Goal: Task Accomplishment & Management: Use online tool/utility

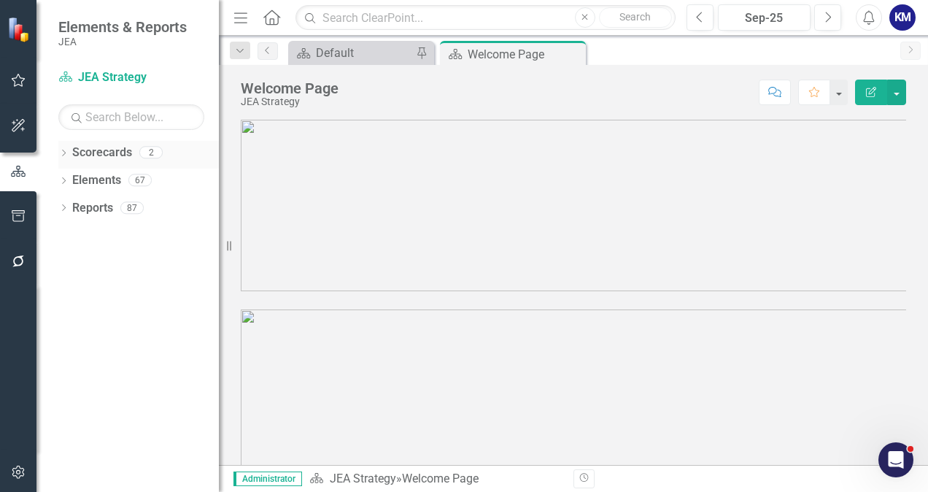
click at [72, 152] on div "Dropdown Scorecards 2" at bounding box center [138, 155] width 161 height 28
click at [64, 155] on icon "Dropdown" at bounding box center [63, 154] width 10 height 8
click at [113, 175] on link "JEA Strategy" at bounding box center [149, 180] width 139 height 17
click at [236, 18] on icon "button" at bounding box center [240, 17] width 13 height 10
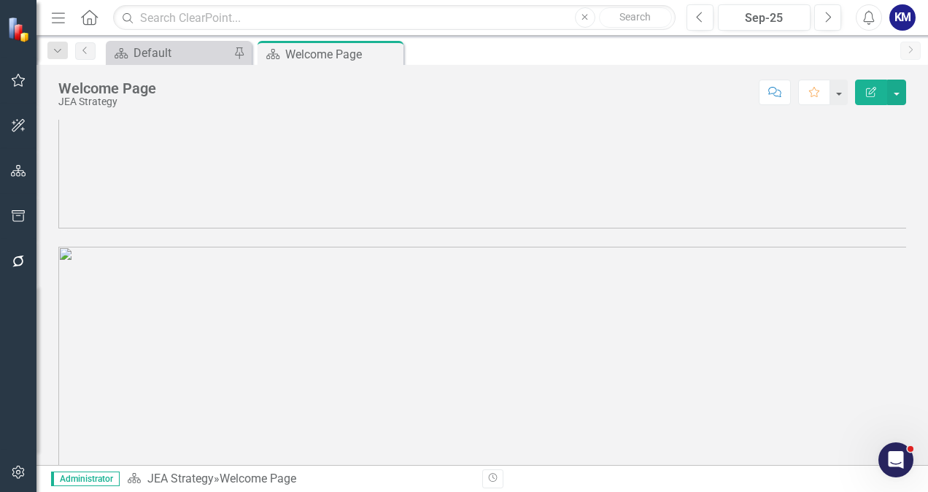
scroll to position [809, 0]
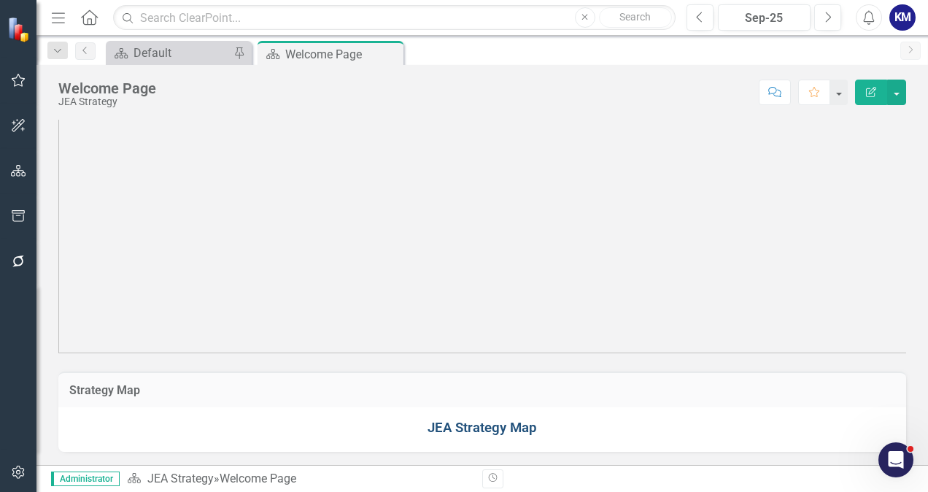
click at [467, 429] on link "JEA Strategy Map" at bounding box center [482, 428] width 109 height 16
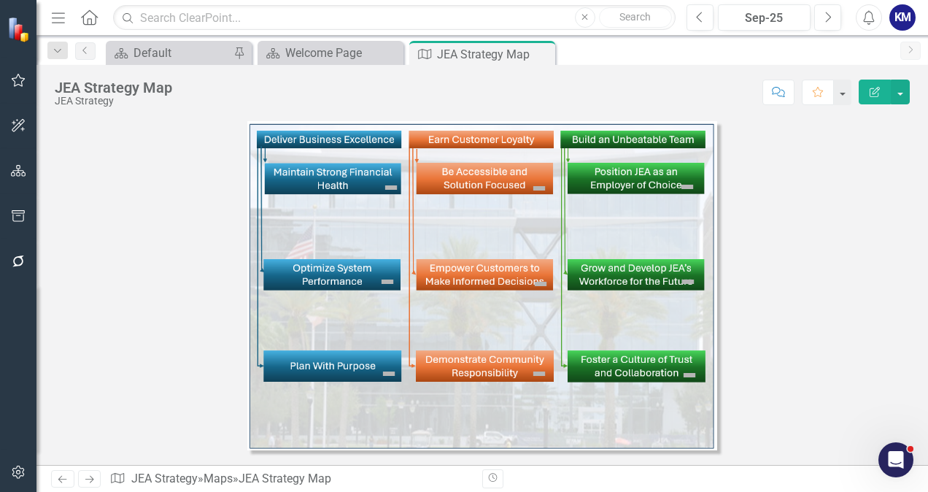
click at [337, 139] on img at bounding box center [482, 285] width 470 height 329
click at [323, 169] on img at bounding box center [482, 285] width 470 height 329
click at [393, 192] on img at bounding box center [391, 188] width 18 height 18
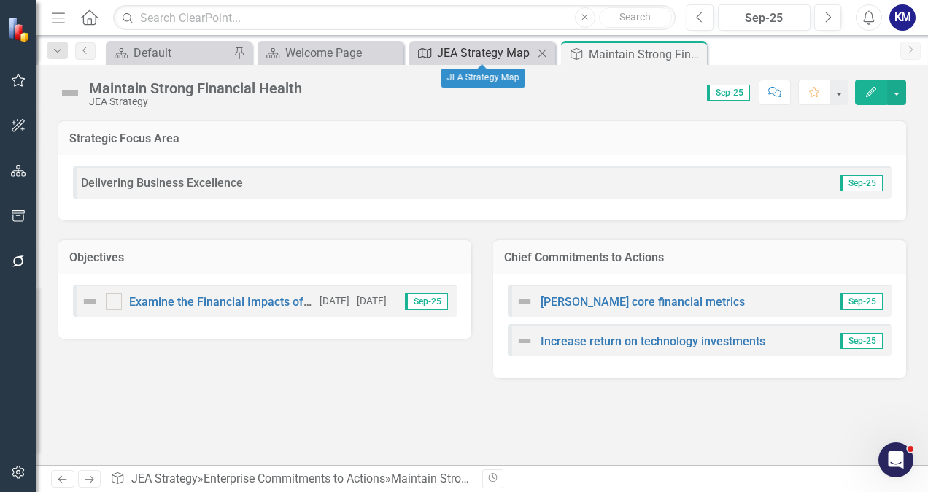
click at [478, 49] on div "JEA Strategy Map" at bounding box center [485, 53] width 96 height 18
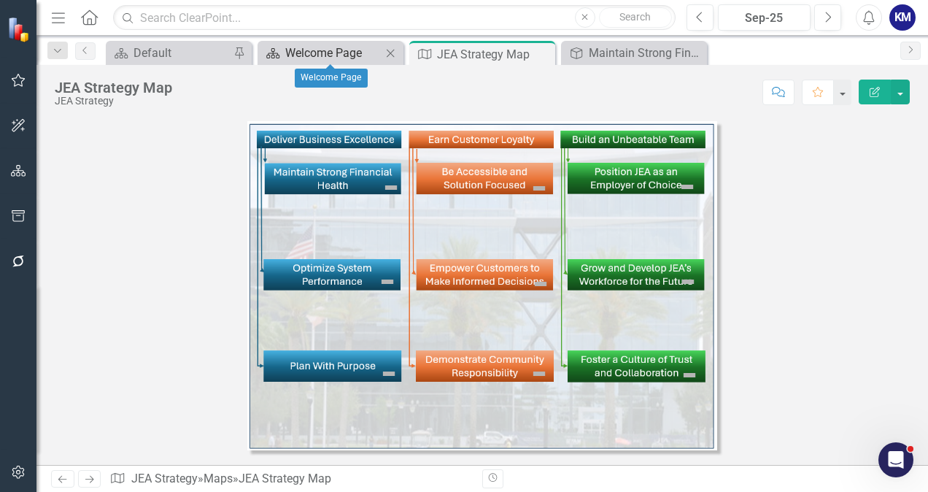
click at [329, 45] on div "Welcome Page" at bounding box center [333, 53] width 96 height 18
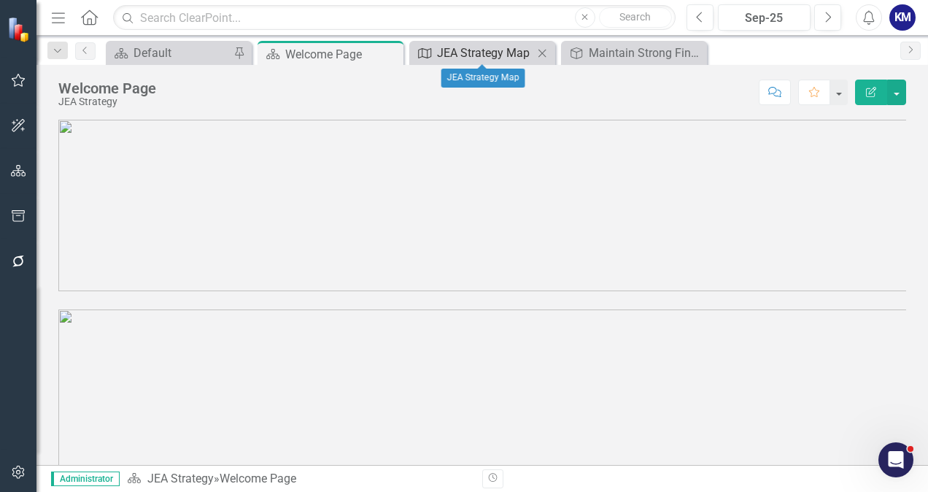
click at [421, 53] on icon "Map" at bounding box center [424, 53] width 15 height 12
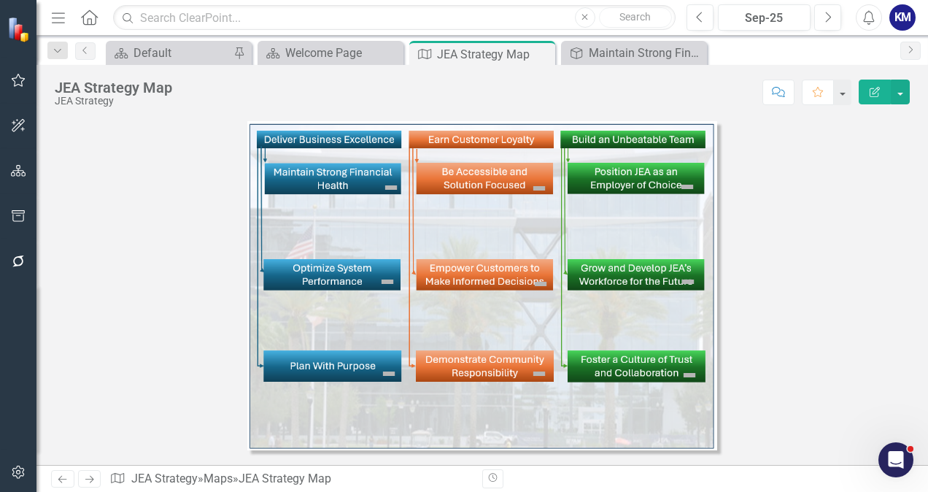
click at [66, 16] on icon "Menu" at bounding box center [58, 16] width 19 height 15
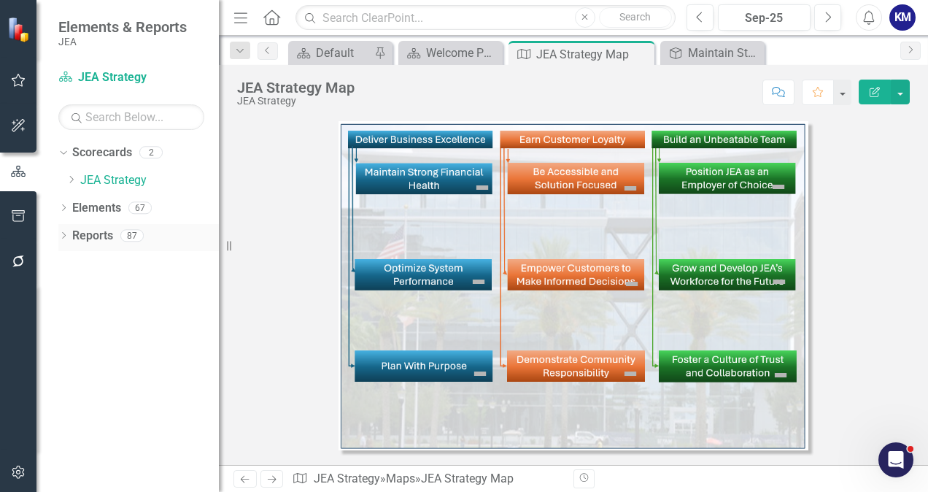
click at [67, 236] on icon "Dropdown" at bounding box center [63, 237] width 10 height 8
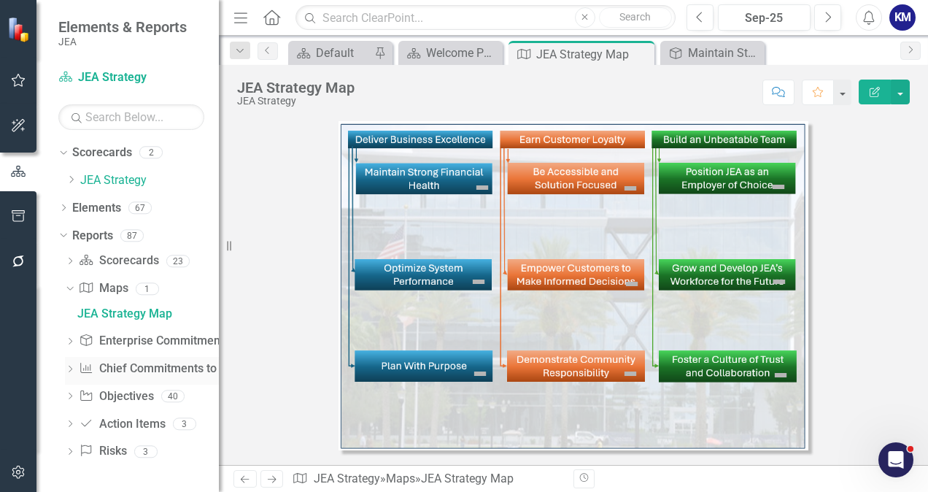
click at [112, 360] on link "Chief Commitments to Action Chief Commitments to Actions" at bounding box center [169, 368] width 180 height 17
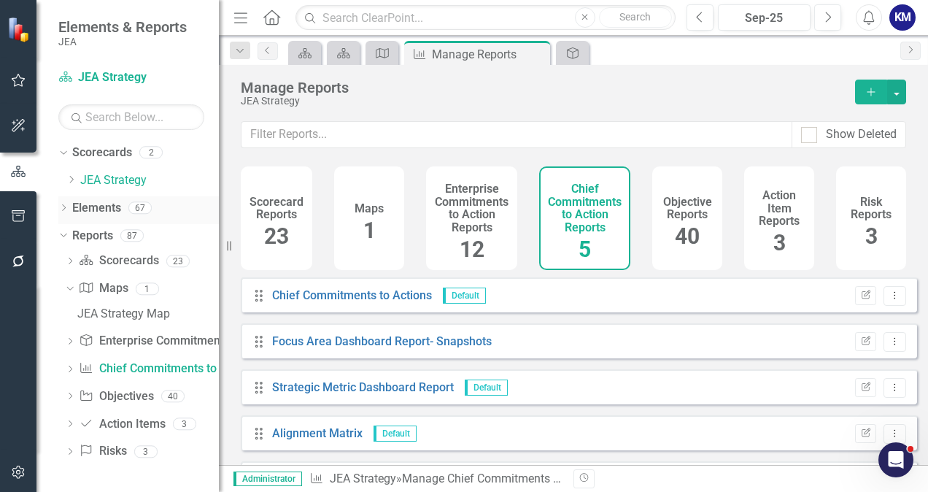
click at [72, 207] on link "Elements" at bounding box center [96, 208] width 49 height 17
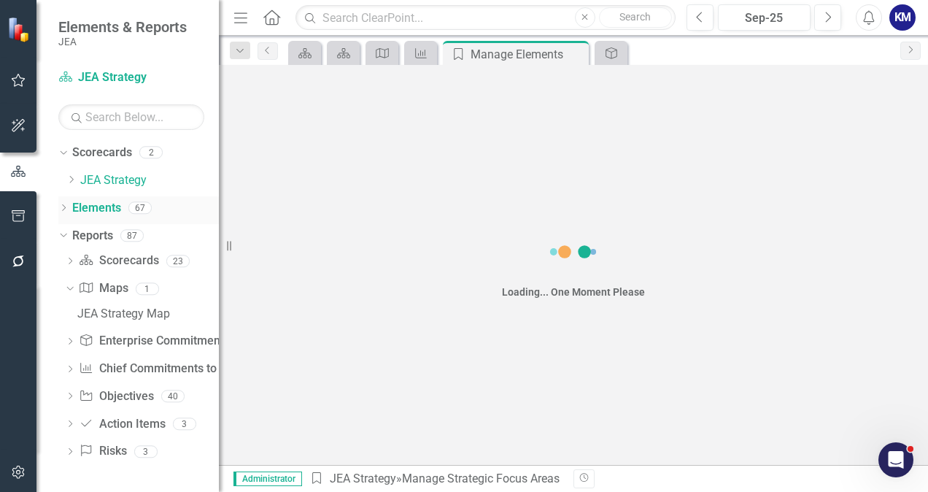
click at [62, 204] on div "Dropdown" at bounding box center [63, 210] width 10 height 12
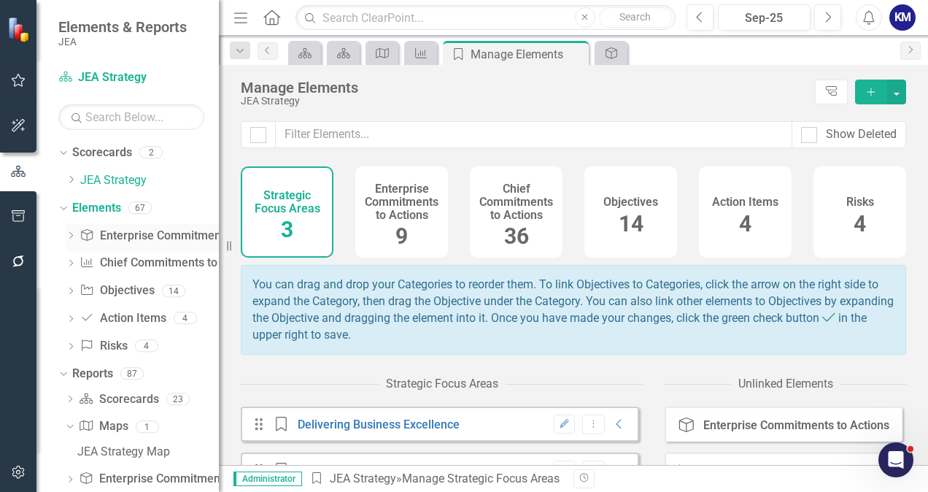
click at [161, 231] on link "Enterprise Commitments to Action Enterprise Commitments to Actions" at bounding box center [183, 236] width 206 height 17
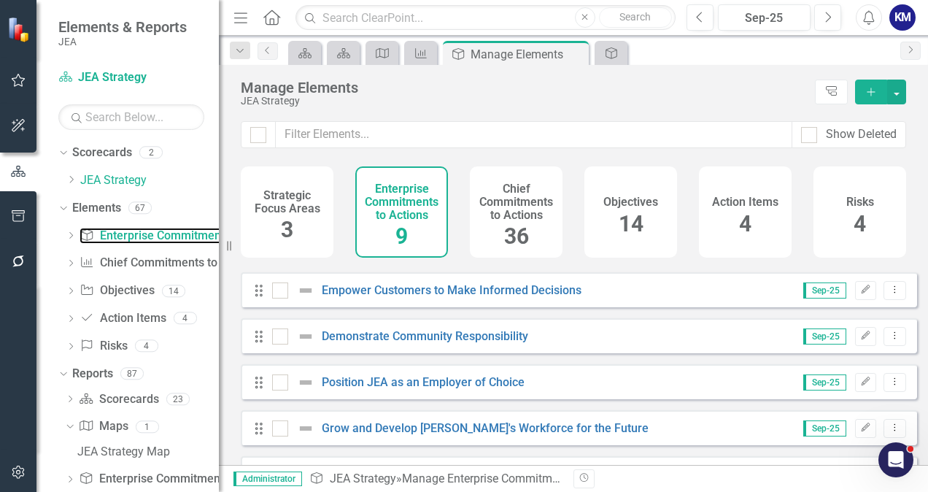
scroll to position [223, 0]
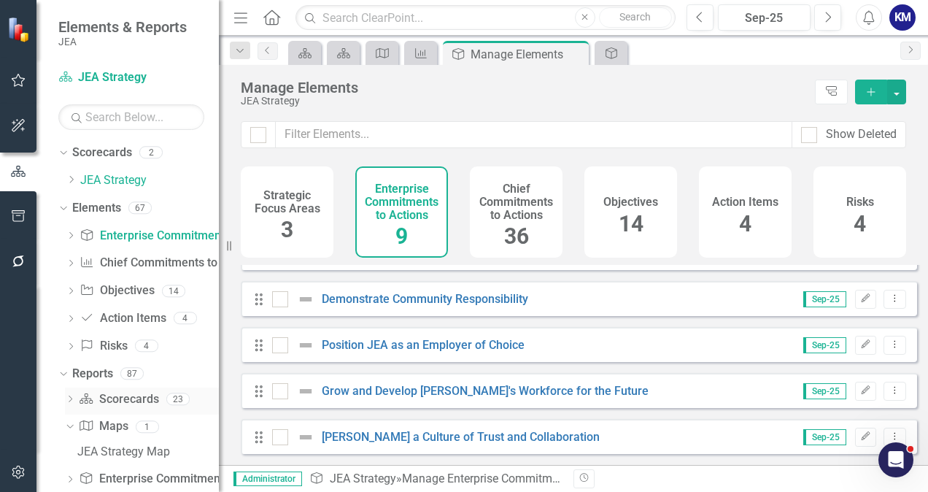
click at [73, 402] on icon "Dropdown" at bounding box center [70, 400] width 10 height 8
click at [115, 406] on link "Scorecard Scorecards" at bounding box center [119, 399] width 80 height 17
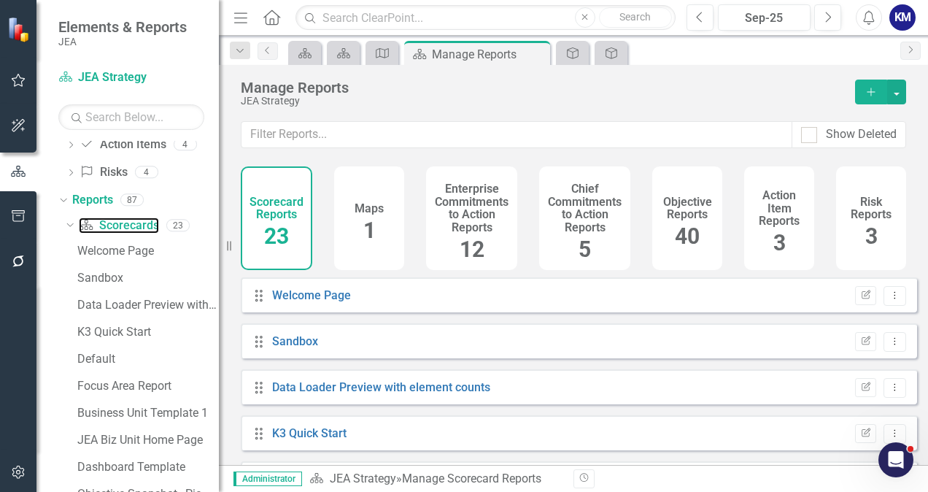
scroll to position [196, 0]
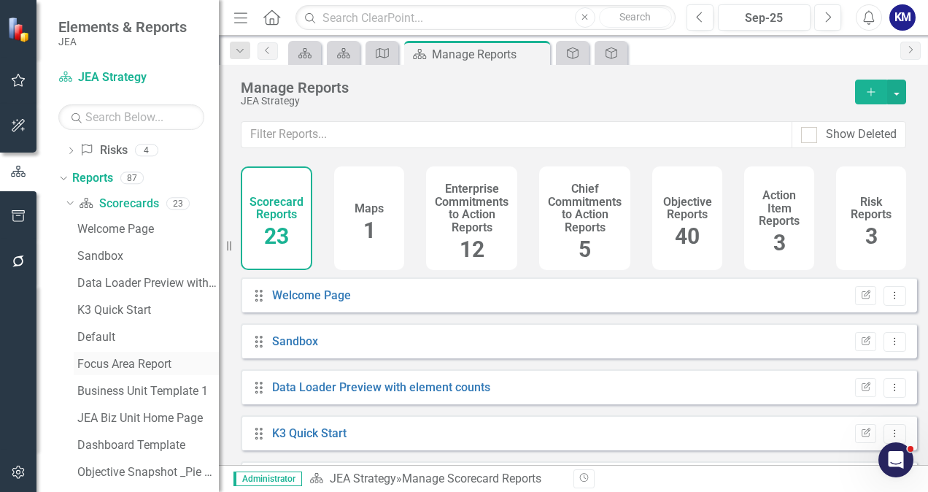
click at [141, 352] on link "Focus Area Report" at bounding box center [146, 363] width 145 height 23
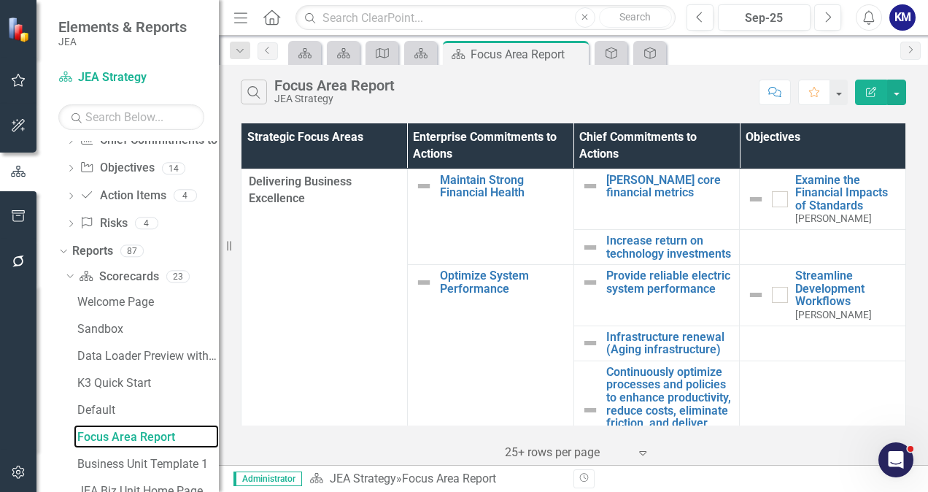
scroll to position [126, 0]
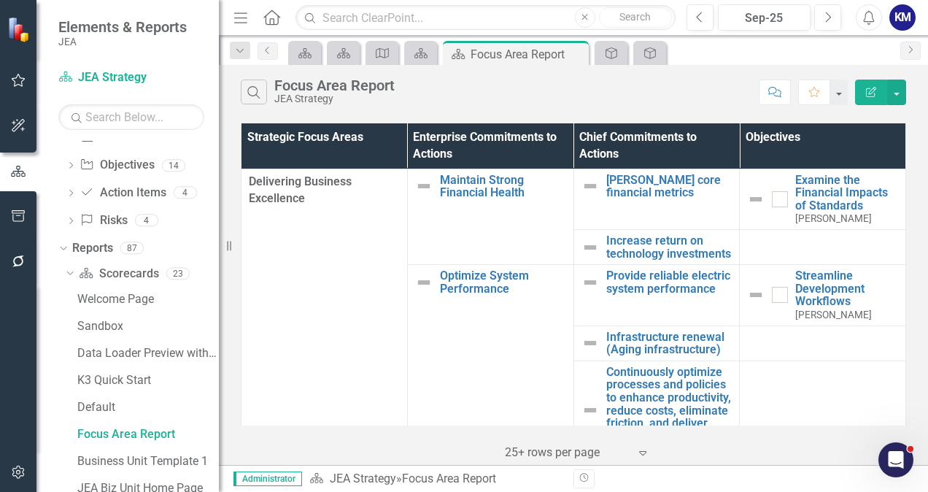
click at [642, 448] on icon "Expand" at bounding box center [643, 453] width 15 height 12
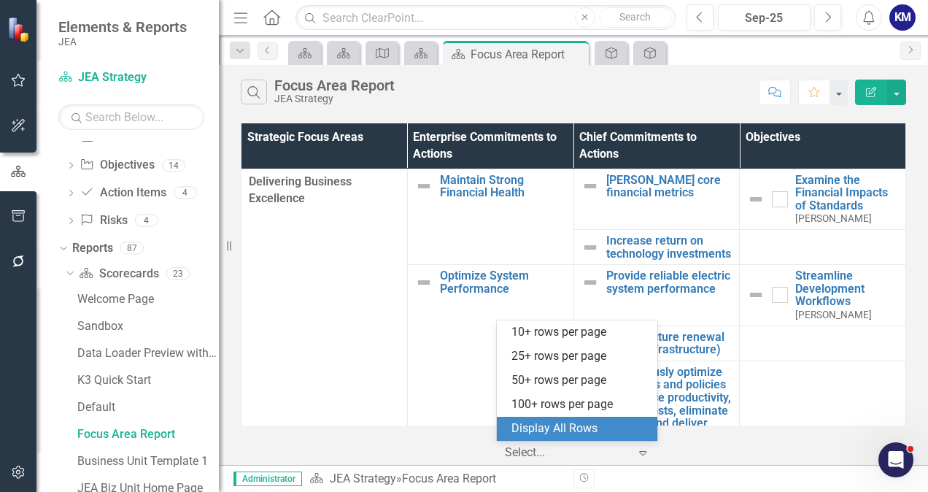
click at [623, 425] on div "Display All Rows" at bounding box center [580, 428] width 137 height 17
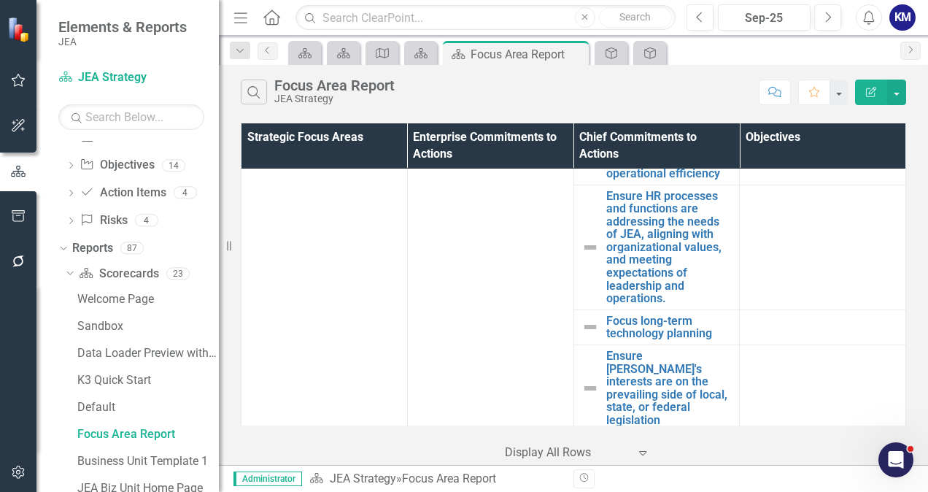
scroll to position [0, 0]
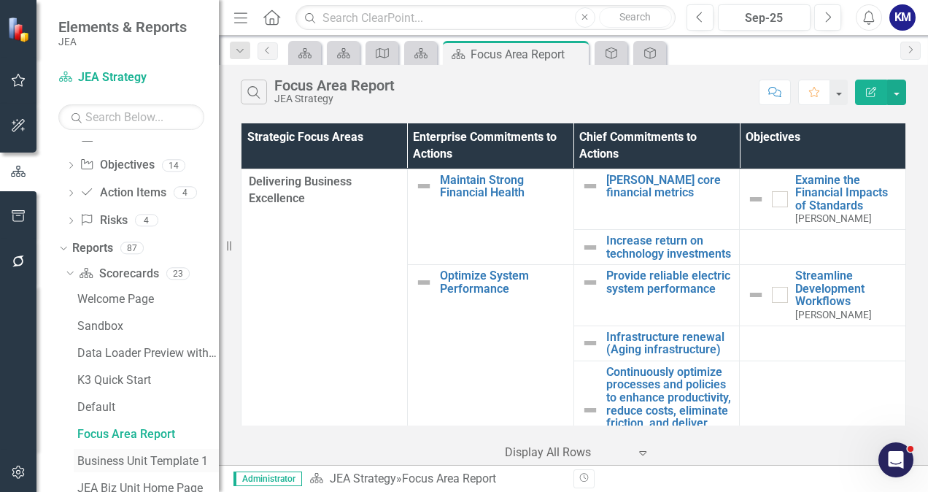
click at [144, 452] on link "Business Unit Template 1" at bounding box center [146, 460] width 145 height 23
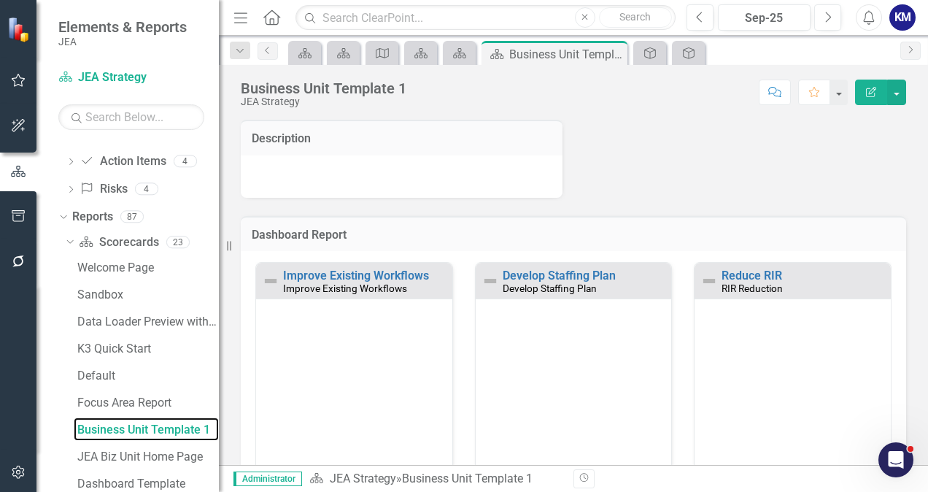
scroll to position [299, 0]
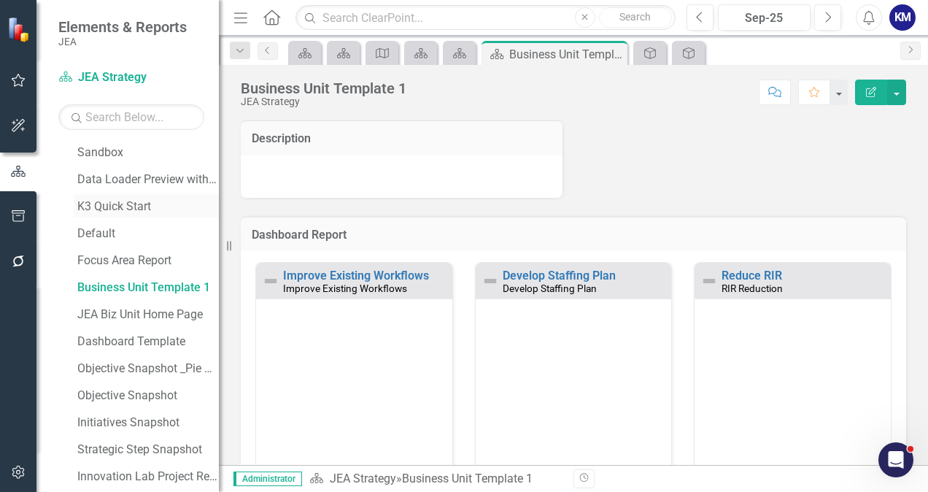
click at [150, 215] on link "K3 Quick Start" at bounding box center [146, 205] width 145 height 23
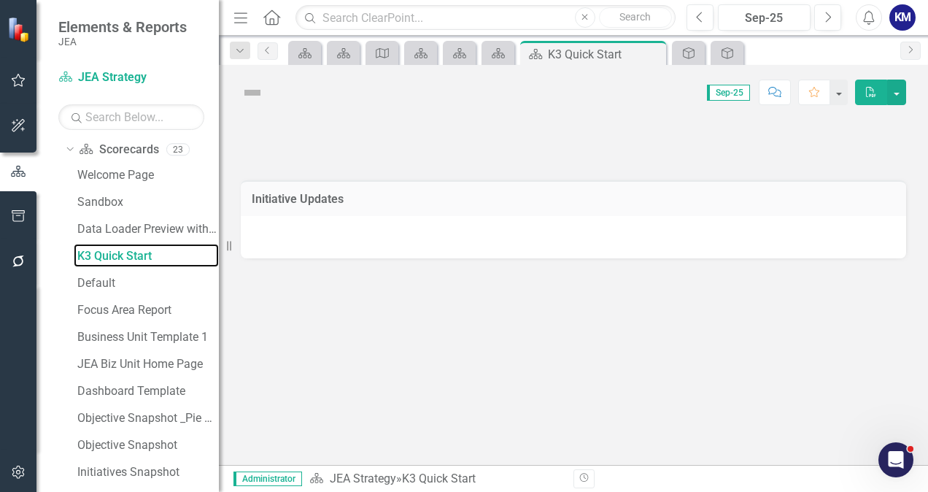
scroll to position [25, 0]
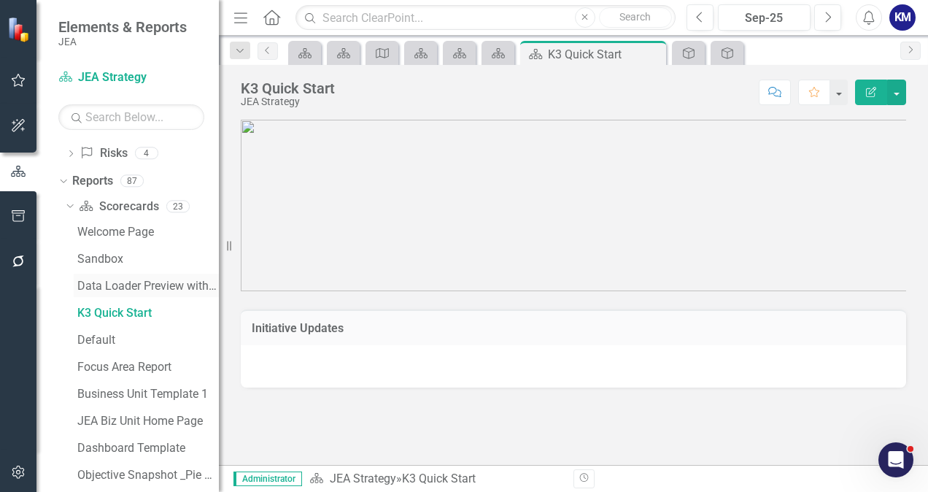
click at [171, 288] on div "Data Loader Preview with element counts" at bounding box center [148, 285] width 142 height 13
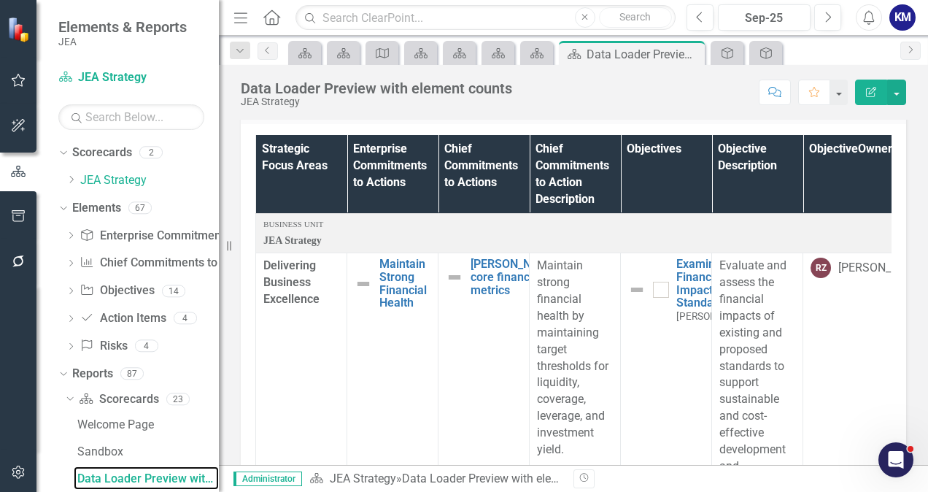
scroll to position [471, 0]
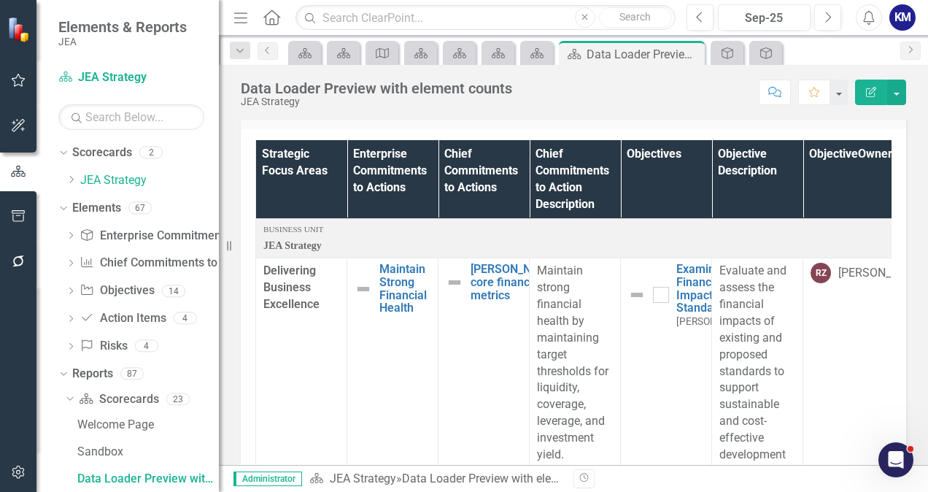
click at [234, 18] on icon "Menu" at bounding box center [240, 16] width 19 height 15
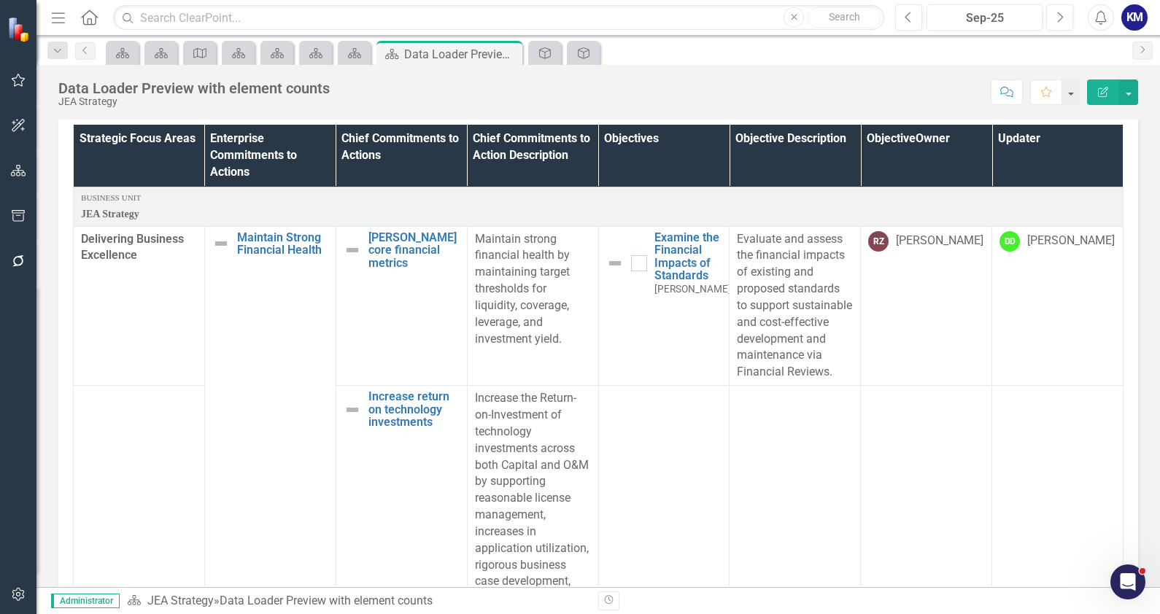
scroll to position [386, 0]
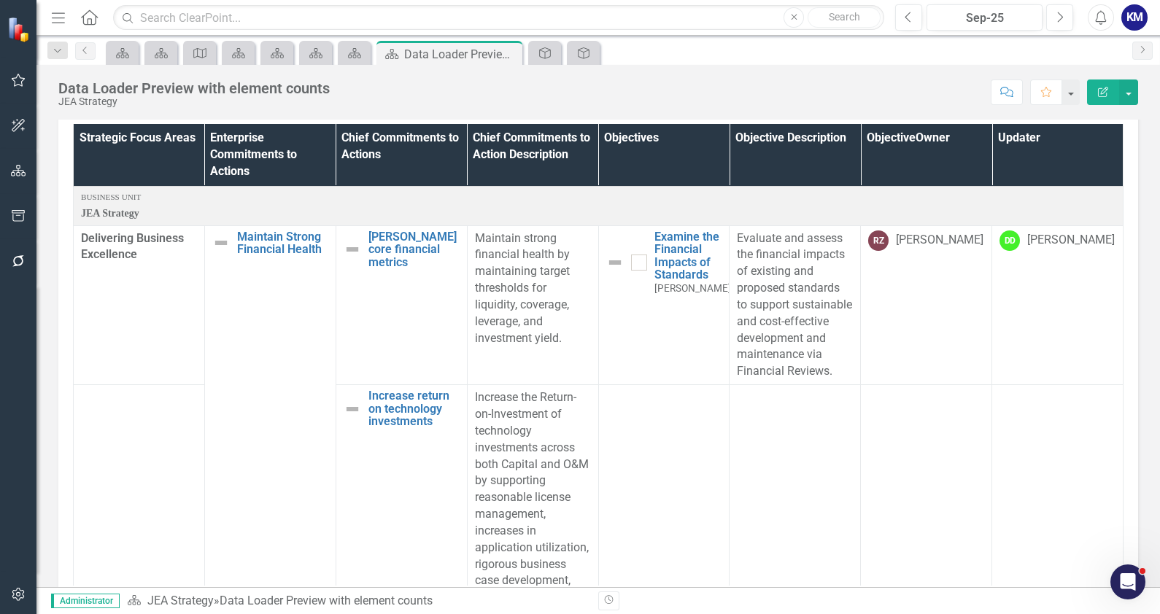
drag, startPoint x: 927, startPoint y: 1, endPoint x: 718, endPoint y: 90, distance: 227.3
click at [718, 90] on div "Score: N/A Sep-25 Completed Comment Favorite Edit Report" at bounding box center [737, 92] width 801 height 25
click at [354, 60] on div "Scorecard" at bounding box center [352, 53] width 20 height 18
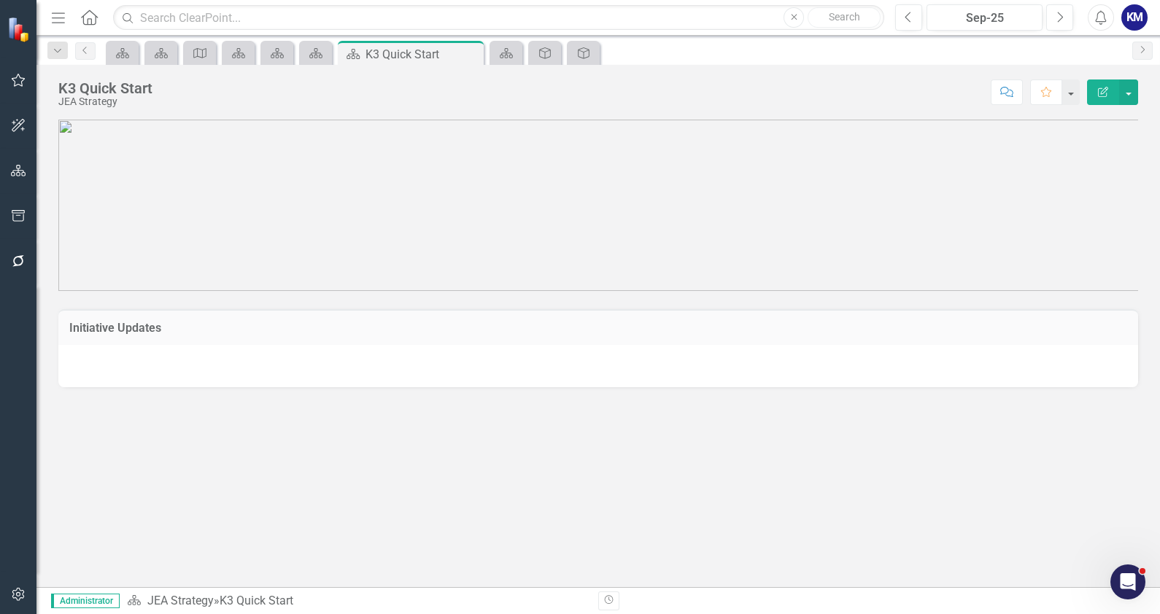
click at [55, 19] on icon "Menu" at bounding box center [58, 16] width 19 height 15
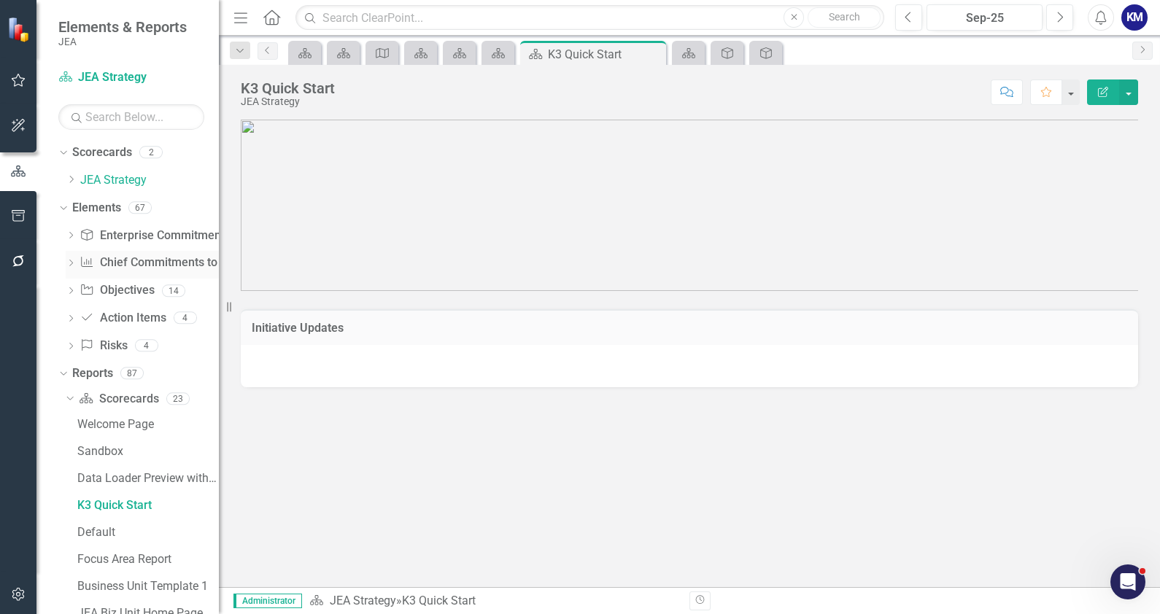
click at [147, 265] on link "Chief Commitments to Action Chief Commitments to Actions" at bounding box center [170, 263] width 180 height 17
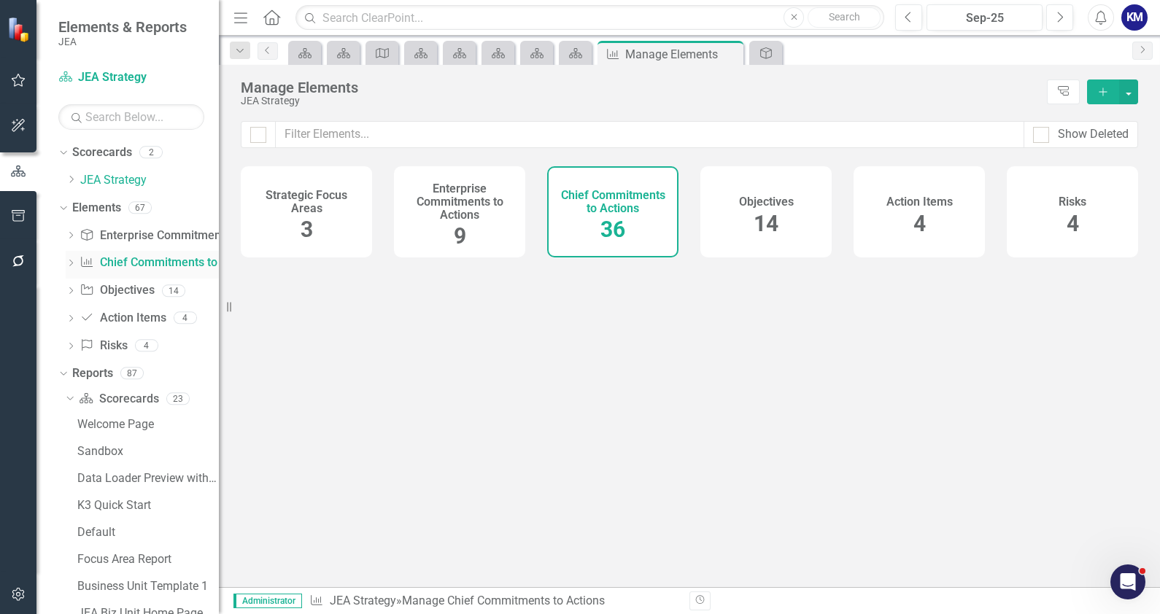
click at [75, 266] on icon "Dropdown" at bounding box center [71, 265] width 10 height 8
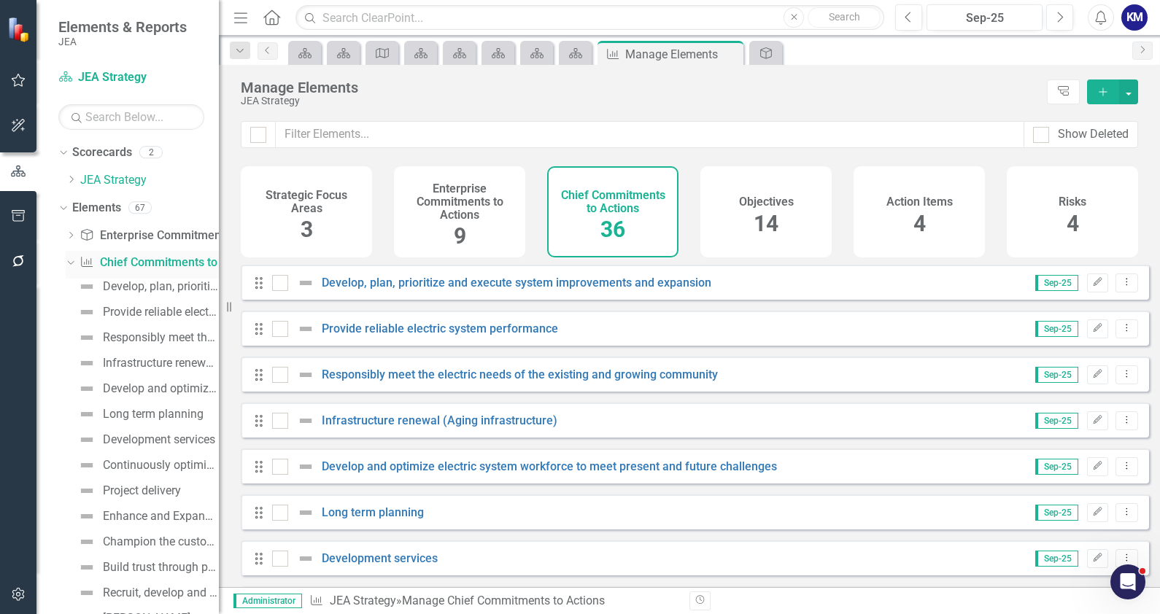
click at [75, 266] on div "Dropdown" at bounding box center [71, 264] width 10 height 7
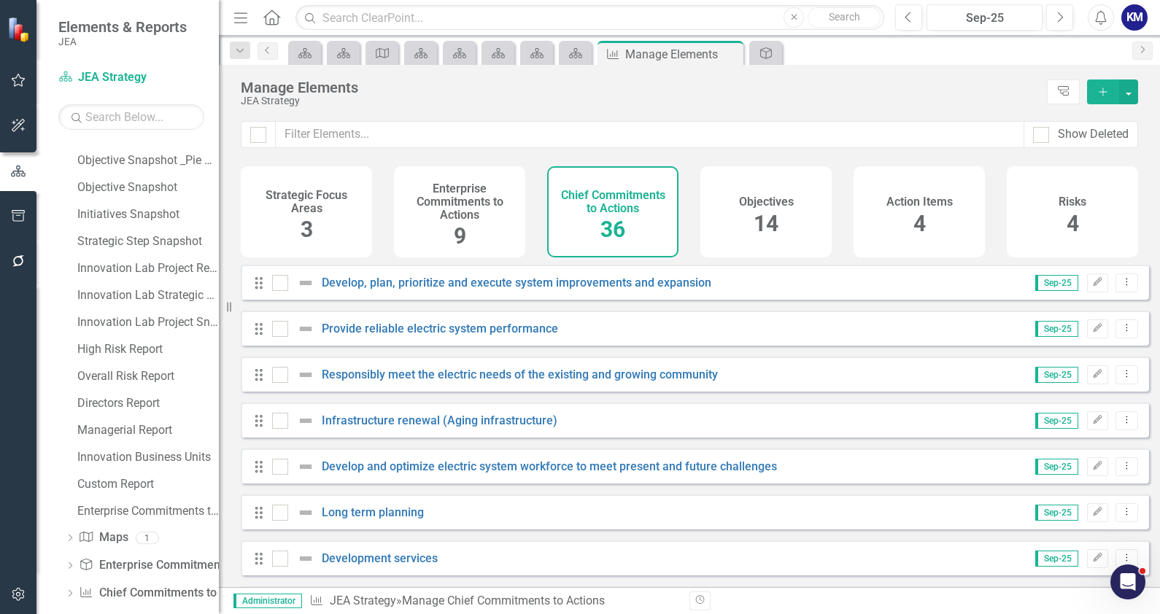
scroll to position [512, 0]
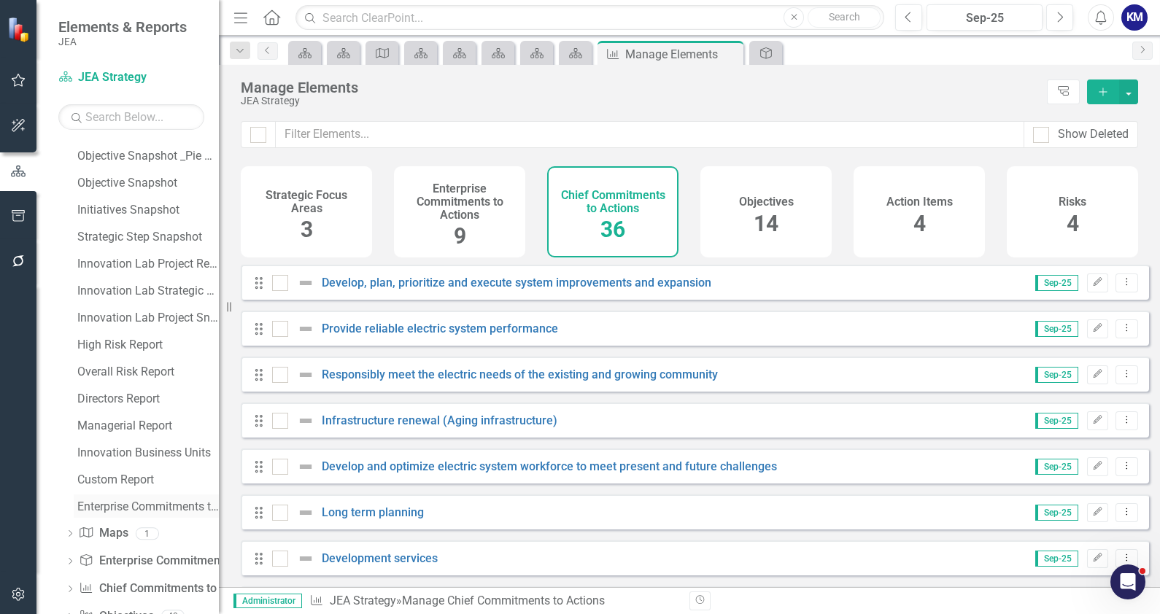
click at [184, 491] on div "Enterprise Commitments to Actions" at bounding box center [148, 507] width 142 height 13
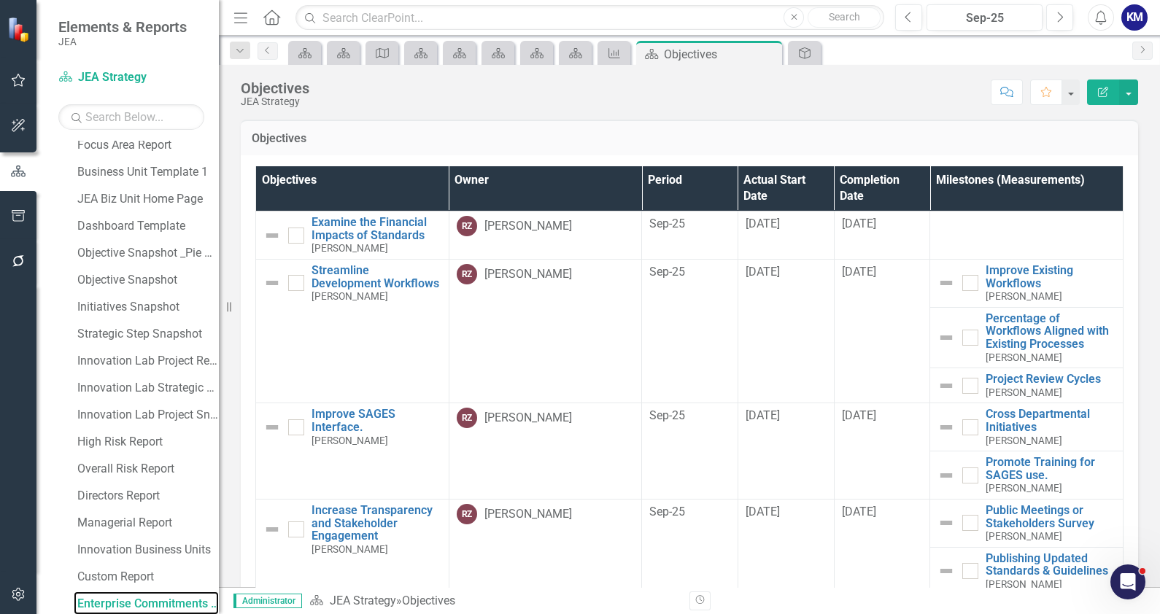
scroll to position [606, 0]
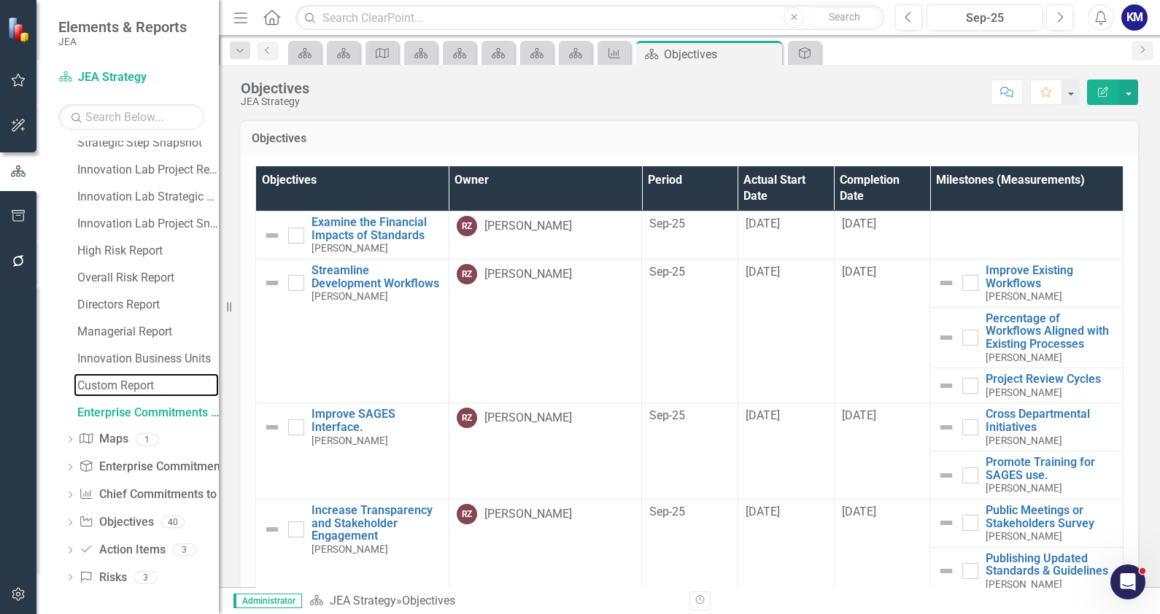
click at [174, 374] on link "Custom Report" at bounding box center [146, 385] width 145 height 23
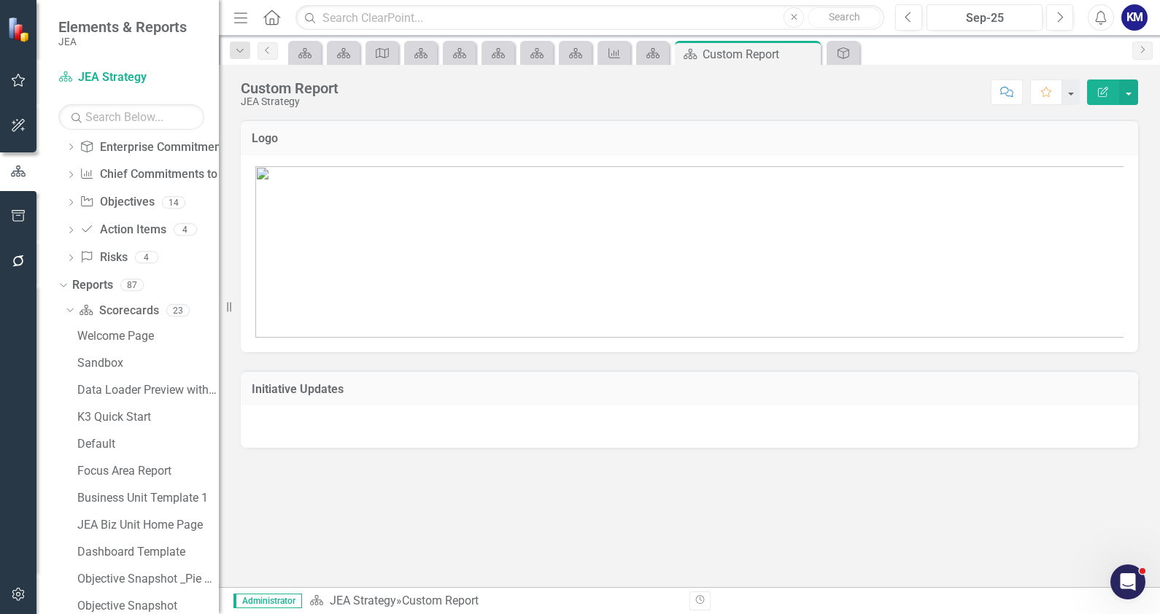
scroll to position [80, 0]
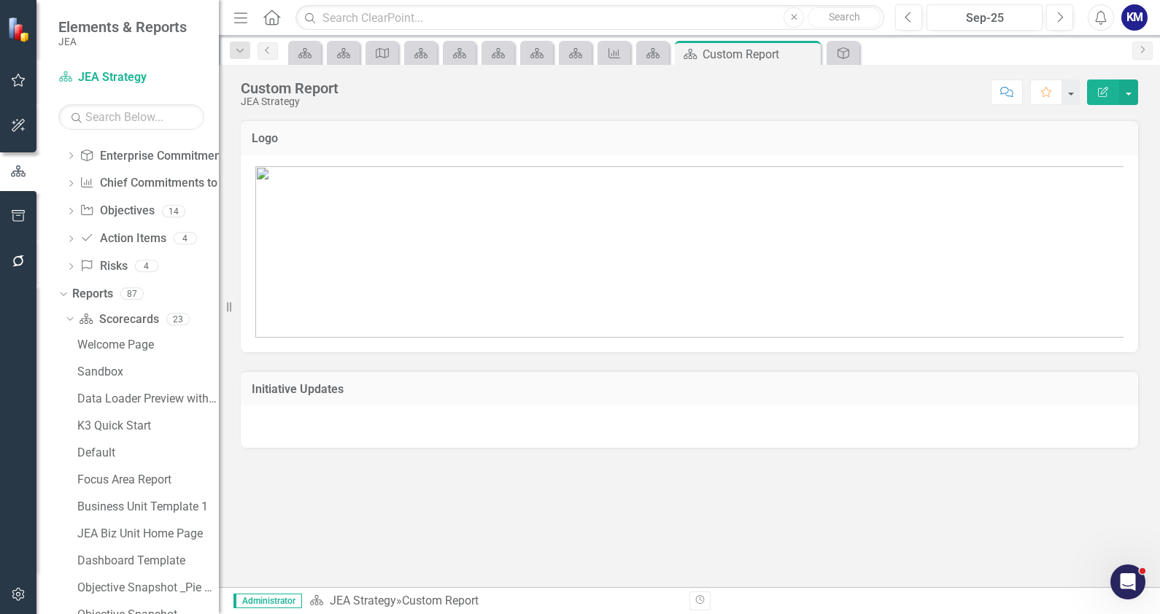
click at [223, 358] on div "Resize" at bounding box center [225, 307] width 12 height 614
click at [183, 339] on div "Welcome Page" at bounding box center [148, 345] width 142 height 13
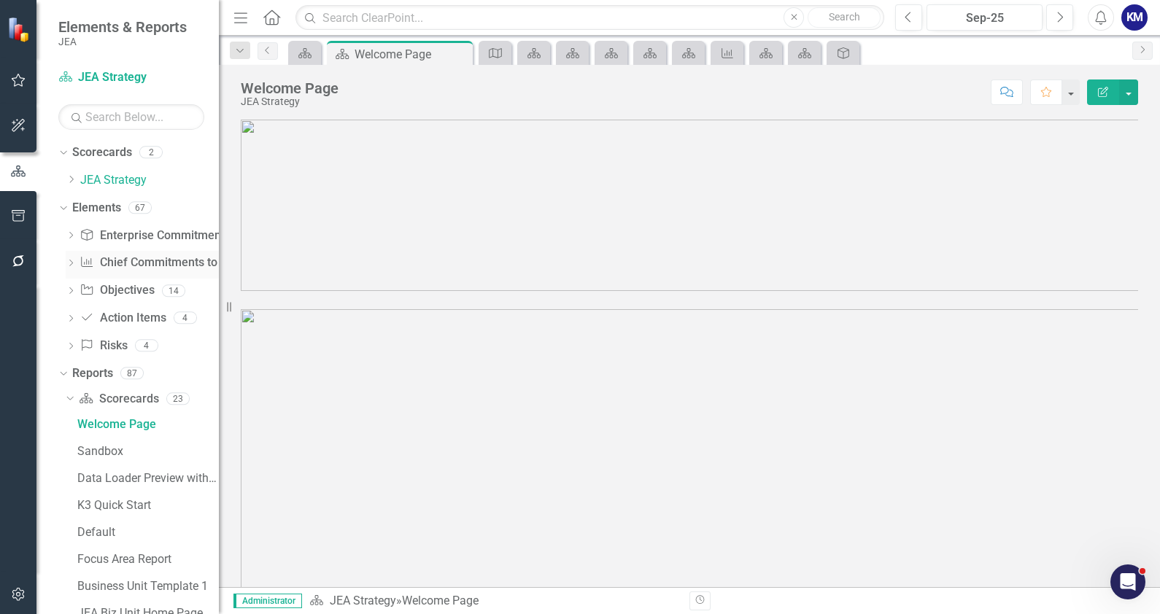
click at [72, 263] on icon "Dropdown" at bounding box center [71, 265] width 10 height 8
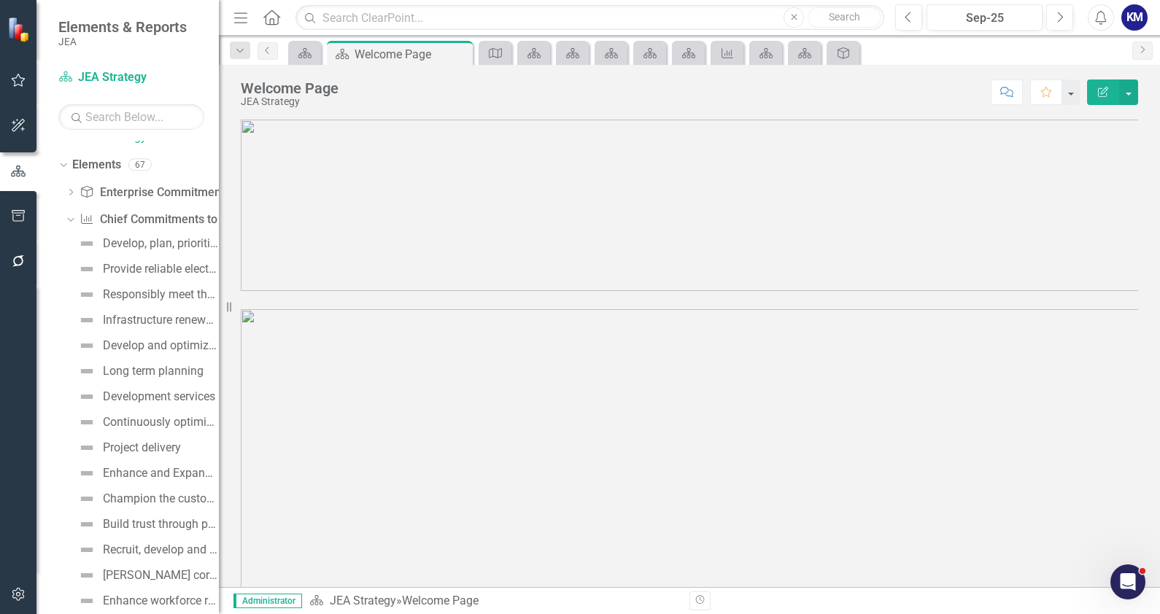
scroll to position [51, 0]
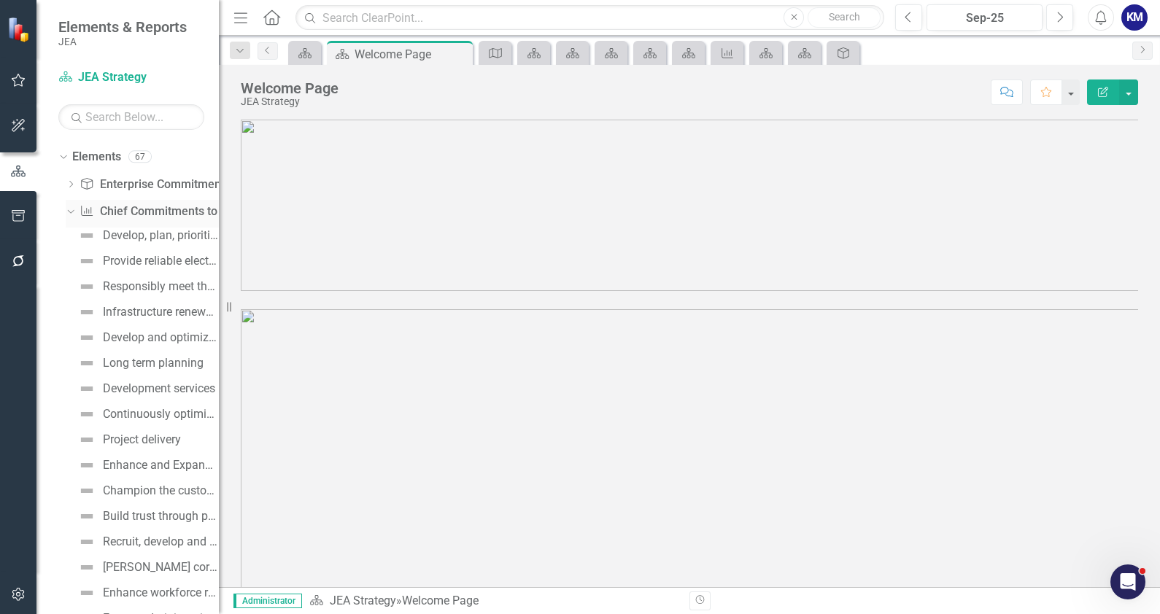
click at [68, 212] on icon "Dropdown" at bounding box center [69, 212] width 8 height 10
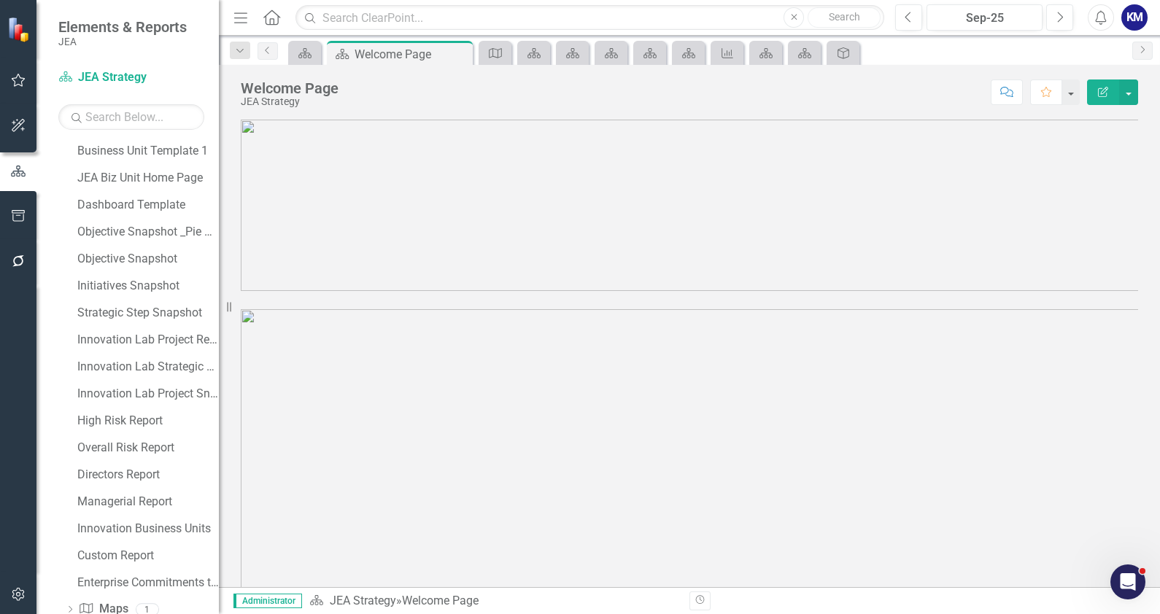
scroll to position [417, 0]
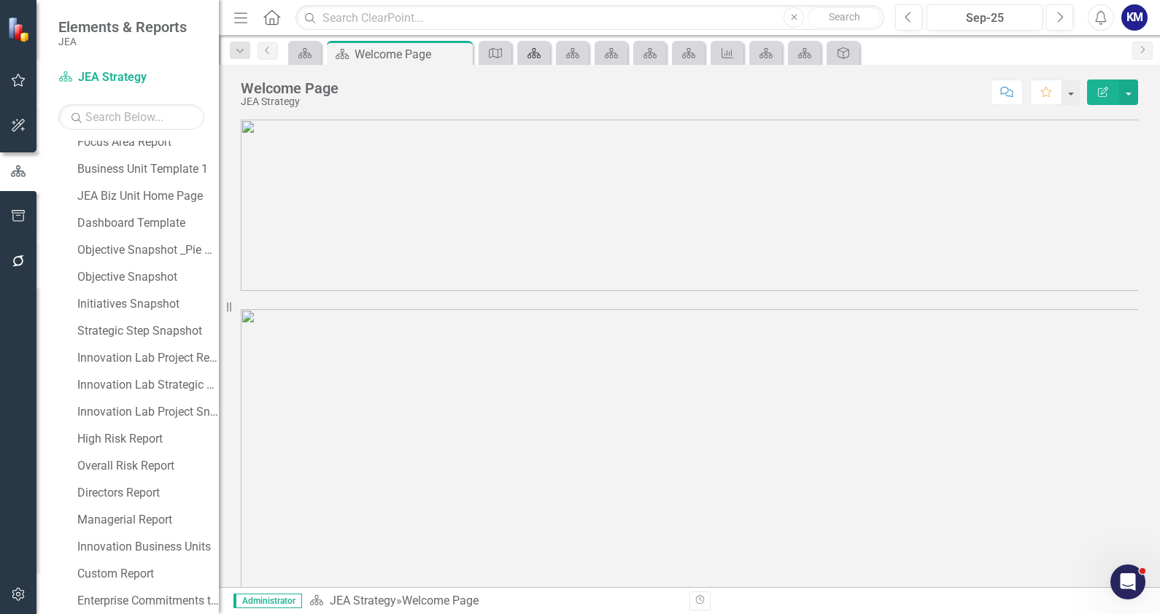
click at [533, 53] on icon "Scorecard" at bounding box center [534, 53] width 15 height 12
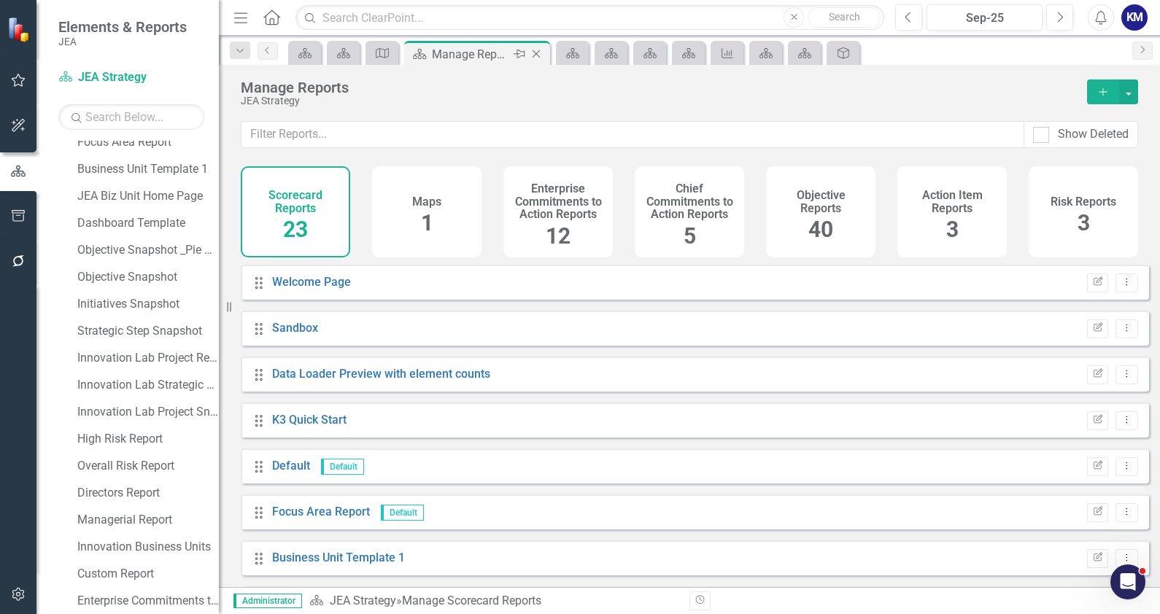
click at [544, 55] on div "Close" at bounding box center [537, 54] width 18 height 18
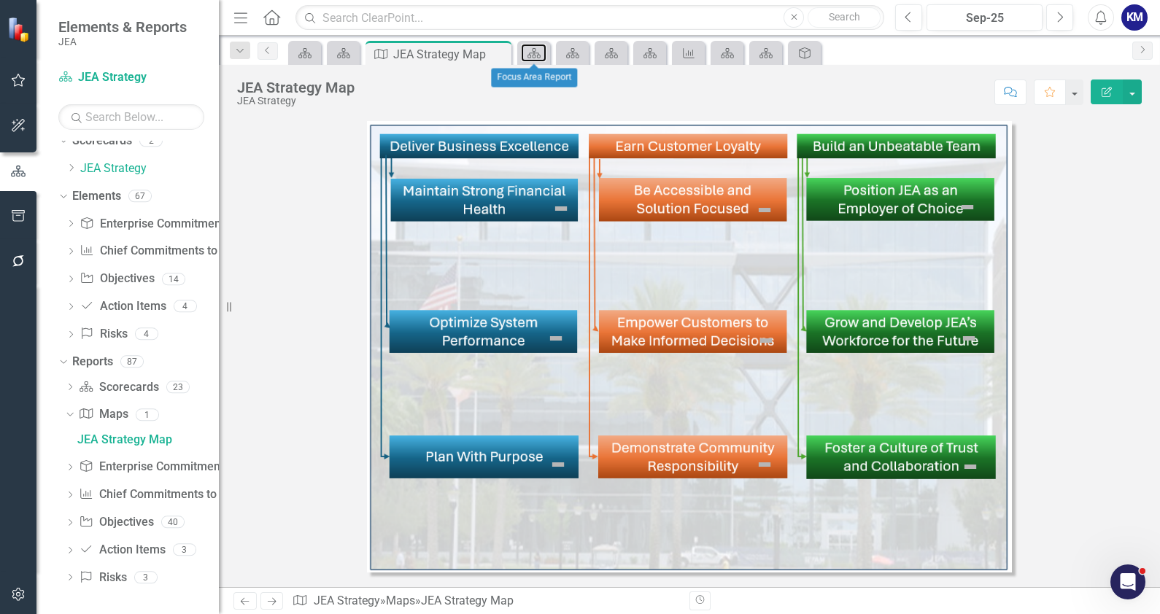
click at [544, 55] on link "Scorecard" at bounding box center [534, 53] width 26 height 18
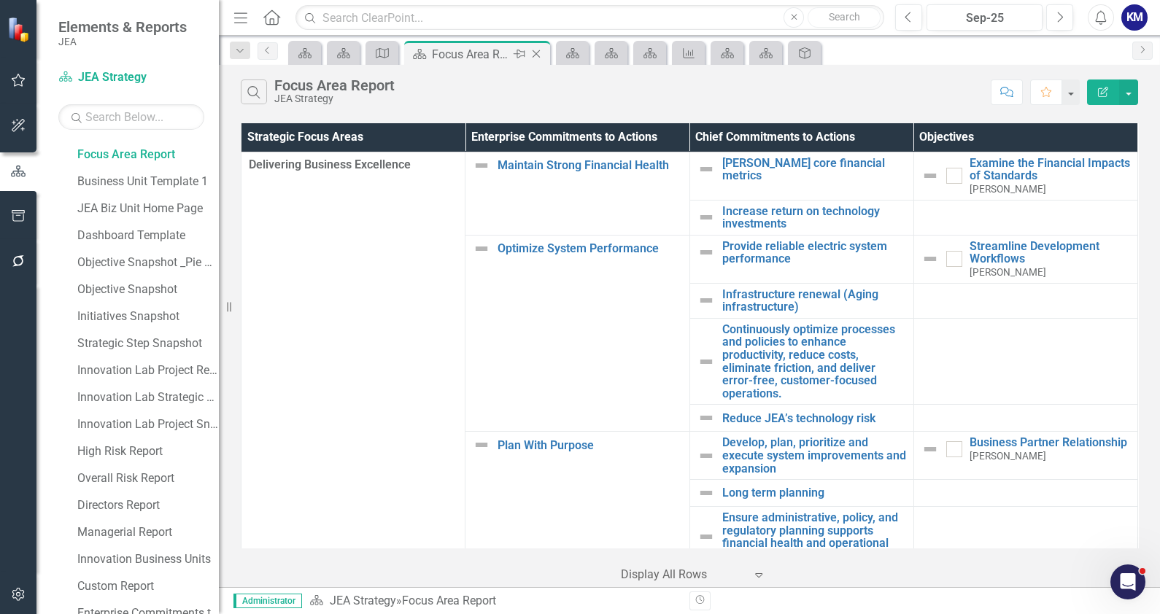
click at [544, 55] on div "Close" at bounding box center [537, 54] width 18 height 18
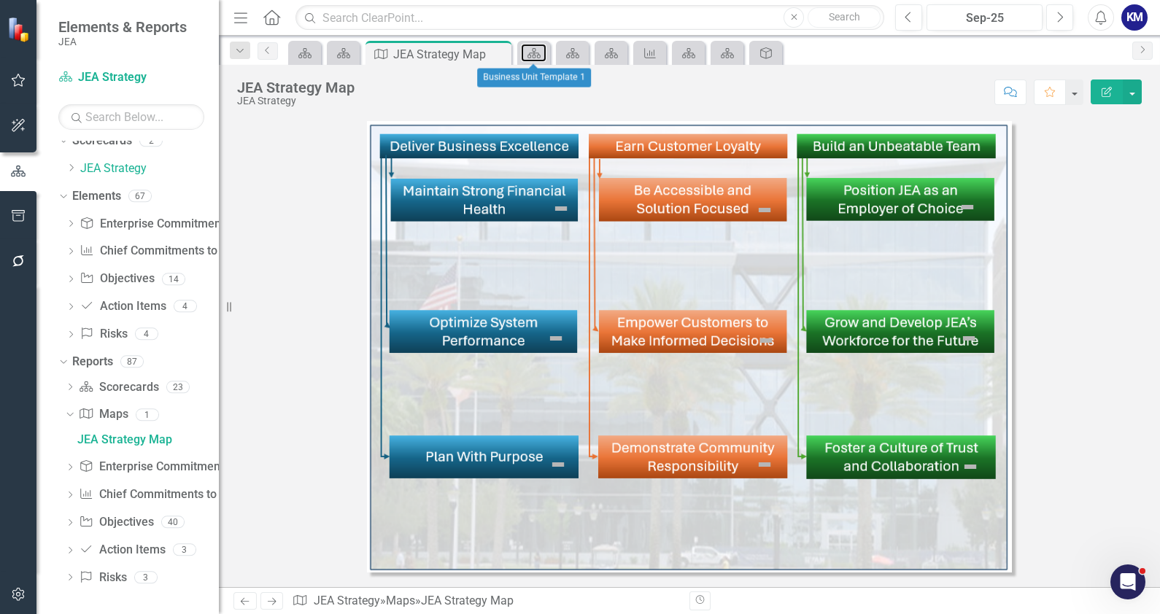
click at [544, 55] on link "Scorecard" at bounding box center [534, 53] width 26 height 18
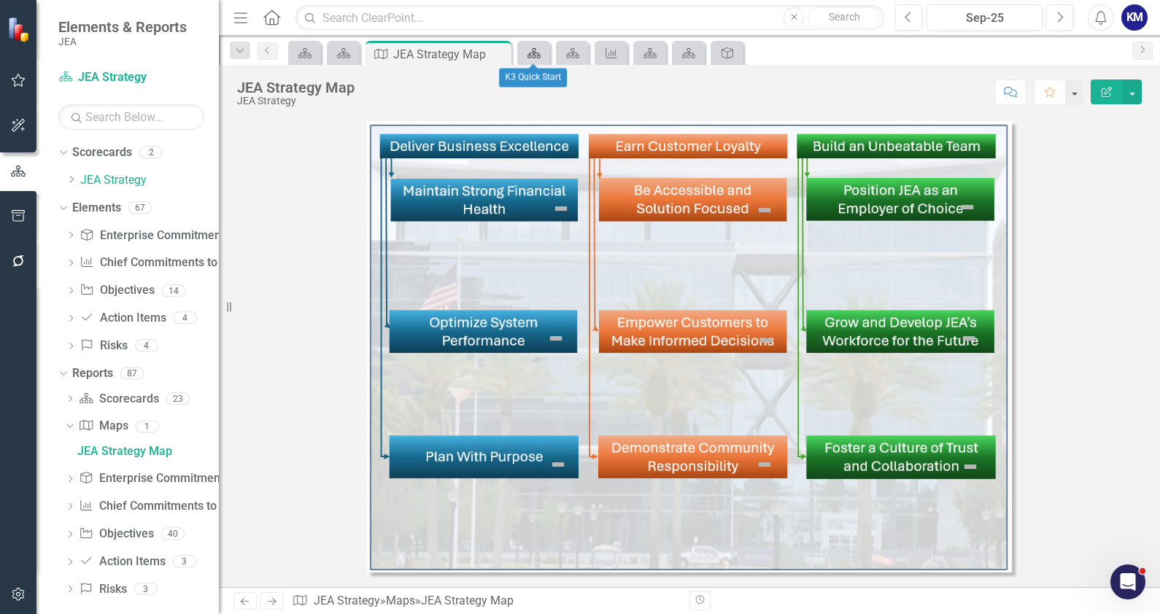
click at [536, 56] on icon "Scorecard" at bounding box center [534, 53] width 15 height 12
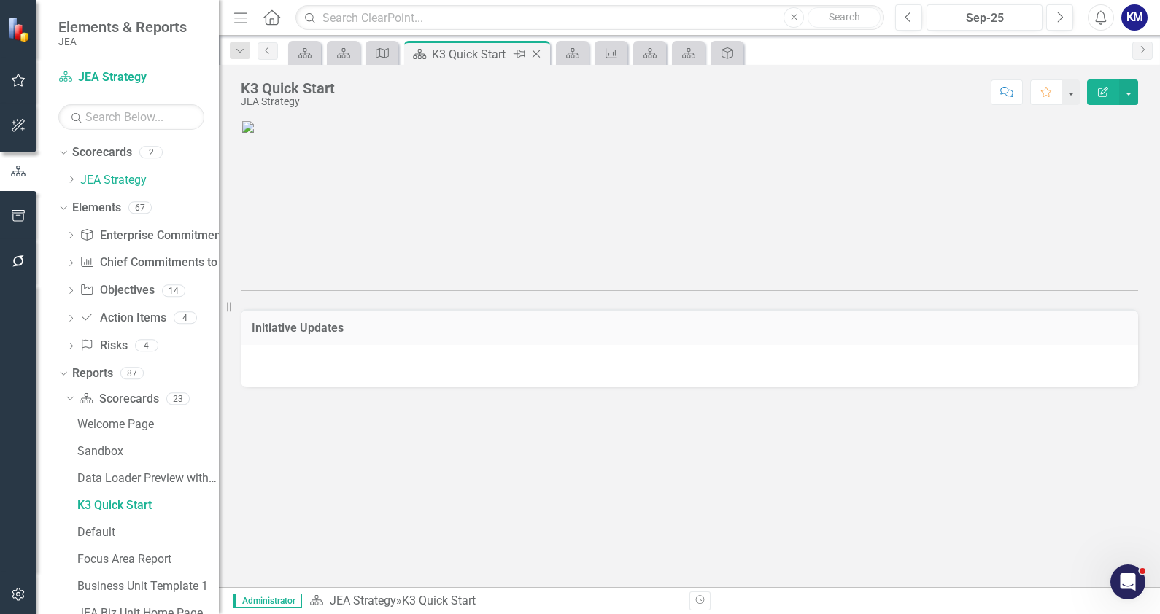
click at [536, 56] on icon "Close" at bounding box center [536, 54] width 15 height 12
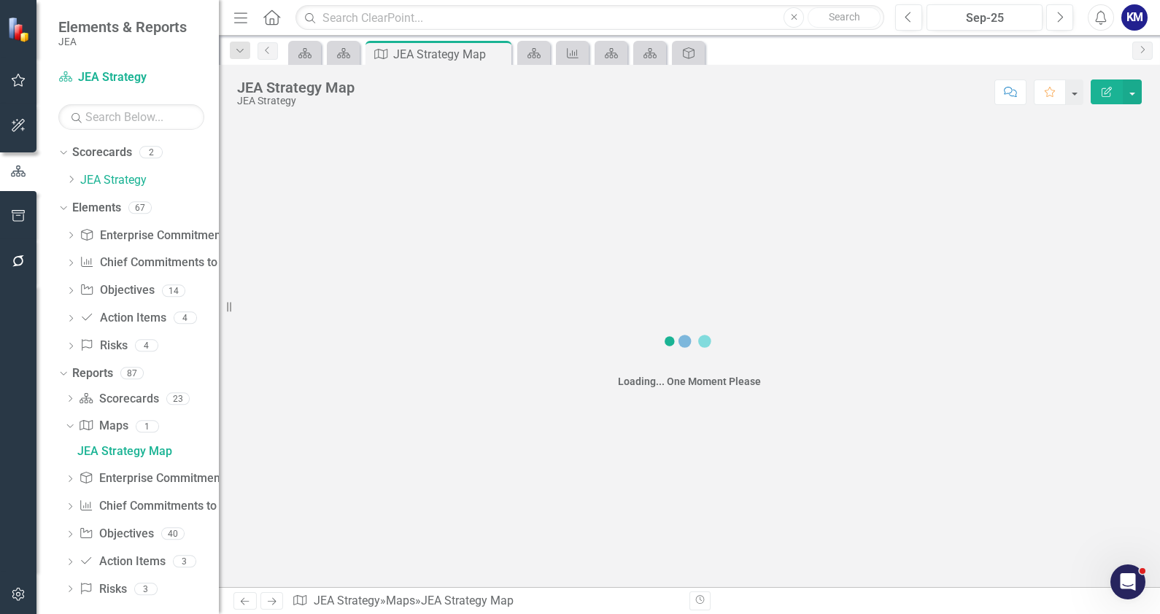
scroll to position [12, 0]
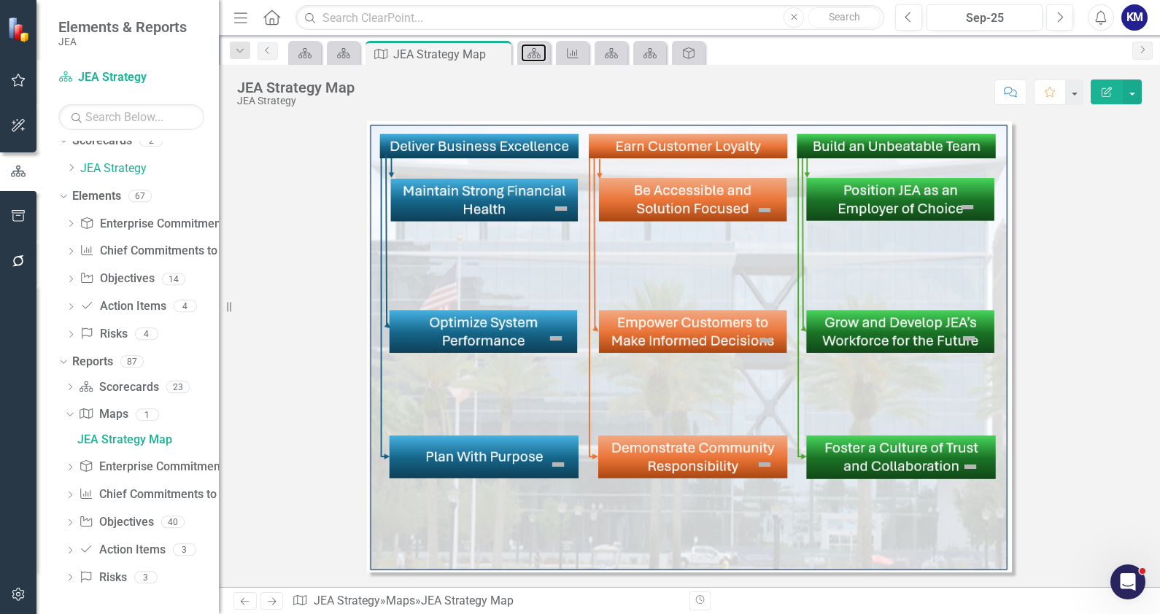
click at [536, 56] on icon "Scorecard" at bounding box center [534, 53] width 15 height 12
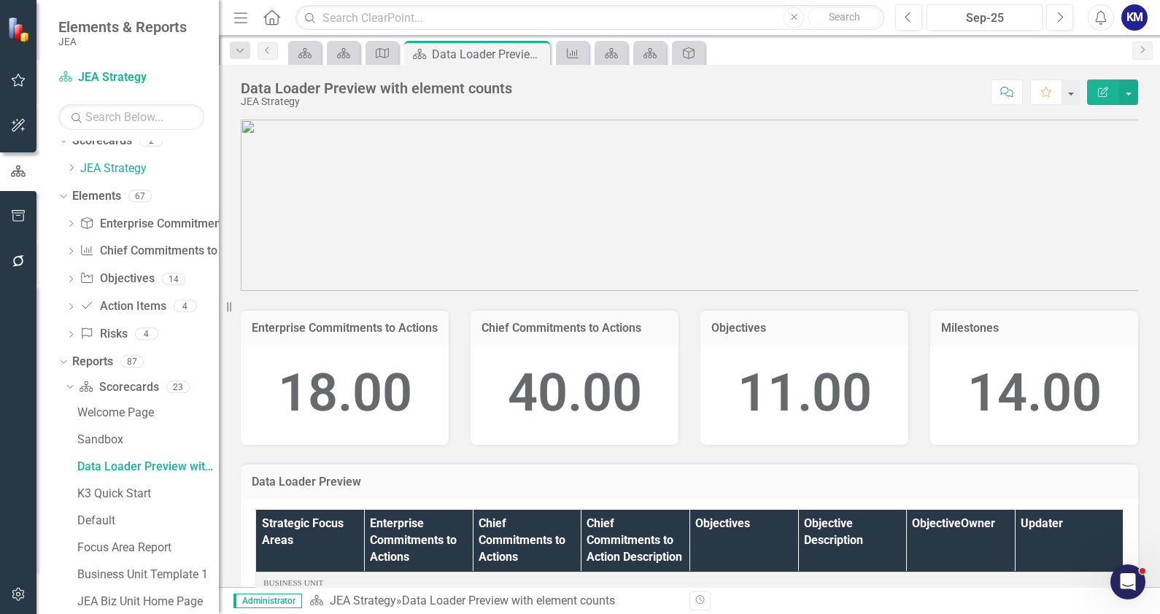
click at [0, 0] on icon "Close" at bounding box center [0, 0] width 0 height 0
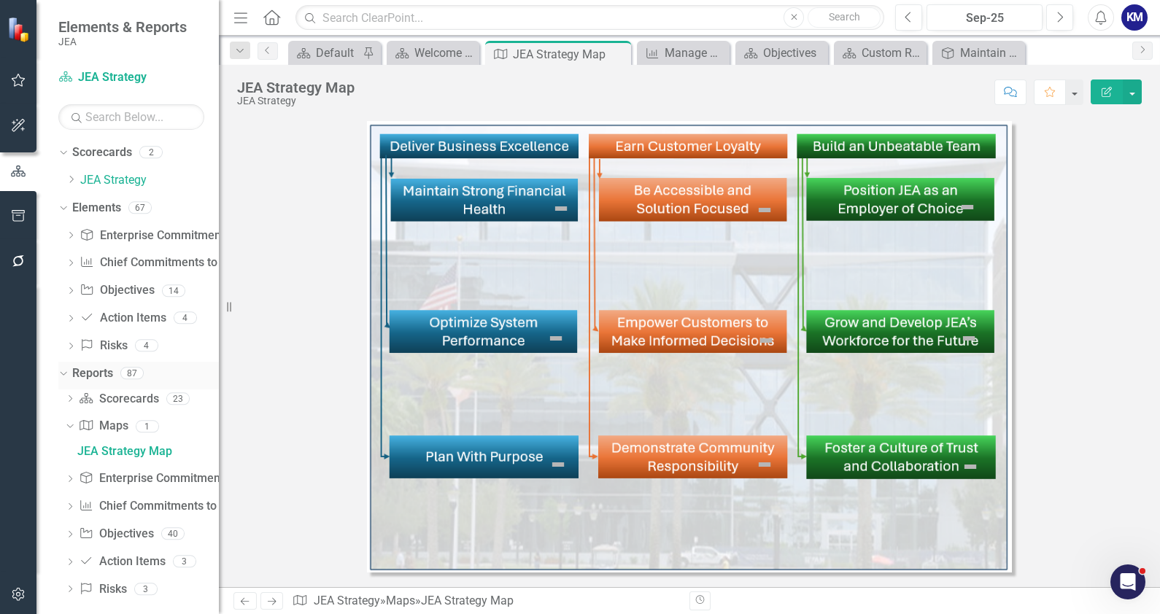
click at [89, 377] on link "Reports" at bounding box center [92, 374] width 41 height 17
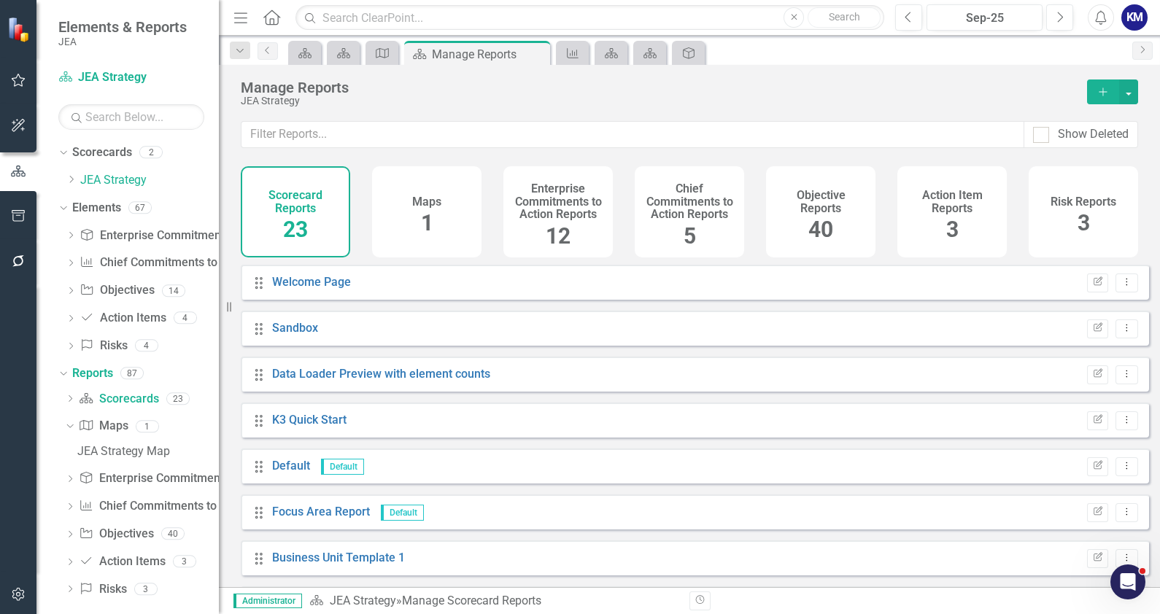
click at [927, 93] on icon "Add" at bounding box center [1103, 92] width 13 height 10
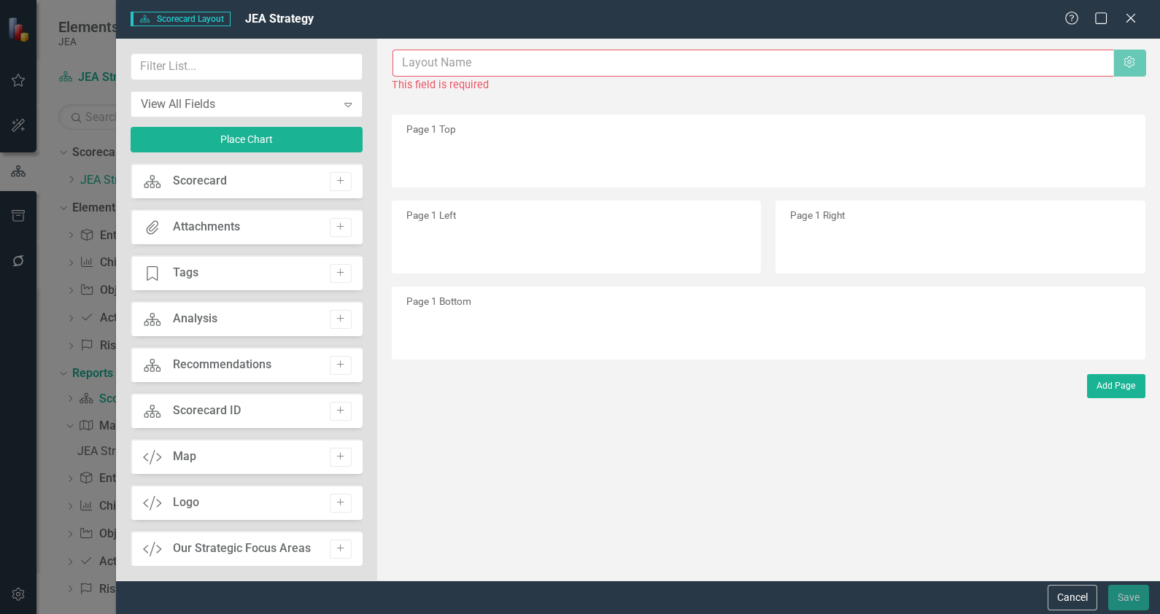
click at [465, 70] on input "text" at bounding box center [754, 63] width 722 height 27
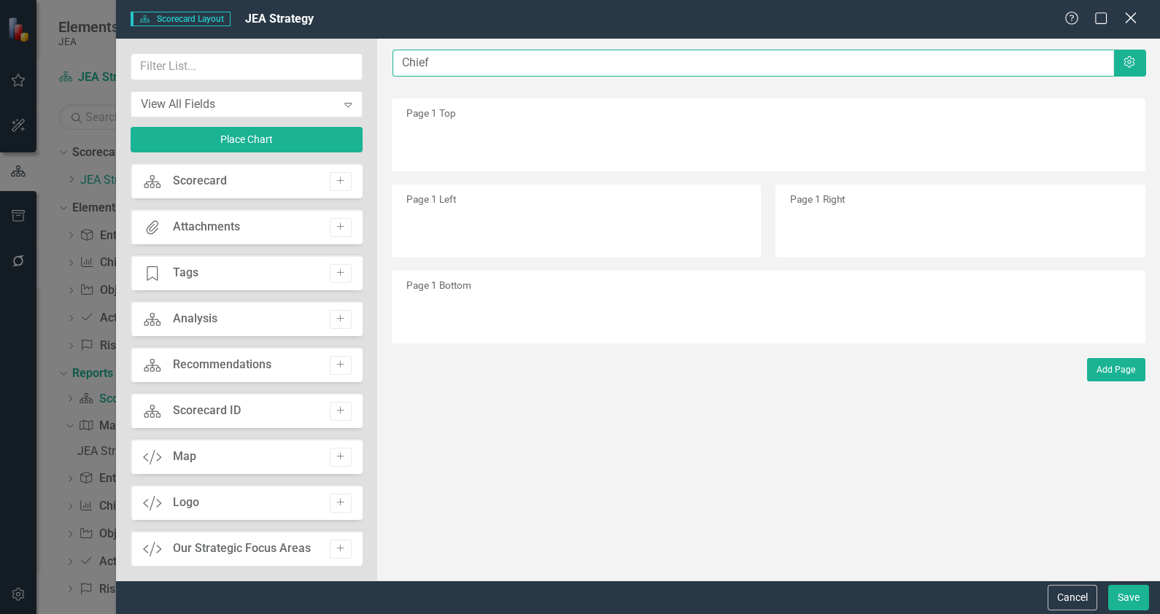
type input "Chief"
click at [927, 19] on icon at bounding box center [1130, 17] width 11 height 11
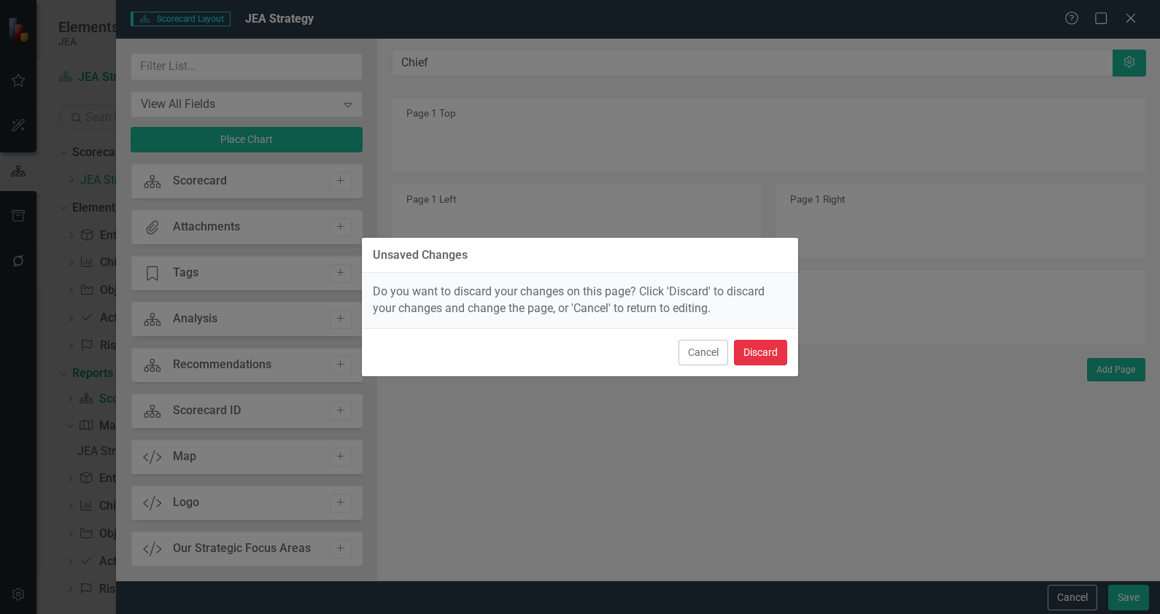
click at [759, 355] on button "Discard" at bounding box center [760, 353] width 53 height 26
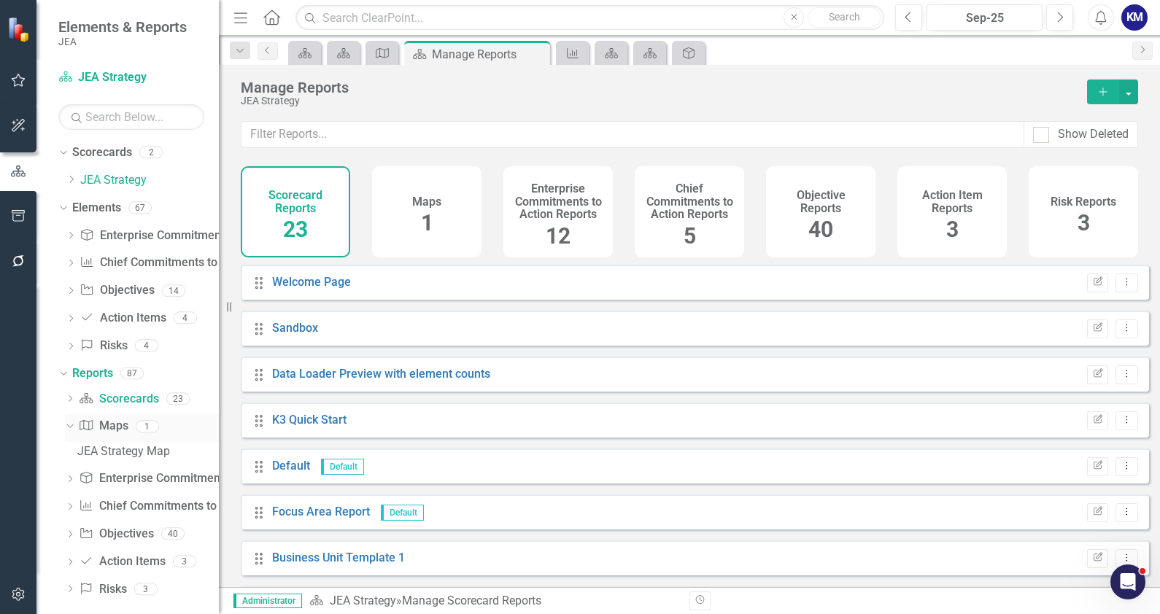
click at [111, 423] on link "Map Maps" at bounding box center [103, 426] width 49 height 17
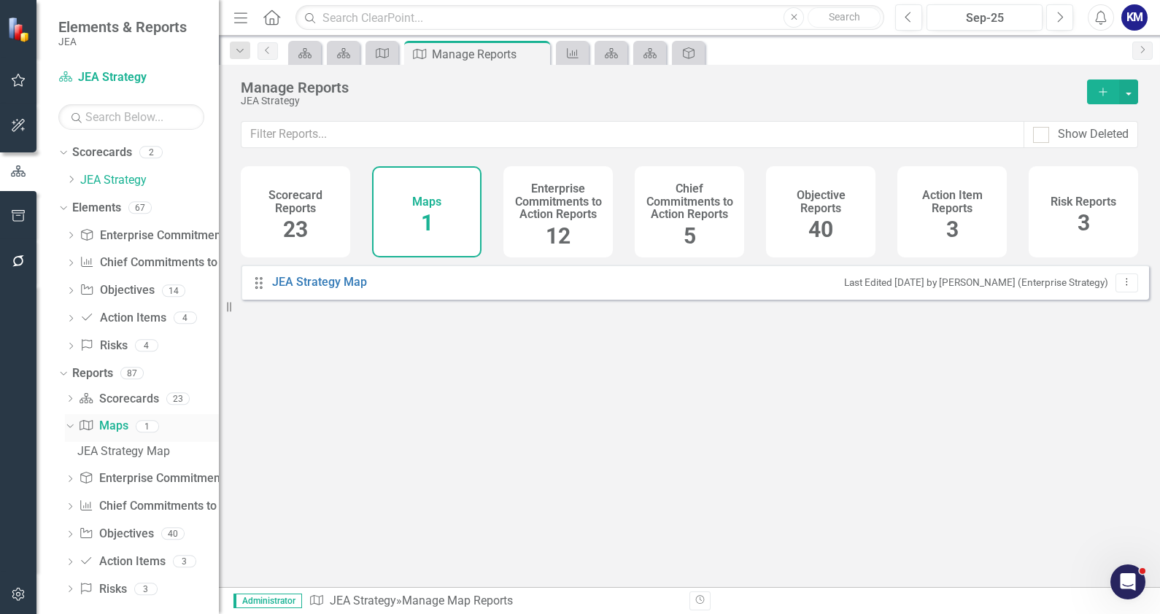
click at [71, 431] on div "Dropdown" at bounding box center [70, 428] width 10 height 7
click at [71, 431] on icon "Dropdown" at bounding box center [70, 428] width 10 height 8
click at [72, 476] on icon "Dropdown" at bounding box center [70, 480] width 10 height 8
click at [147, 478] on div "Enterprise Commitments to Actions" at bounding box center [148, 479] width 142 height 13
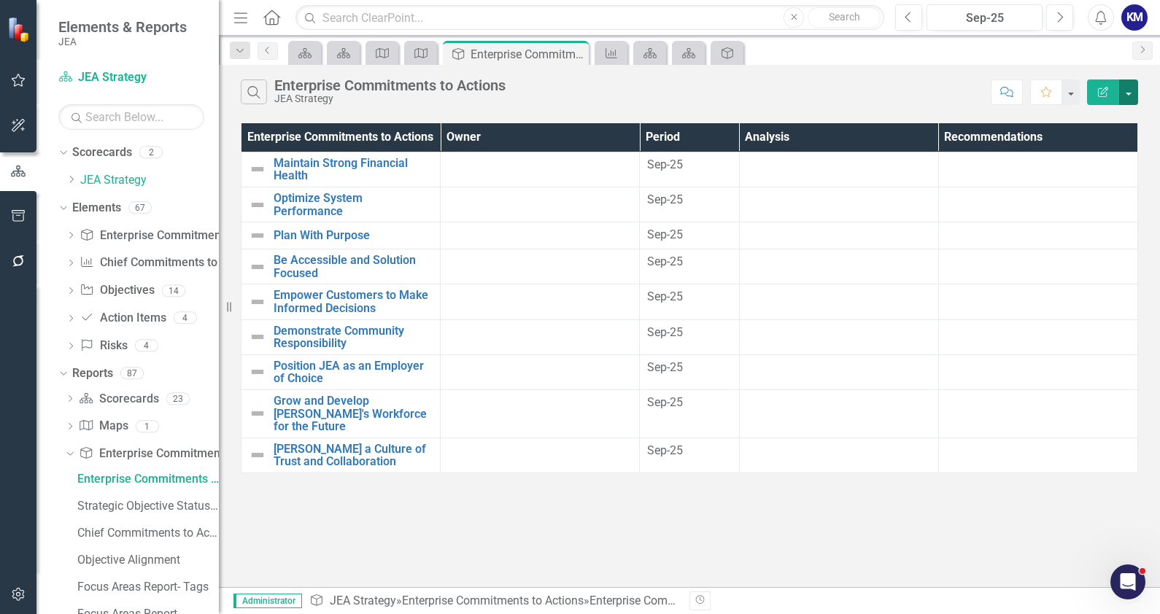
click at [927, 99] on button "button" at bounding box center [1128, 93] width 19 height 26
click at [927, 113] on link "Edit Report Edit Report" at bounding box center [1079, 118] width 115 height 27
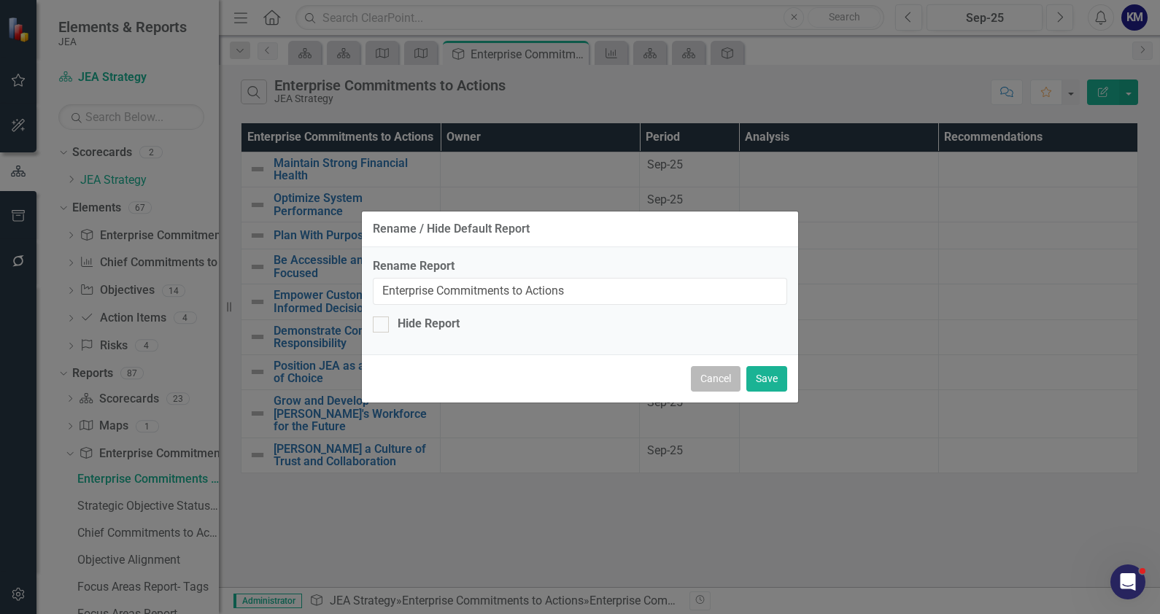
click at [711, 377] on button "Cancel" at bounding box center [716, 379] width 50 height 26
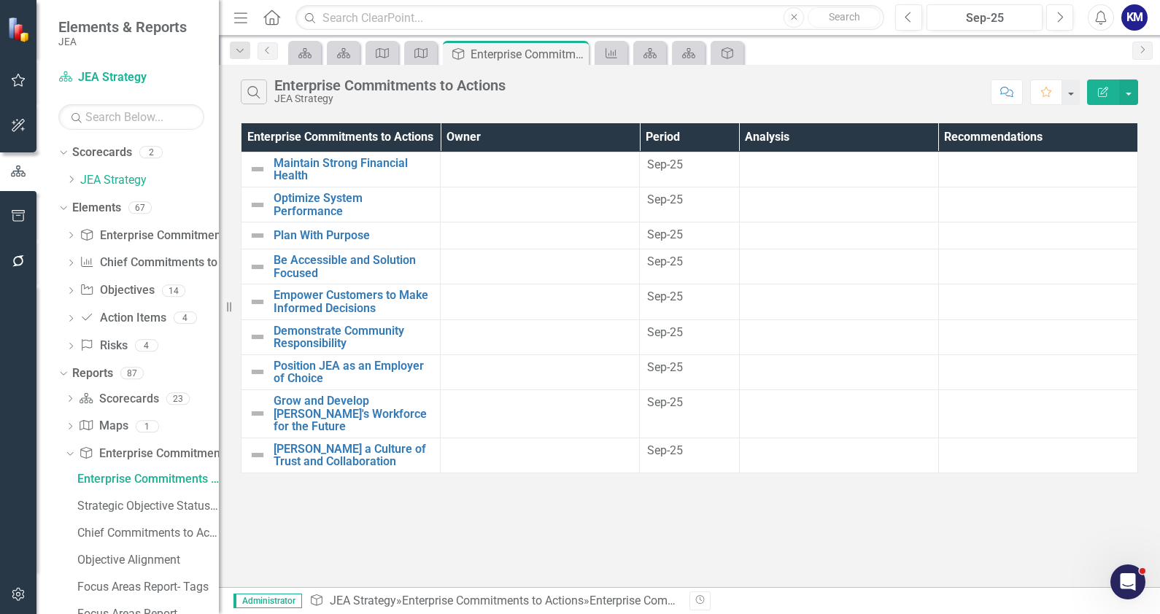
click at [927, 96] on button "Edit Report" at bounding box center [1103, 93] width 32 height 26
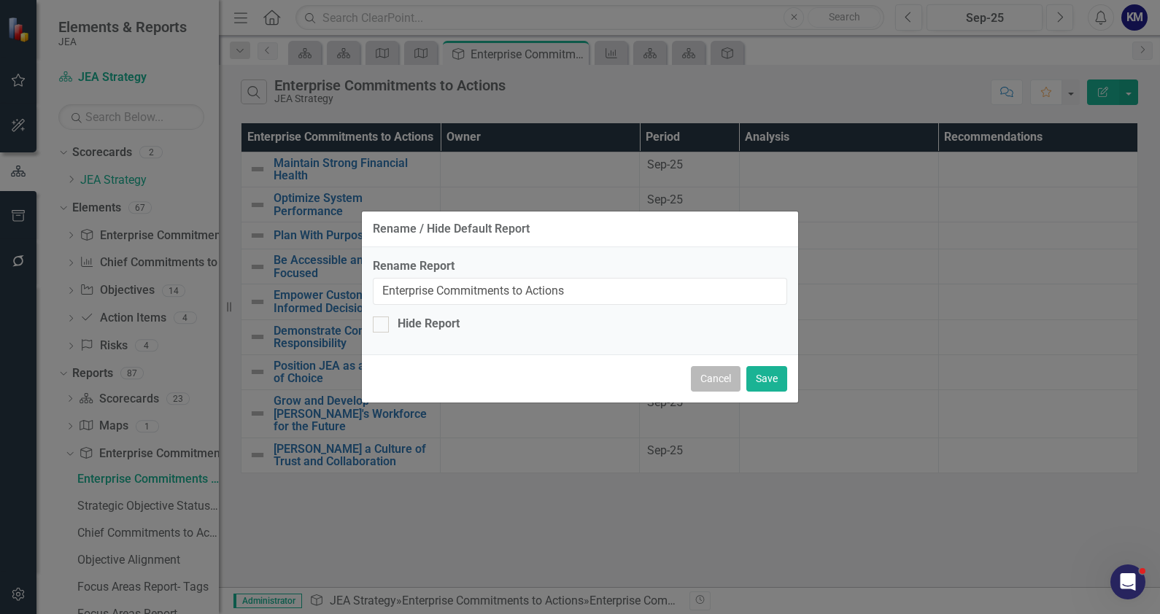
click at [726, 382] on button "Cancel" at bounding box center [716, 379] width 50 height 26
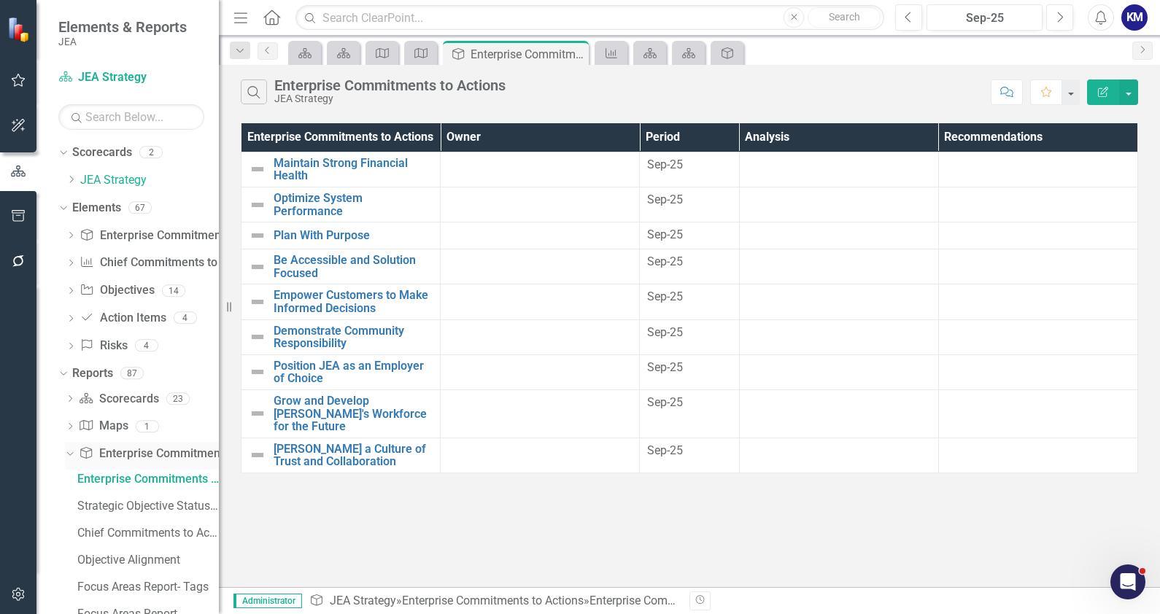
click at [115, 452] on link "Enterprise Commitments to Action Enterprise Commitments to Actions" at bounding box center [182, 454] width 206 height 17
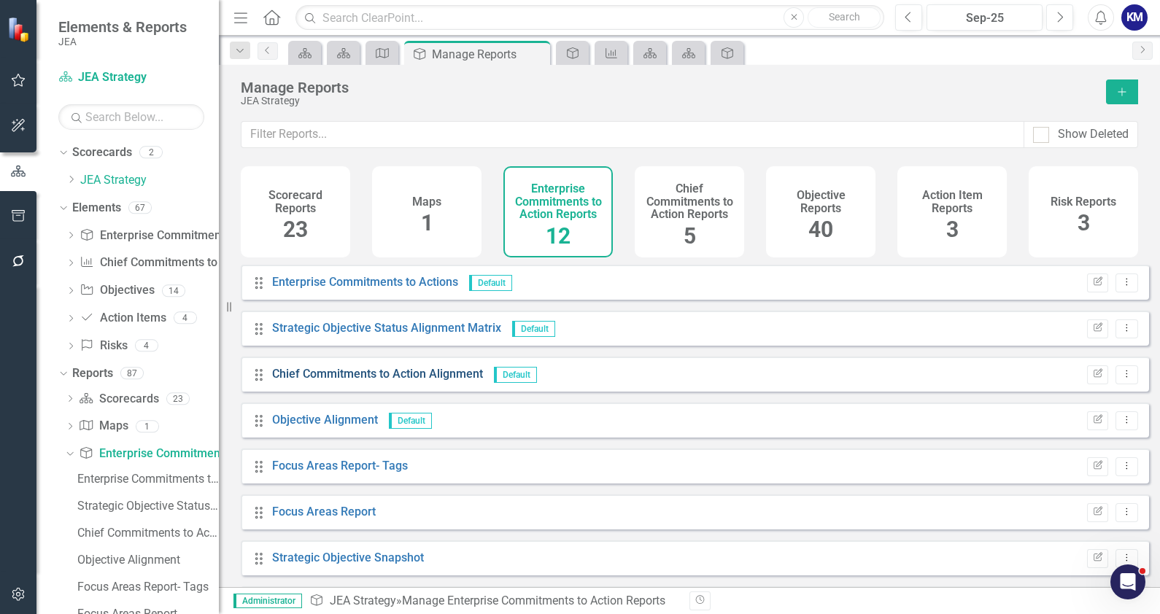
click at [383, 381] on link "Chief Commitments to Action Alignment" at bounding box center [377, 374] width 211 height 14
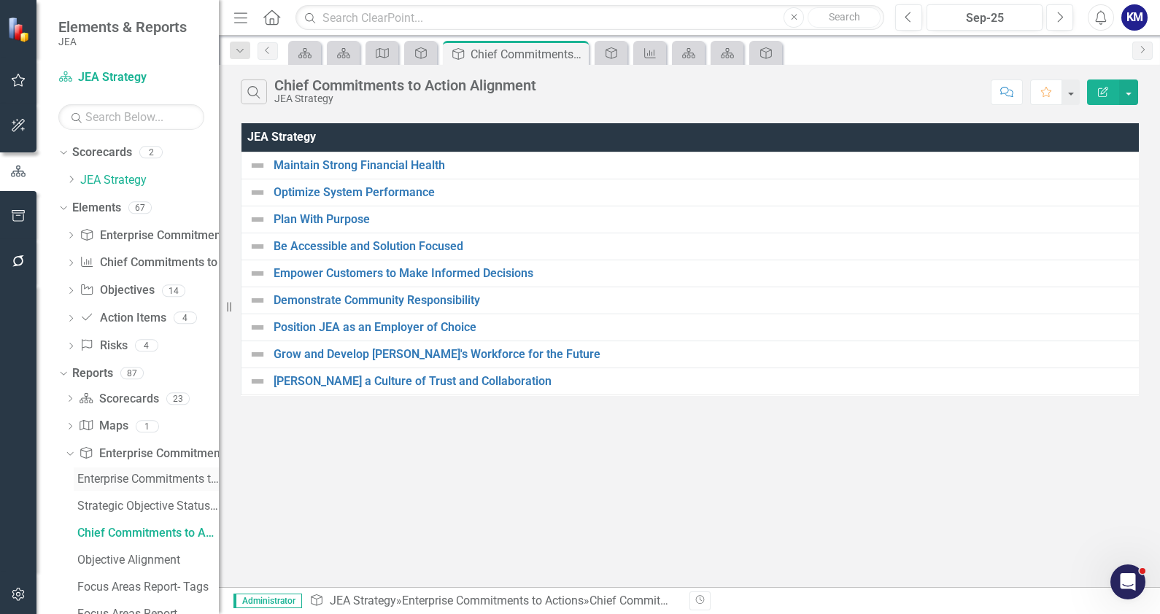
click at [144, 485] on div "Enterprise Commitments to Actions" at bounding box center [148, 479] width 142 height 13
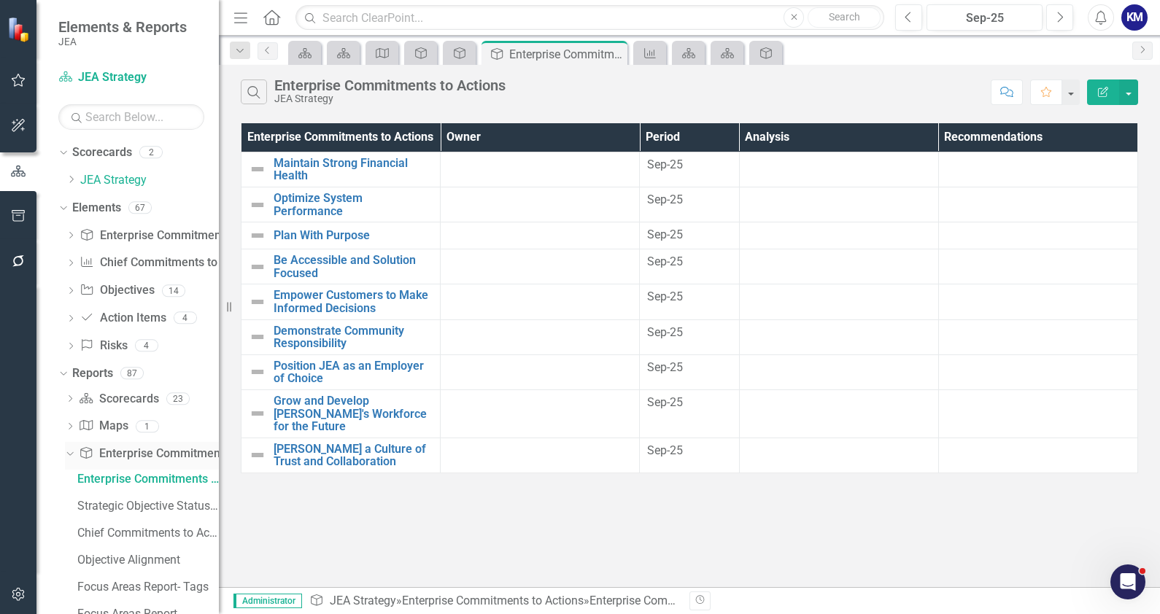
click at [152, 452] on link "Enterprise Commitments to Action Enterprise Commitments to Actions" at bounding box center [182, 454] width 206 height 17
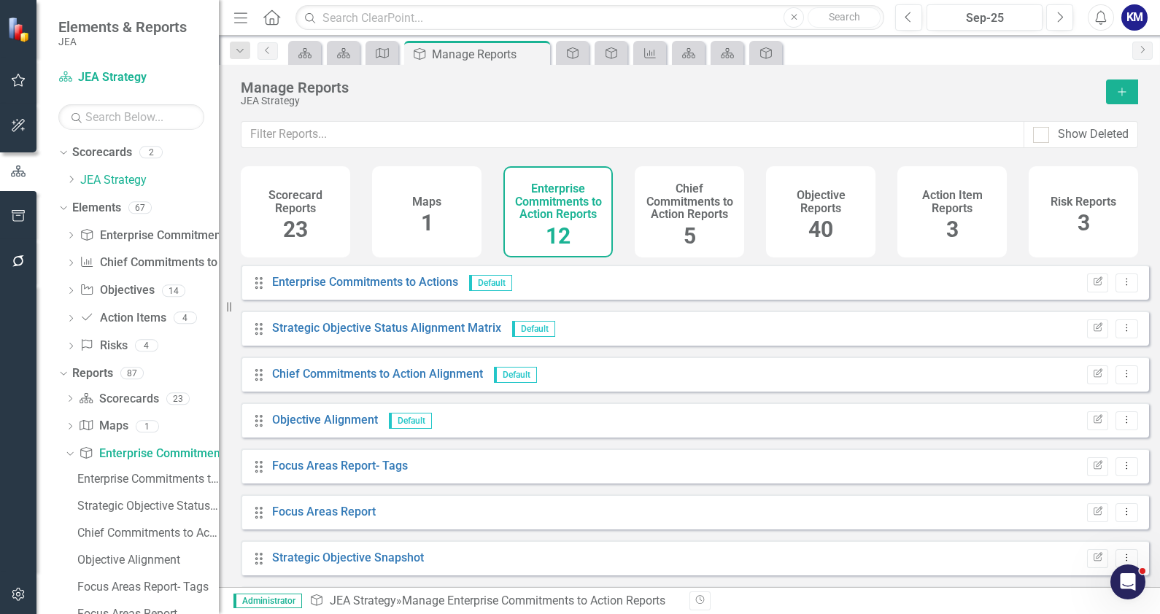
click at [927, 90] on icon "Add" at bounding box center [1122, 92] width 13 height 10
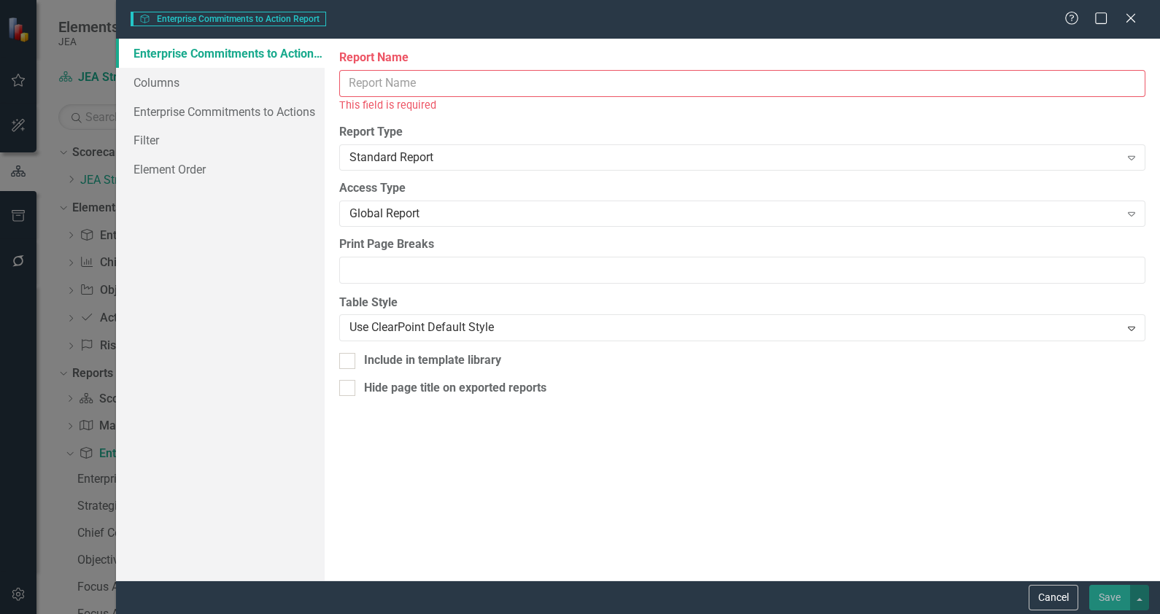
click at [450, 84] on input "Report Name" at bounding box center [742, 83] width 806 height 27
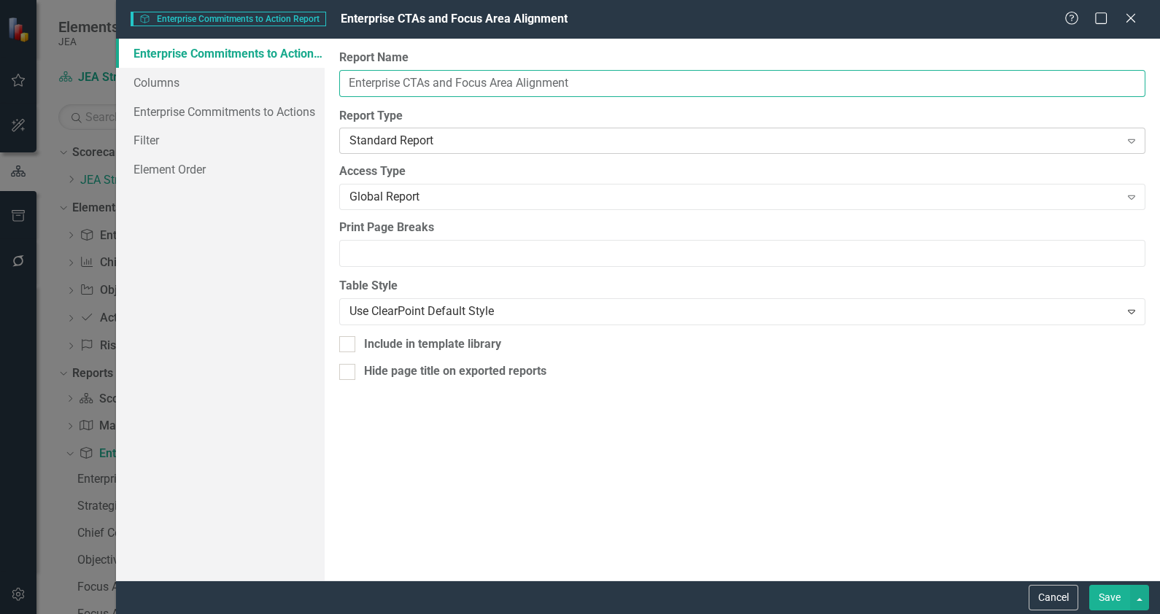
type input "Enterprise CTAs and Focus Area Alignment"
click at [927, 139] on div "Expand" at bounding box center [1132, 140] width 26 height 23
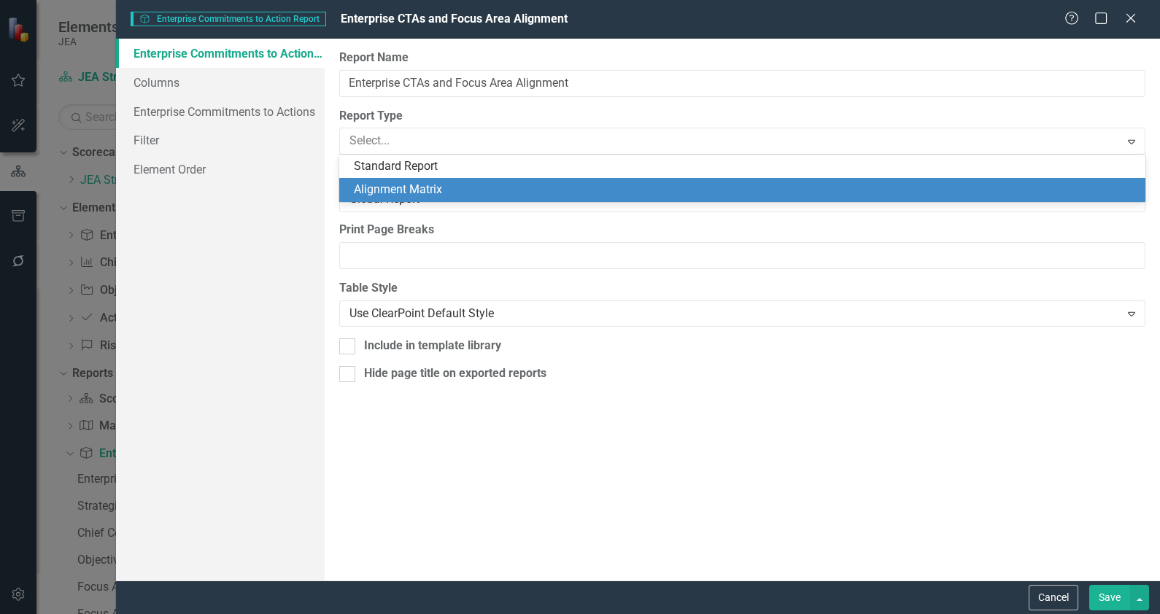
click at [927, 182] on div "Alignment Matrix" at bounding box center [745, 190] width 783 height 17
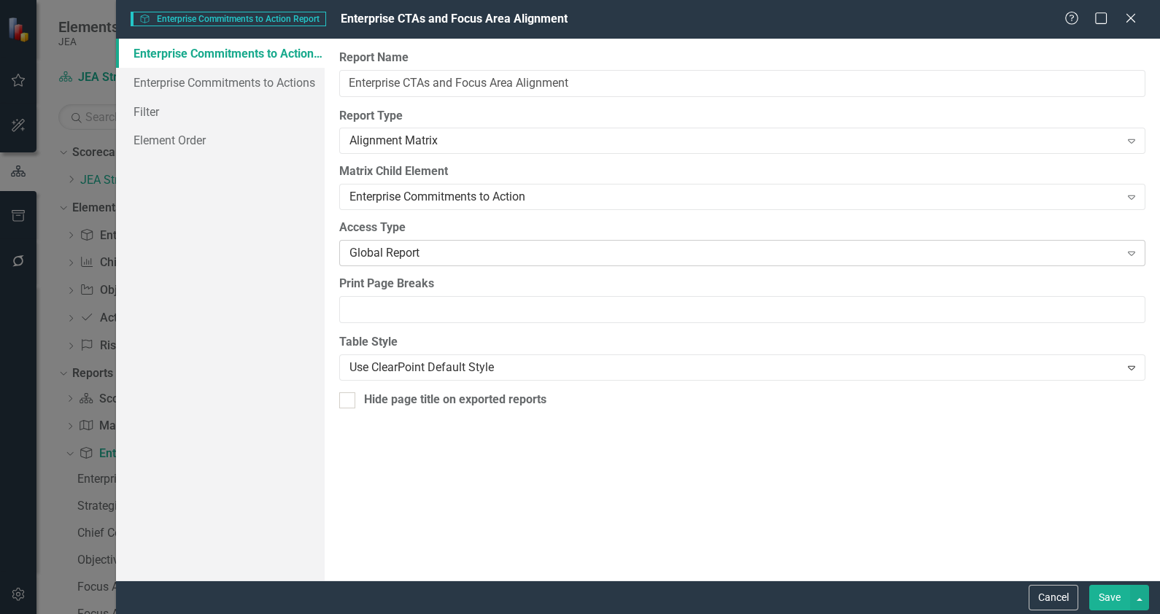
click at [661, 249] on div "Global Report" at bounding box center [735, 253] width 770 height 17
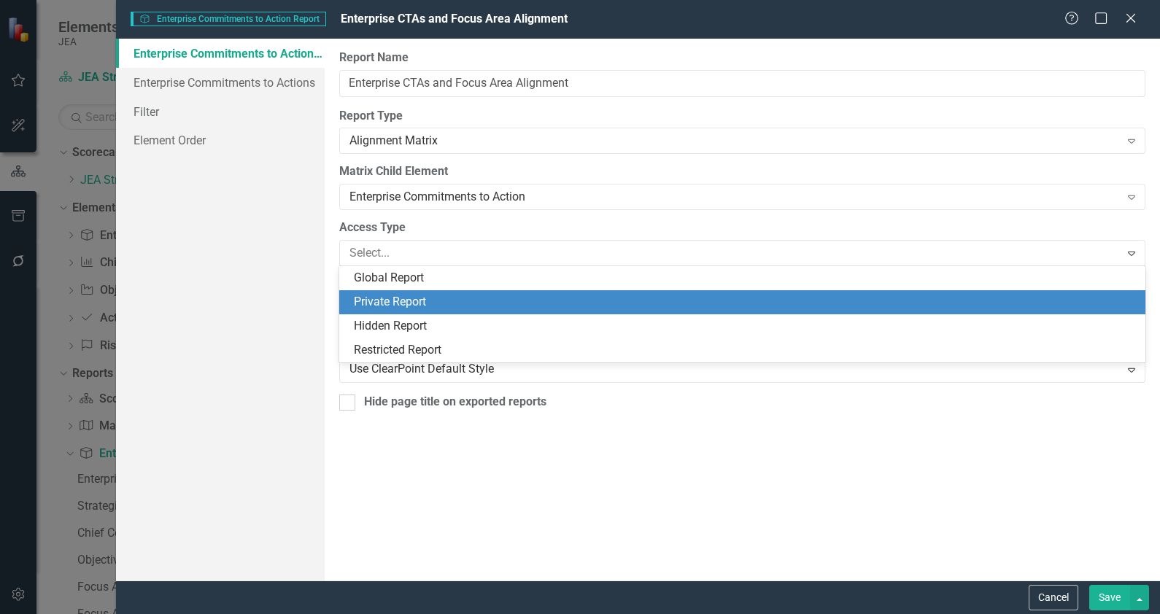
click at [634, 306] on div "Private Report" at bounding box center [745, 302] width 783 height 17
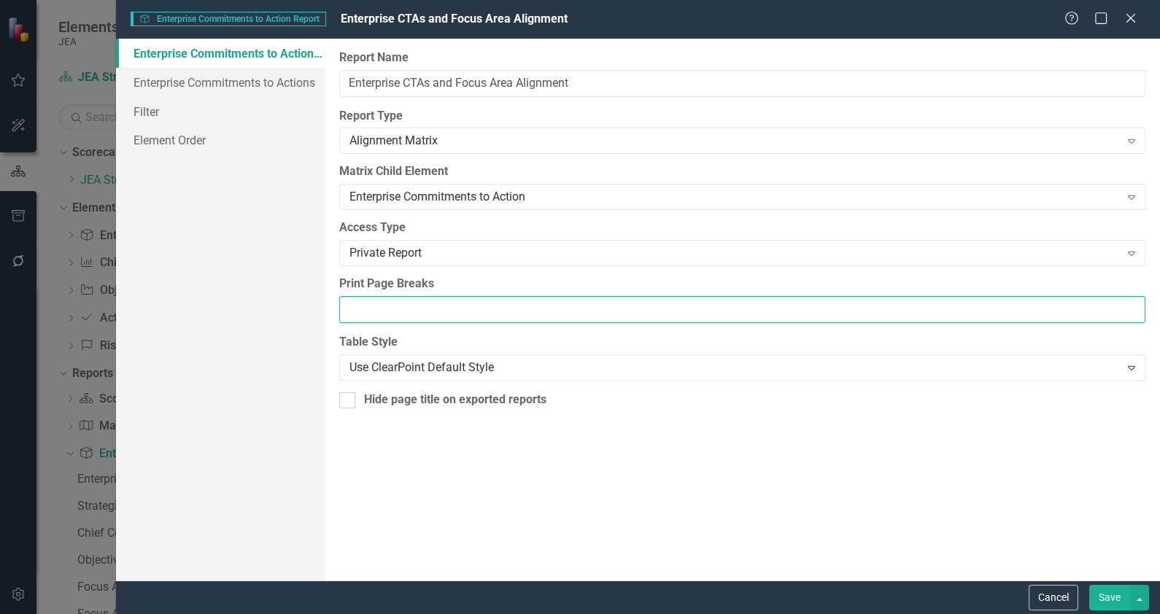
click at [634, 306] on input "Print Page Breaks" at bounding box center [742, 309] width 806 height 27
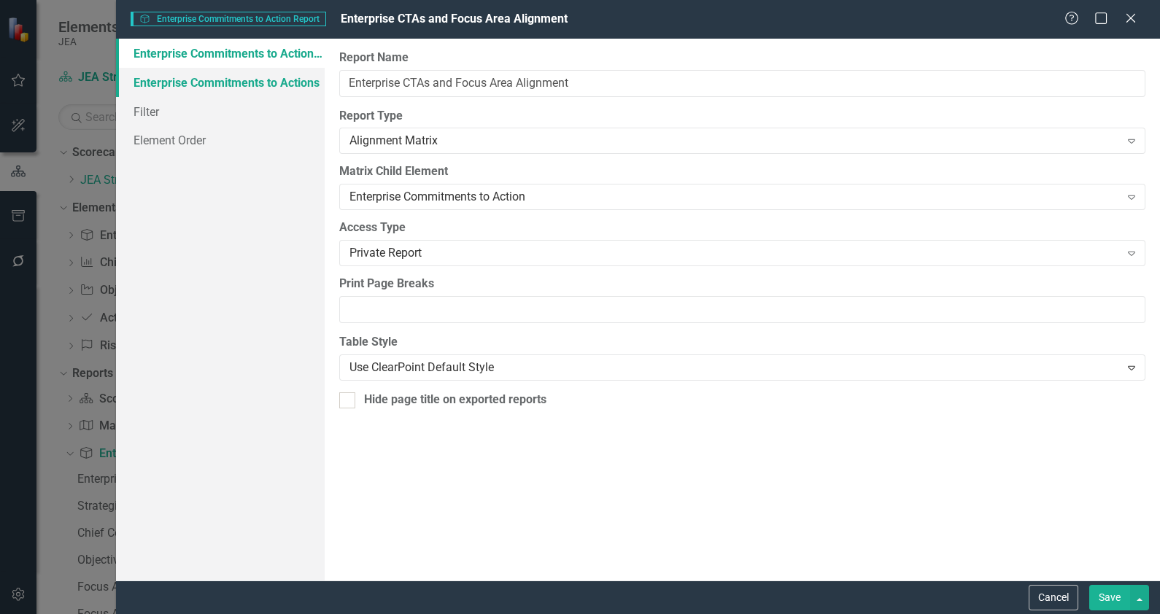
click at [238, 81] on link "Enterprise Commitments to Actions" at bounding box center [220, 82] width 209 height 29
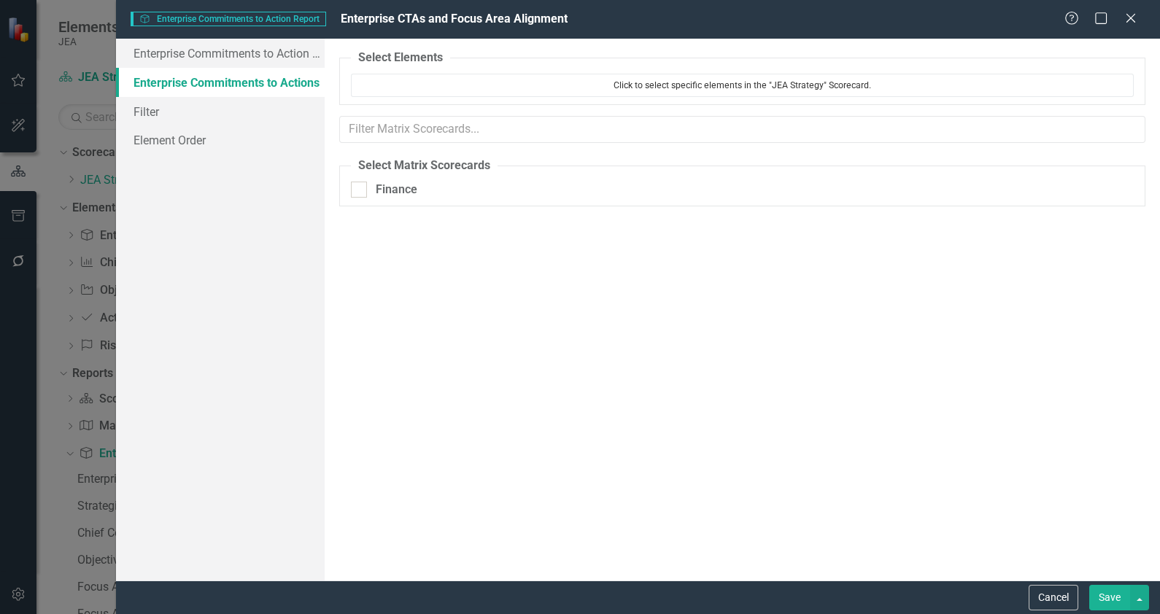
click at [562, 80] on button "Click to select specific elements in the "JEA Strategy" Scorecard." at bounding box center [742, 85] width 783 height 23
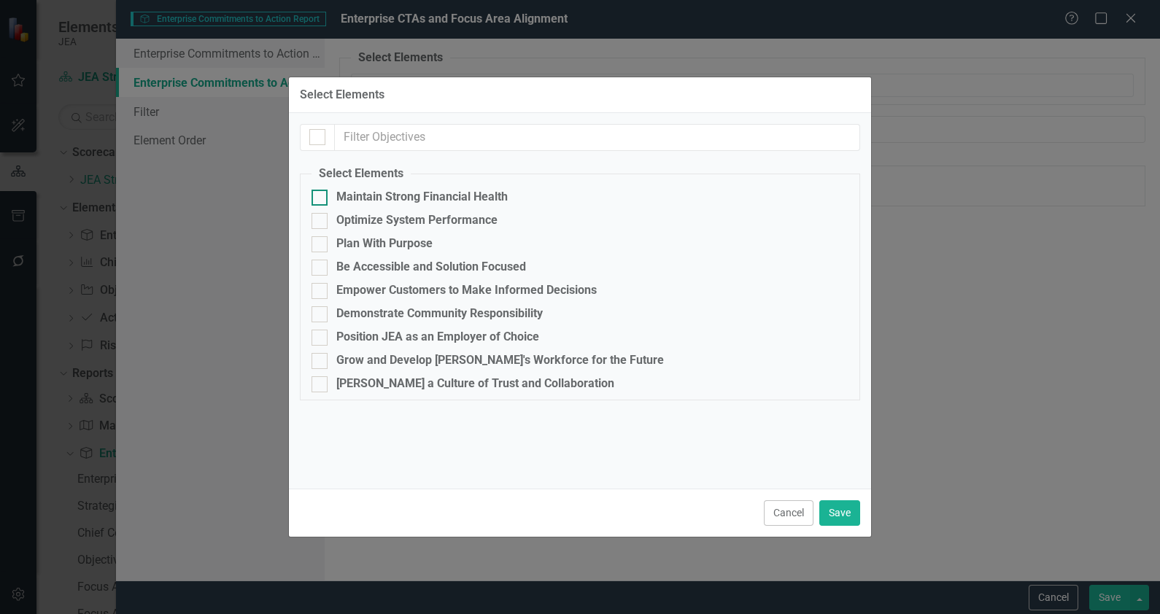
click at [314, 192] on input "Maintain Strong Financial Health" at bounding box center [316, 194] width 9 height 9
checkbox input "true"
click at [315, 222] on input "Optimize System Performance" at bounding box center [316, 217] width 9 height 9
checkbox input "true"
click at [319, 251] on div at bounding box center [320, 244] width 16 height 16
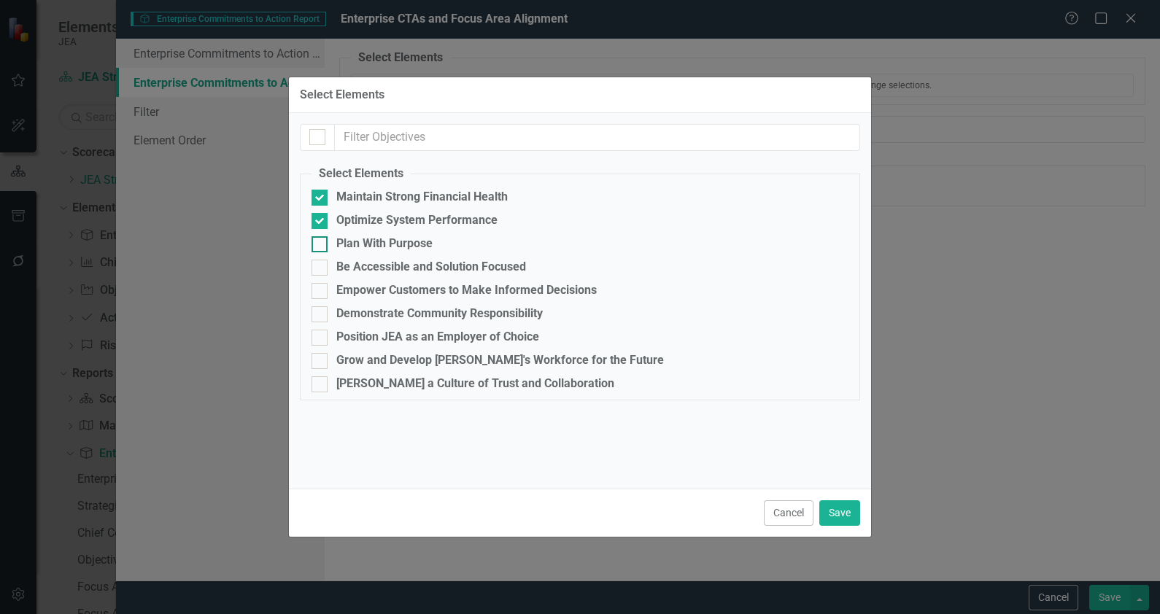
click at [319, 246] on input "Plan With Purpose" at bounding box center [316, 240] width 9 height 9
checkbox input "true"
click at [320, 270] on div at bounding box center [320, 268] width 16 height 16
click at [320, 269] on input "Be Accessible and Solution Focused" at bounding box center [316, 264] width 9 height 9
checkbox input "true"
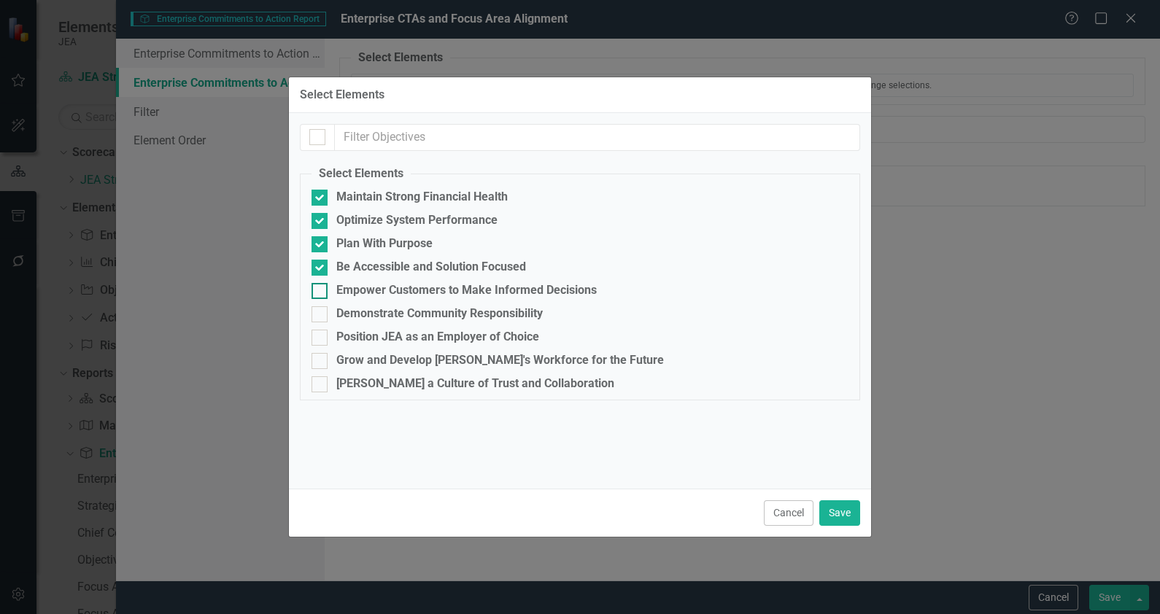
click at [319, 289] on input "Empower Customers to Make Informed Decisions" at bounding box center [316, 287] width 9 height 9
checkbox input "true"
click at [319, 313] on input "Demonstrate Community Responsibility" at bounding box center [316, 310] width 9 height 9
checkbox input "true"
click at [321, 333] on div at bounding box center [320, 338] width 16 height 16
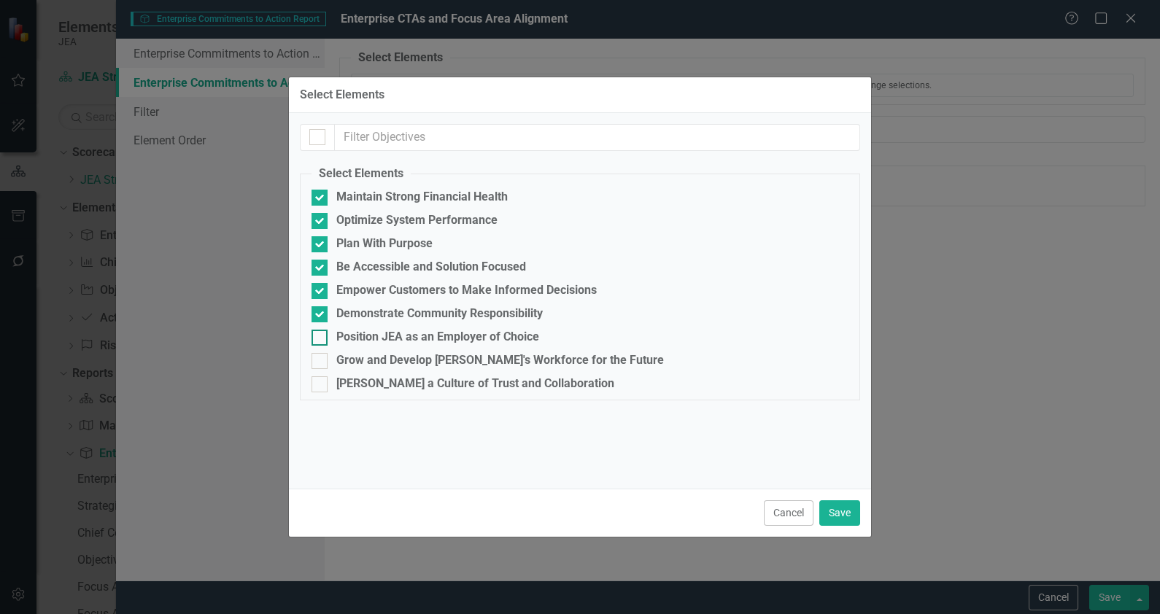
click at [321, 333] on input "Position JEA as an Employer of Choice" at bounding box center [316, 334] width 9 height 9
checkbox input "true"
click at [325, 360] on div at bounding box center [320, 361] width 16 height 16
click at [321, 360] on input "Grow and Develop [PERSON_NAME]'s Workforce for the Future" at bounding box center [316, 357] width 9 height 9
checkbox input "true"
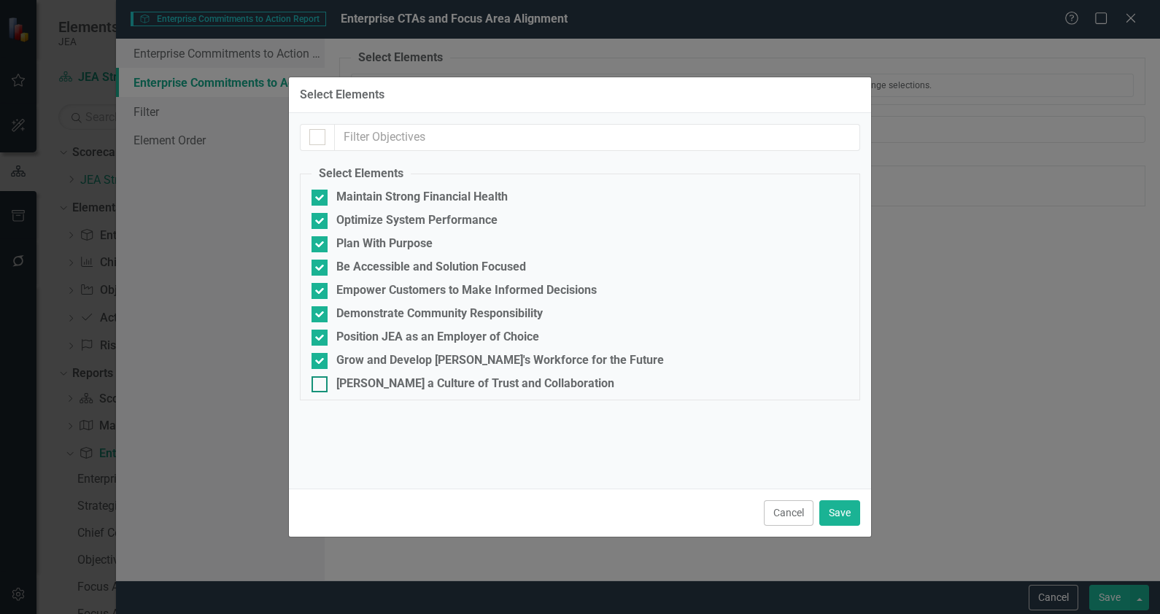
click at [317, 391] on div at bounding box center [320, 385] width 16 height 16
click at [317, 386] on input "[PERSON_NAME] a Culture of Trust and Collaboration" at bounding box center [316, 381] width 9 height 9
checkbox input "true"
click at [851, 491] on button "Save" at bounding box center [839, 514] width 41 height 26
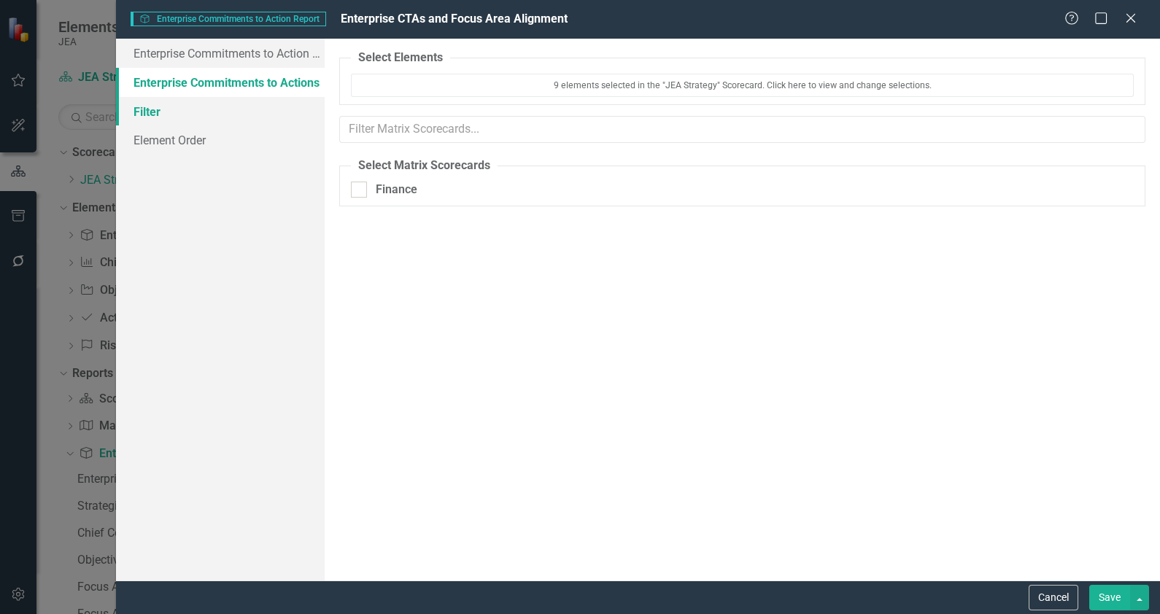
click at [189, 120] on link "Filter" at bounding box center [220, 111] width 209 height 29
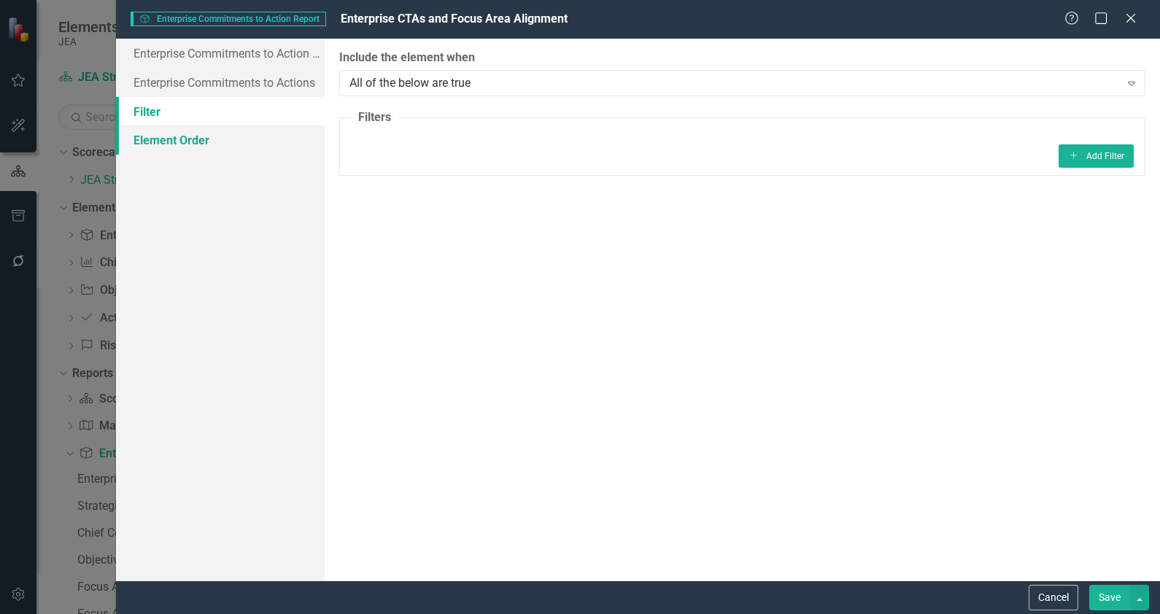
click at [207, 136] on link "Element Order" at bounding box center [220, 140] width 209 height 29
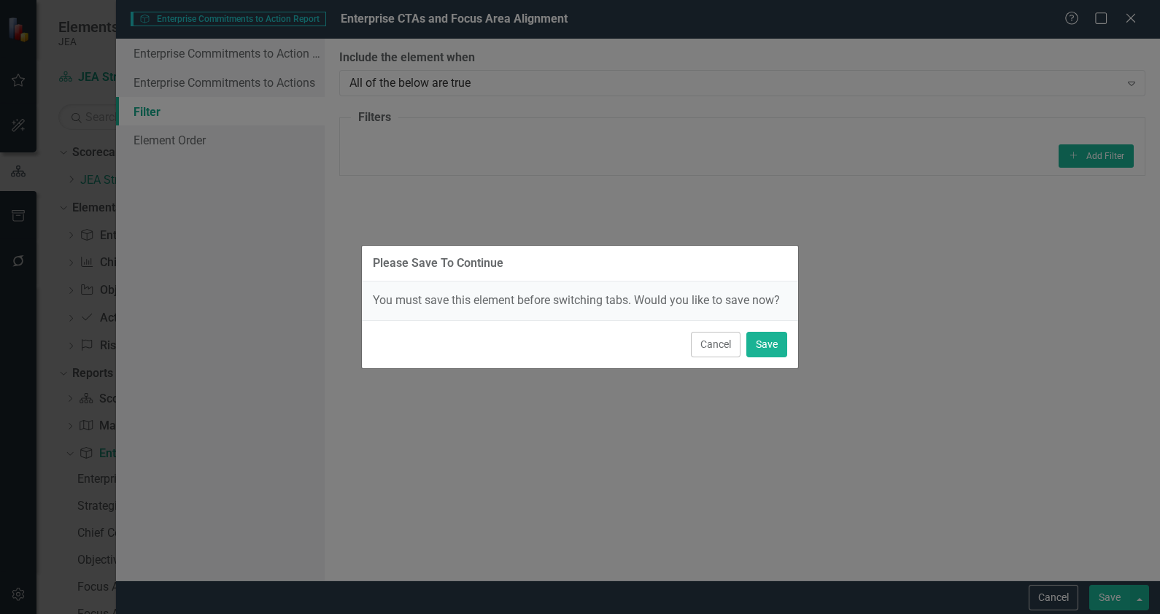
click at [717, 368] on div "Cancel Save" at bounding box center [580, 344] width 436 height 48
click at [717, 364] on div "Cancel Save" at bounding box center [580, 344] width 436 height 48
click at [715, 347] on button "Cancel" at bounding box center [716, 345] width 50 height 26
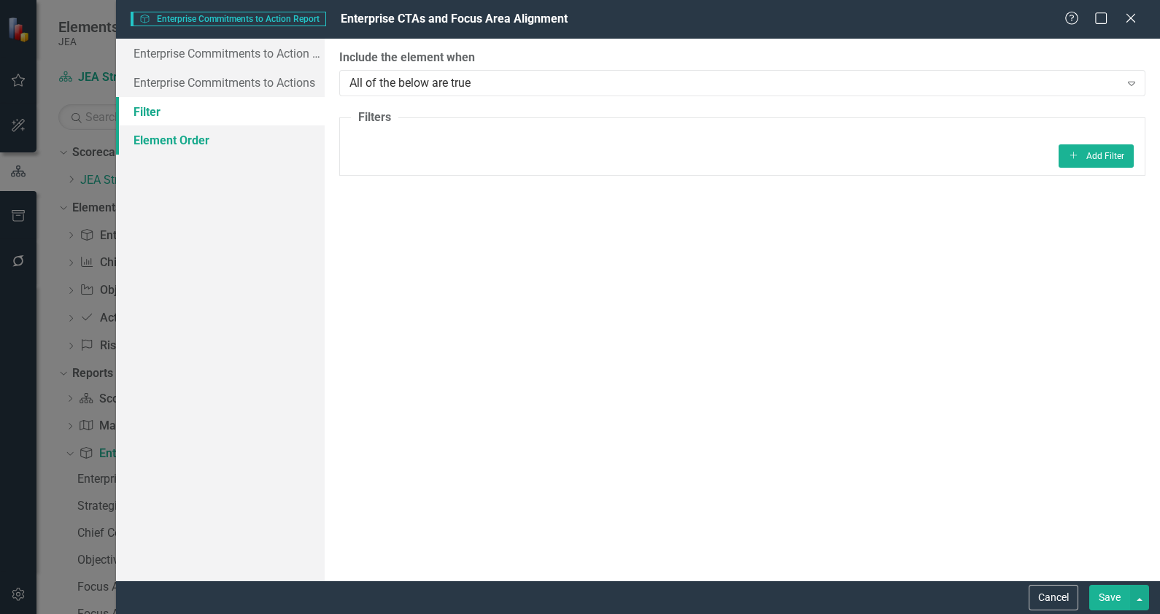
click at [184, 142] on link "Element Order" at bounding box center [220, 140] width 209 height 29
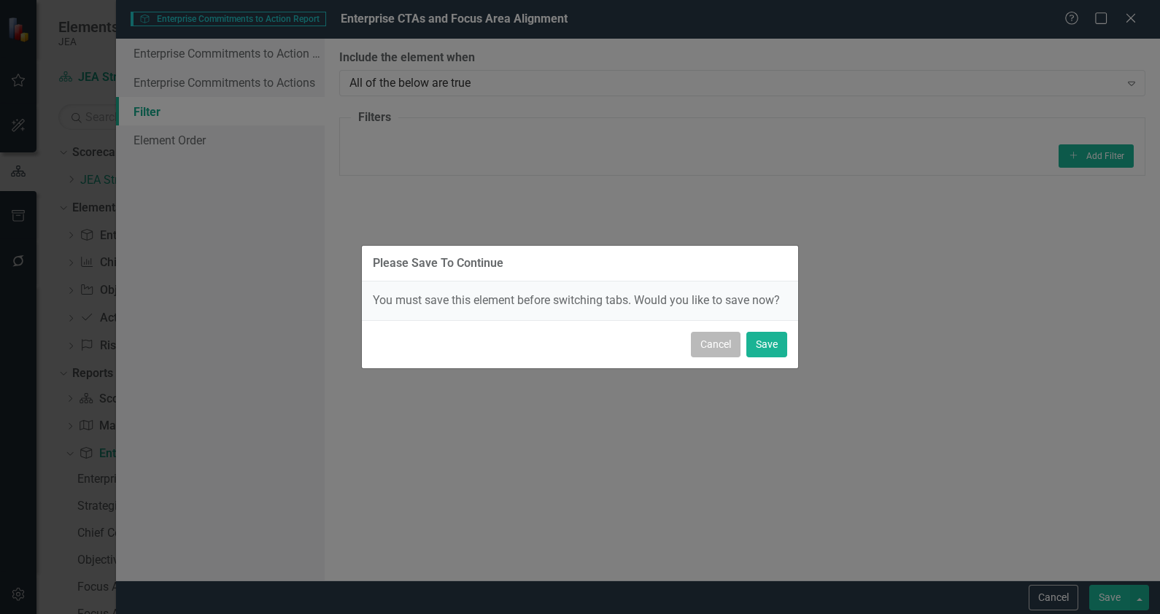
click at [710, 348] on button "Cancel" at bounding box center [716, 345] width 50 height 26
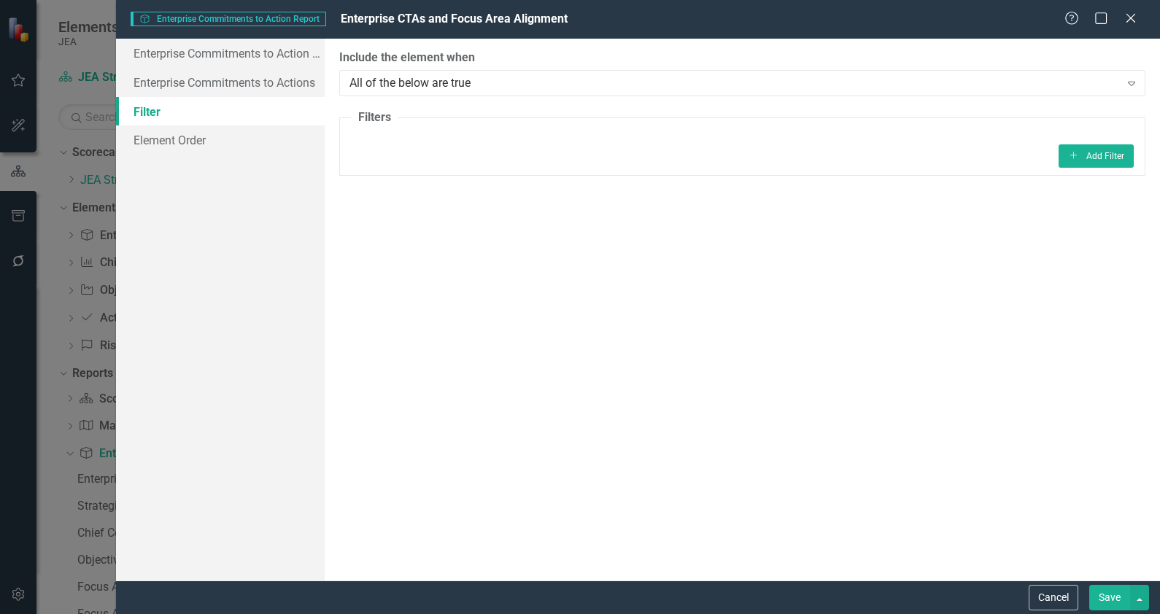
click at [927, 491] on button "Save" at bounding box center [1109, 598] width 41 height 26
click at [175, 139] on link "Element Order" at bounding box center [220, 140] width 209 height 29
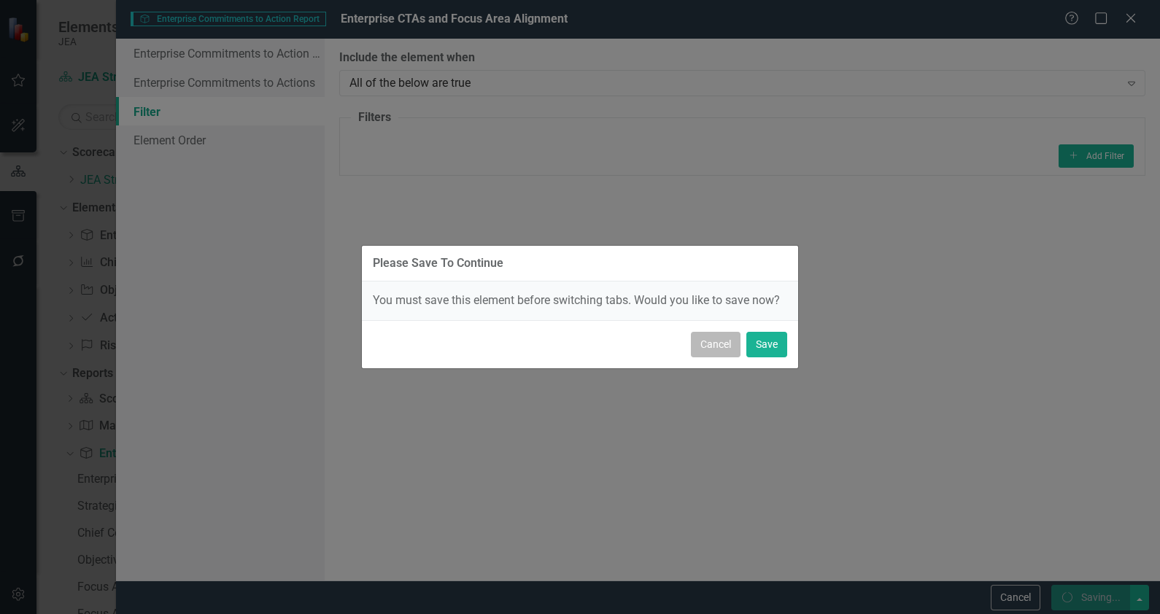
click at [703, 344] on button "Cancel" at bounding box center [716, 345] width 50 height 26
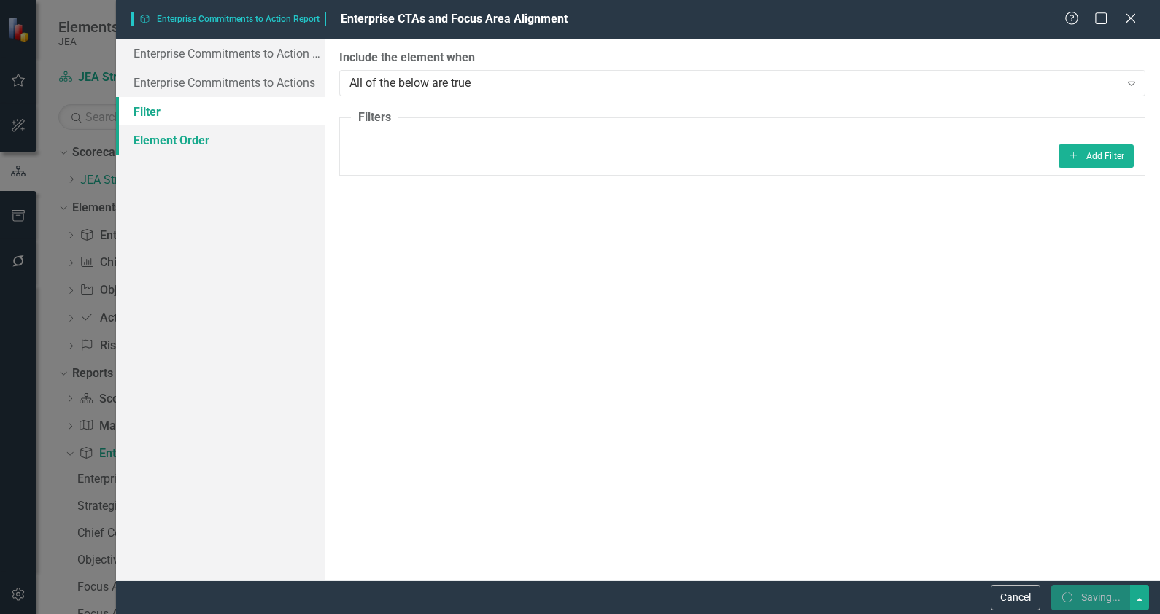
click at [142, 139] on link "Element Order" at bounding box center [220, 140] width 209 height 29
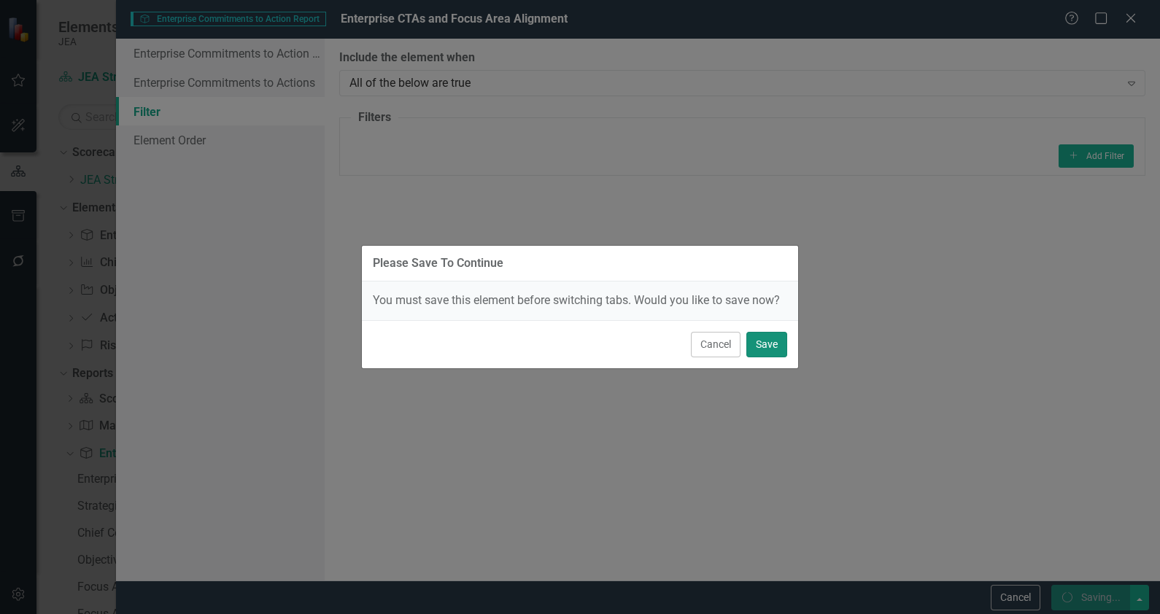
click at [772, 342] on button "Save" at bounding box center [766, 345] width 41 height 26
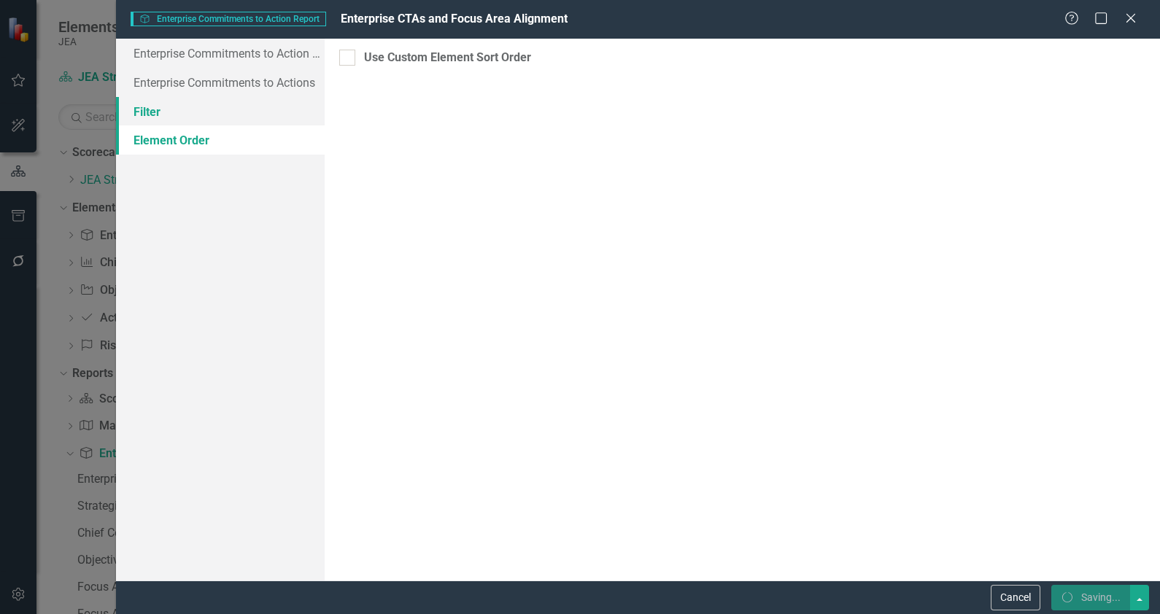
click at [175, 113] on link "Filter" at bounding box center [220, 111] width 209 height 29
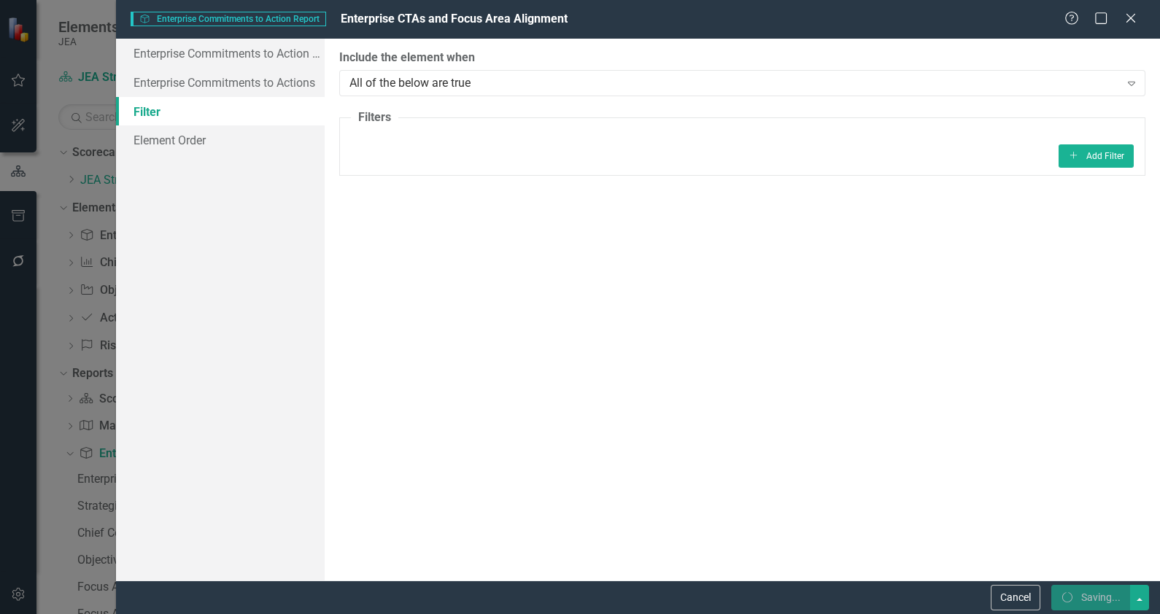
click at [927, 69] on div "Include the element when All of the below are true Expand" at bounding box center [742, 72] width 806 height 45
click at [927, 89] on div "All of the below are true" at bounding box center [735, 82] width 770 height 17
click at [243, 90] on link "Enterprise Commitments to Actions" at bounding box center [220, 82] width 209 height 29
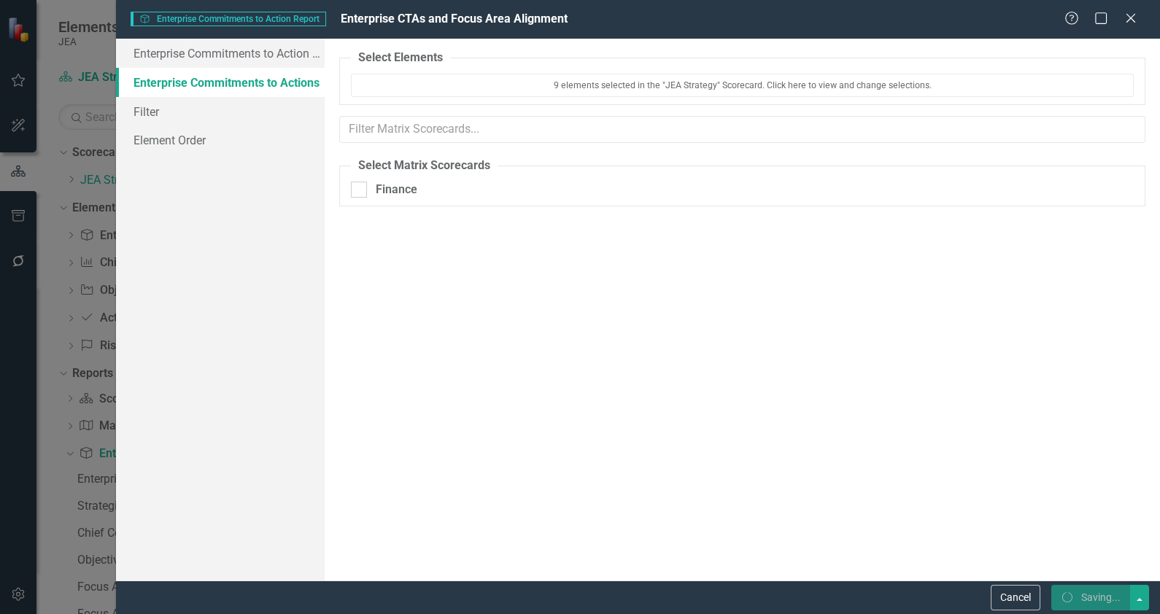
click at [433, 71] on fieldset "Select Elements 9 elements selected in the "JEA Strategy" Scorecard. Click here…" at bounding box center [742, 77] width 806 height 55
click at [457, 74] on button "9 elements selected in the "JEA Strategy" Scorecard. Click here to view and cha…" at bounding box center [742, 85] width 783 height 23
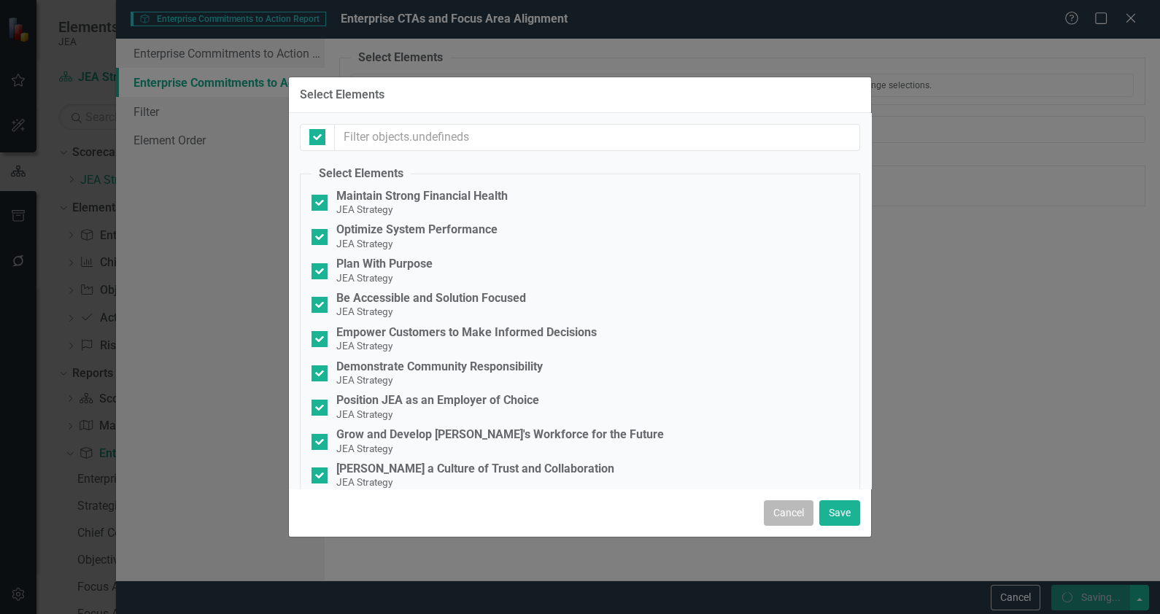
click at [769, 491] on button "Cancel" at bounding box center [789, 514] width 50 height 26
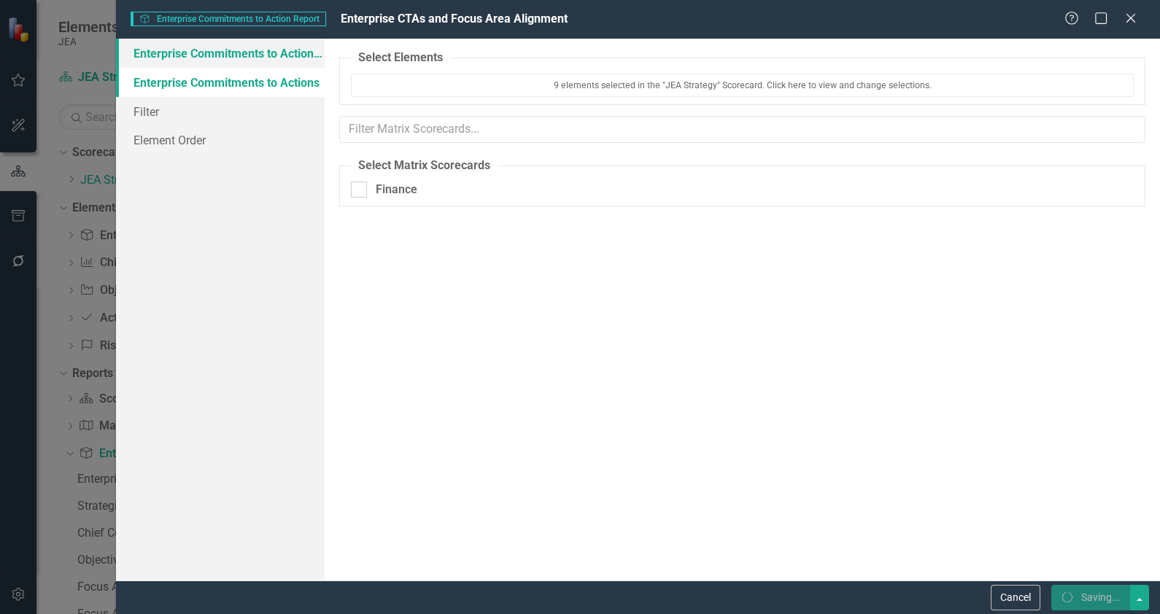
click at [166, 62] on link "Enterprise Commitments to Action Report" at bounding box center [220, 53] width 209 height 29
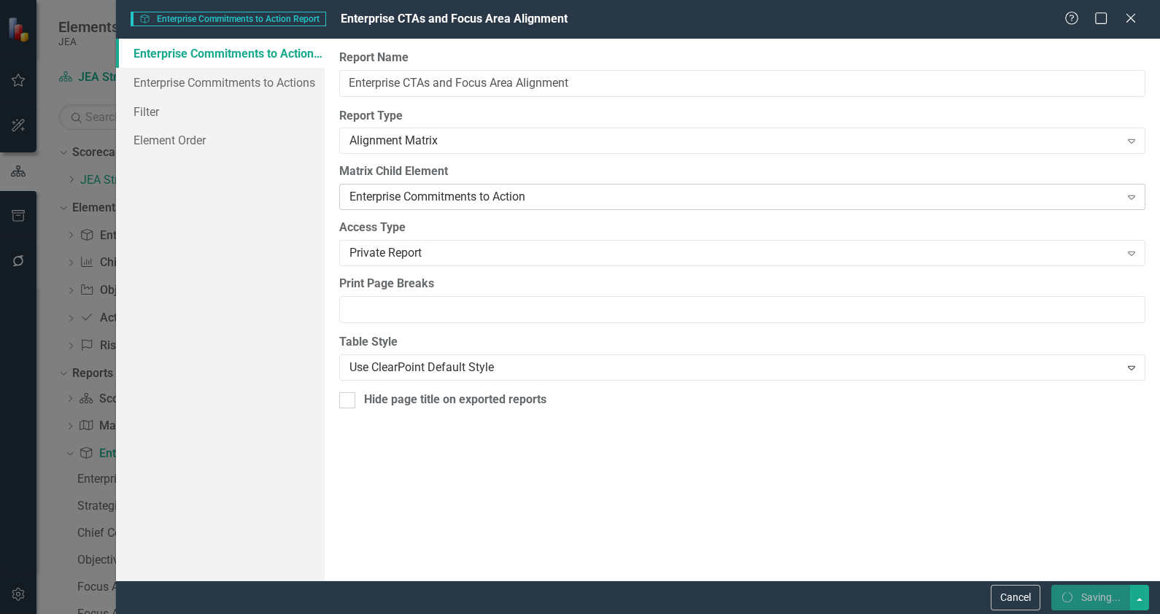
click at [927, 200] on icon "Expand" at bounding box center [1131, 197] width 15 height 12
click at [208, 310] on div "Enterprise Commitments to Action Report Enterprise Commitments to Actions Filte…" at bounding box center [220, 310] width 209 height 542
click at [451, 196] on div "Enterprise Commitments to Action" at bounding box center [735, 197] width 770 height 17
click at [927, 24] on div "Help Maximize Close" at bounding box center [1105, 19] width 81 height 17
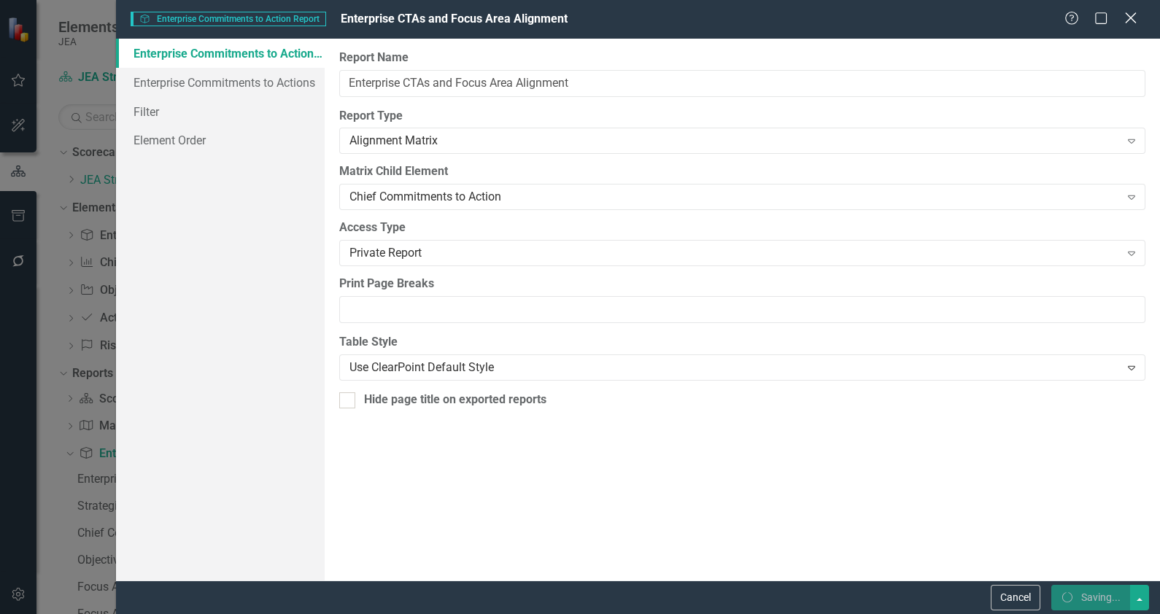
click at [927, 15] on icon at bounding box center [1130, 17] width 11 height 11
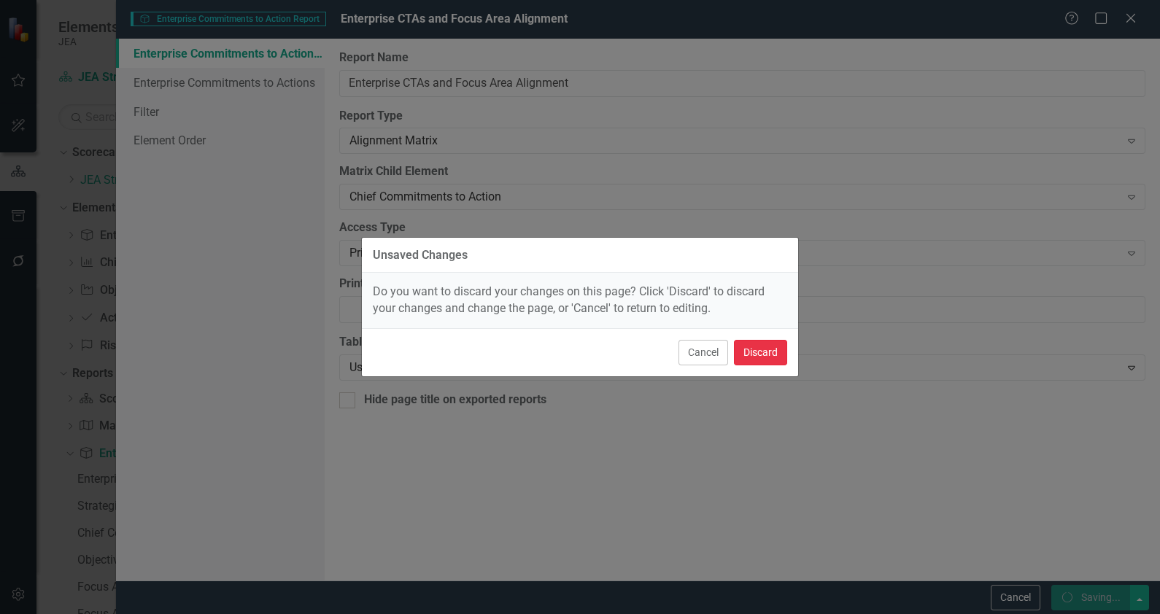
click at [766, 347] on button "Discard" at bounding box center [760, 353] width 53 height 26
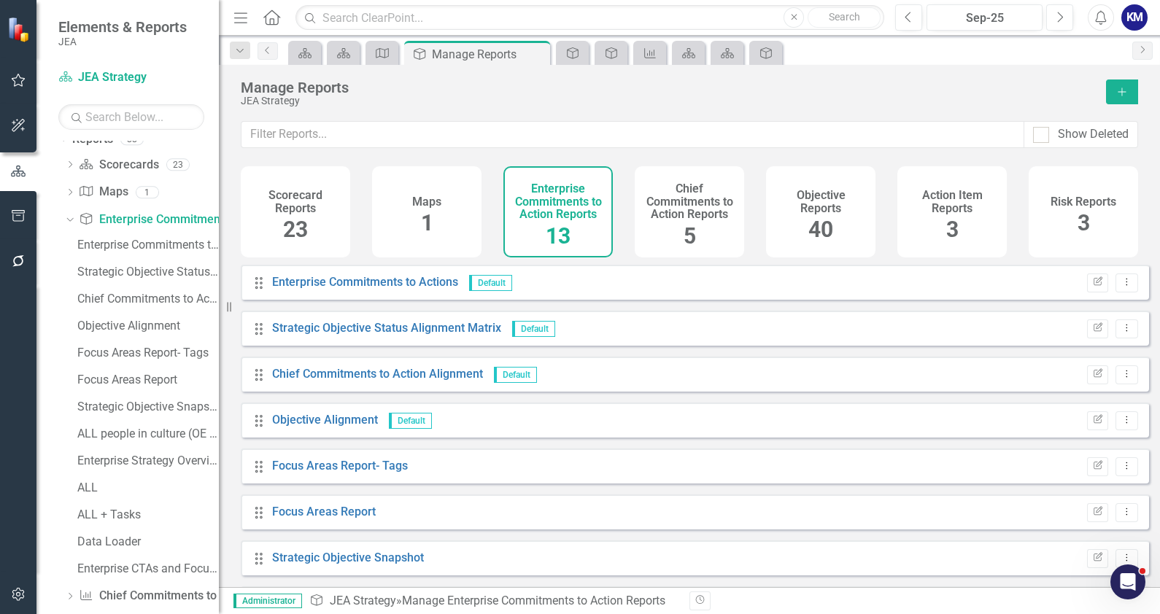
scroll to position [336, 0]
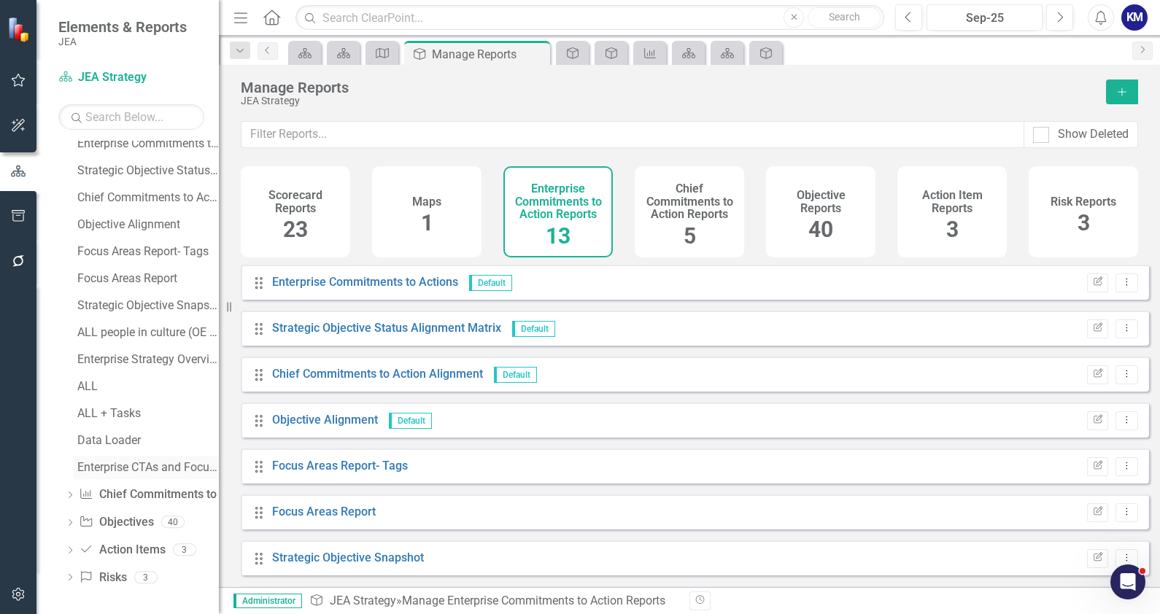
click at [157, 469] on div "Enterprise CTAs and Focus Area Alignment" at bounding box center [148, 467] width 142 height 13
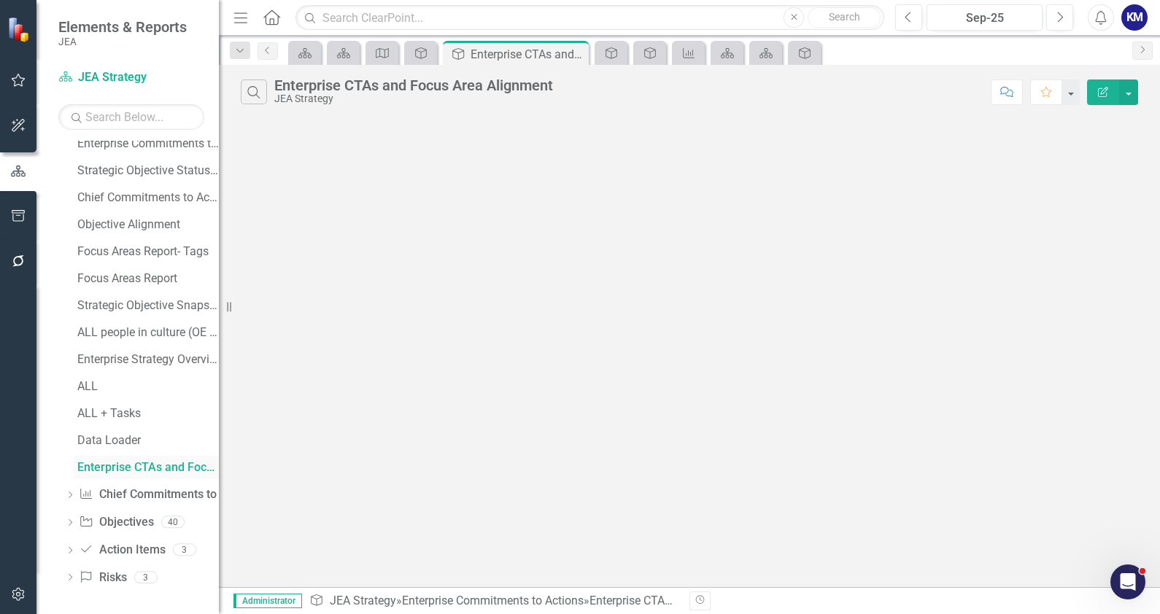
scroll to position [200, 0]
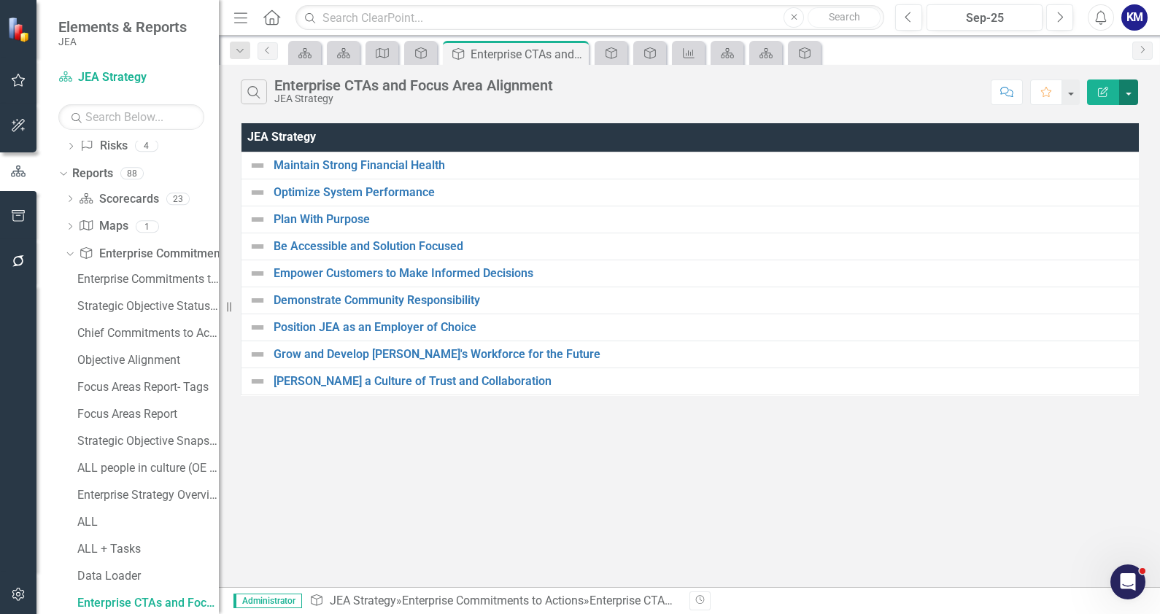
click at [927, 103] on button "button" at bounding box center [1128, 93] width 19 height 26
click at [927, 123] on link "Edit Report Edit Report" at bounding box center [1079, 118] width 115 height 27
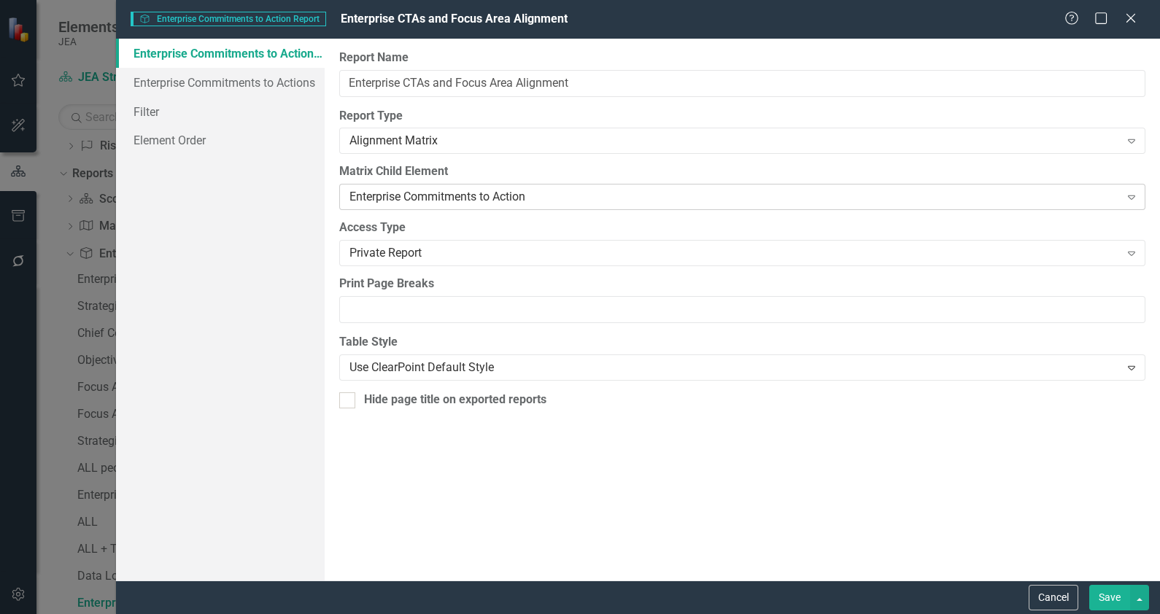
click at [449, 206] on div "Enterprise Commitments to Action Expand" at bounding box center [742, 197] width 806 height 26
click at [927, 491] on button "Save" at bounding box center [1109, 598] width 41 height 26
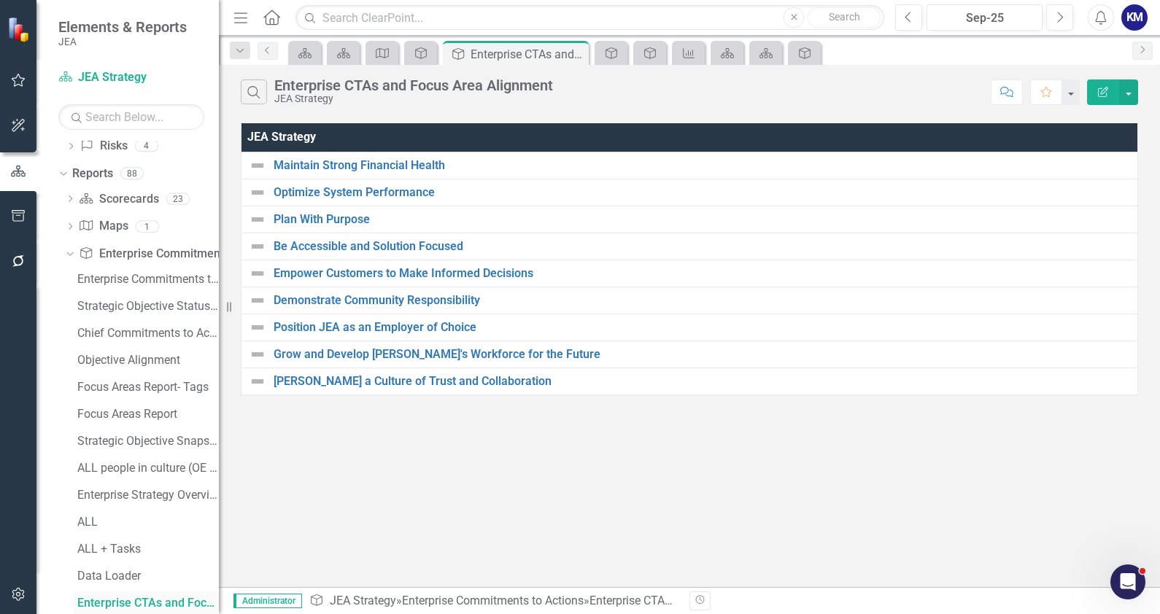
click at [146, 491] on div "Enterprise CTAs and Focus Area Alignment" at bounding box center [148, 603] width 142 height 13
click at [927, 93] on button "button" at bounding box center [1128, 93] width 19 height 26
click at [927, 118] on link "Edit Report Edit Report" at bounding box center [1079, 118] width 115 height 27
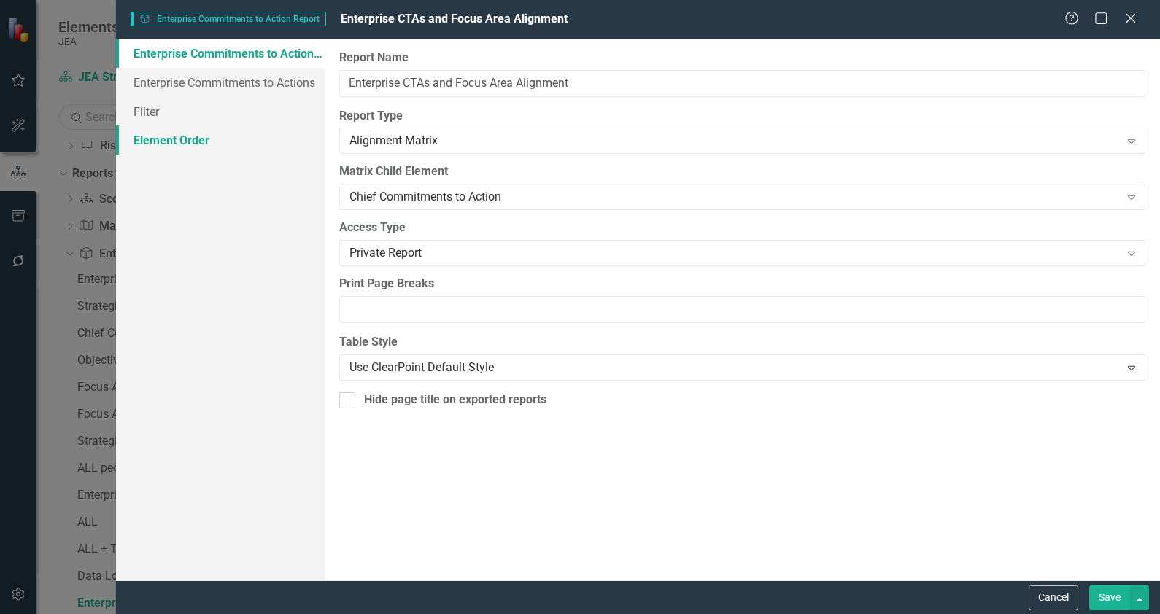
click at [161, 138] on link "Element Order" at bounding box center [220, 140] width 209 height 29
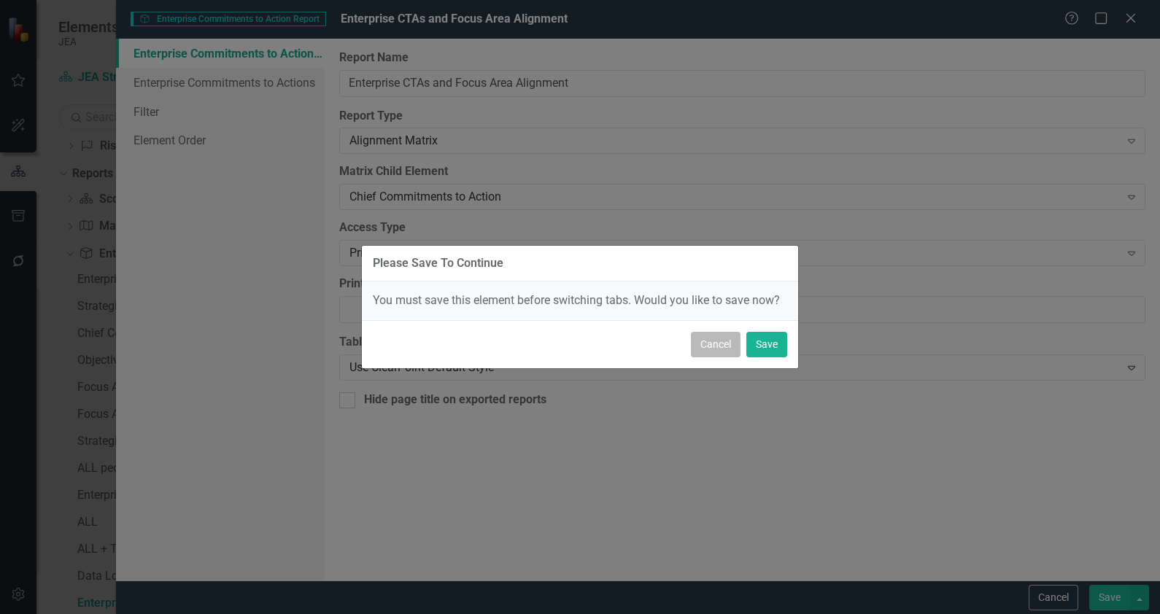
click at [714, 339] on button "Cancel" at bounding box center [716, 345] width 50 height 26
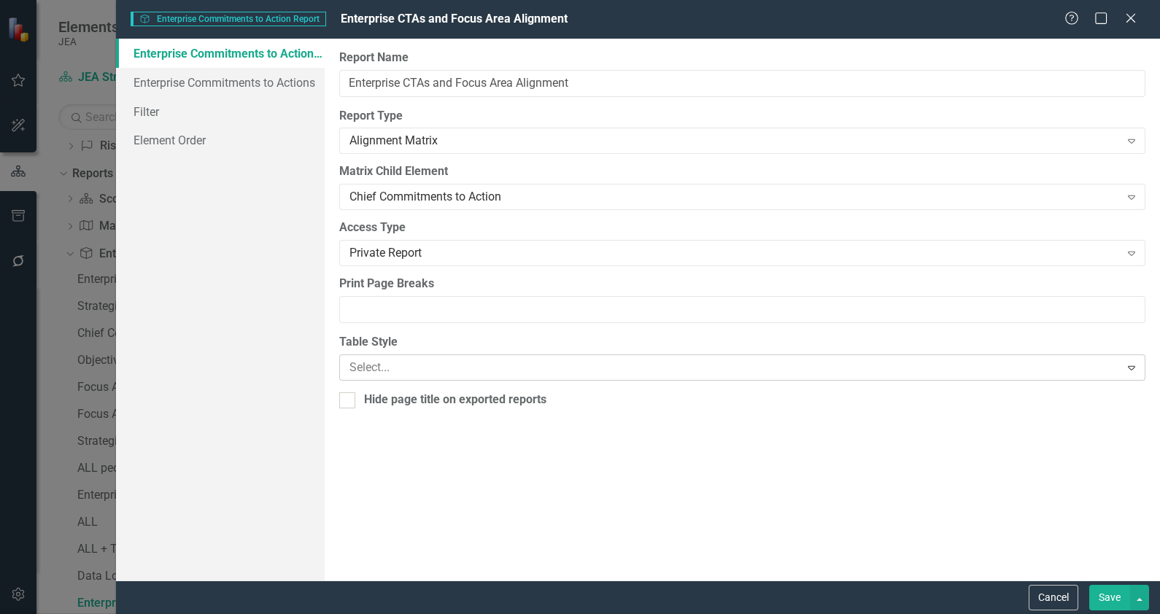
click at [698, 358] on div at bounding box center [730, 368] width 761 height 20
click at [587, 369] on div at bounding box center [730, 368] width 761 height 20
click at [481, 310] on input "Print Page Breaks" at bounding box center [742, 309] width 806 height 27
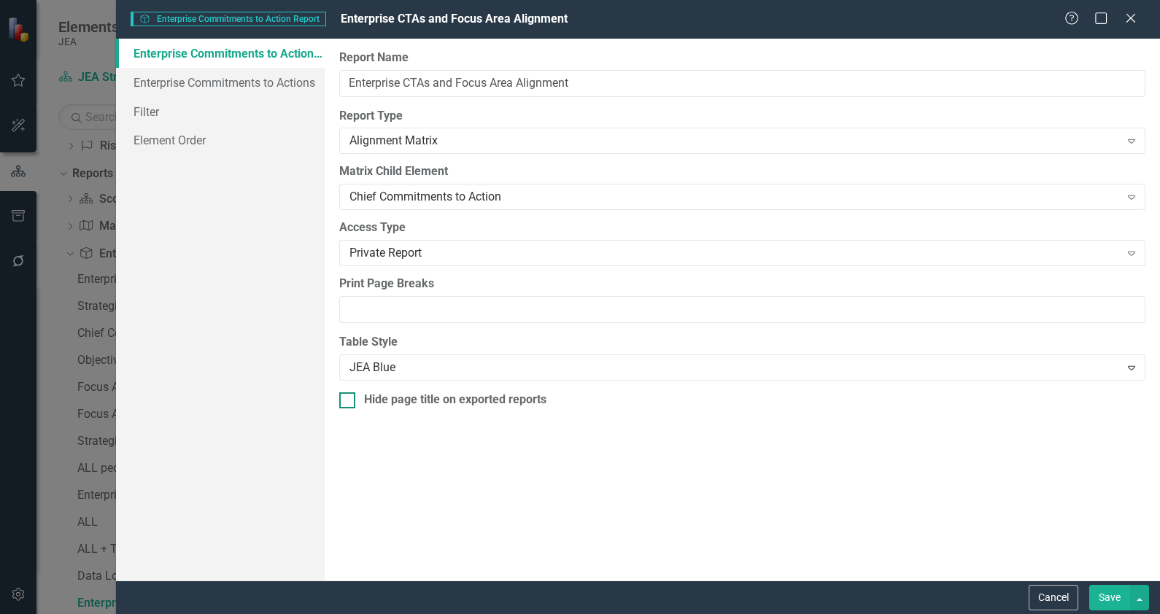
click at [494, 402] on div "Hide page title on exported reports" at bounding box center [455, 400] width 182 height 17
click at [349, 402] on input "Hide page title on exported reports" at bounding box center [343, 397] width 9 height 9
click at [521, 398] on div "Hide page title on exported reports" at bounding box center [455, 400] width 182 height 17
click at [349, 398] on input "Hide page title on exported reports" at bounding box center [343, 397] width 9 height 9
checkbox input "false"
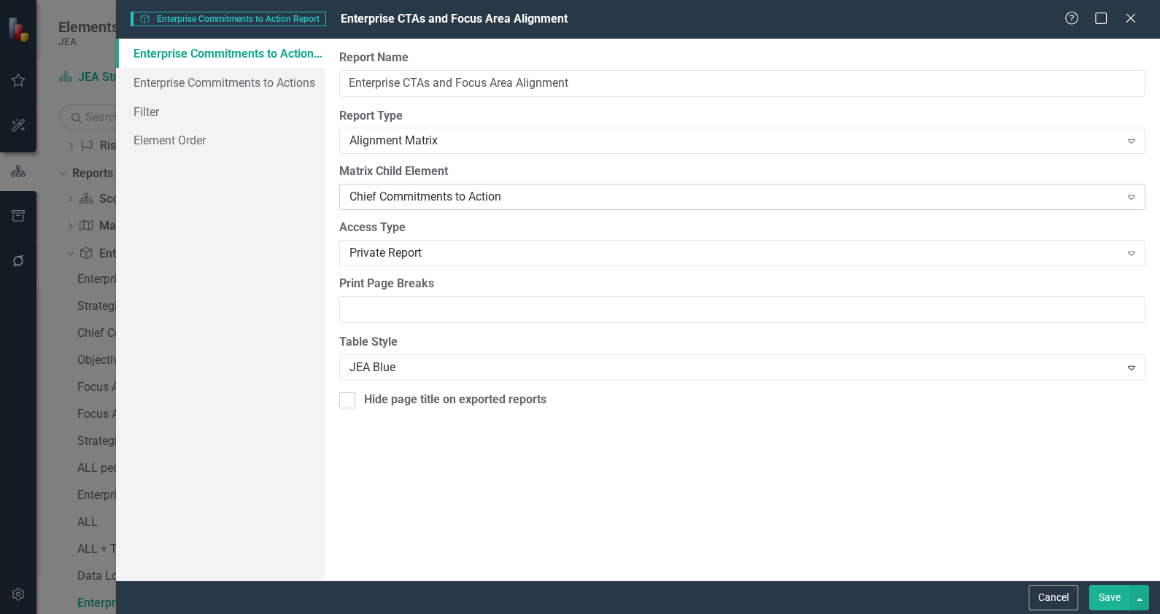
click at [492, 192] on div "Chief Commitments to Action" at bounding box center [735, 197] width 770 height 17
click at [927, 491] on button "Save" at bounding box center [1109, 598] width 41 height 26
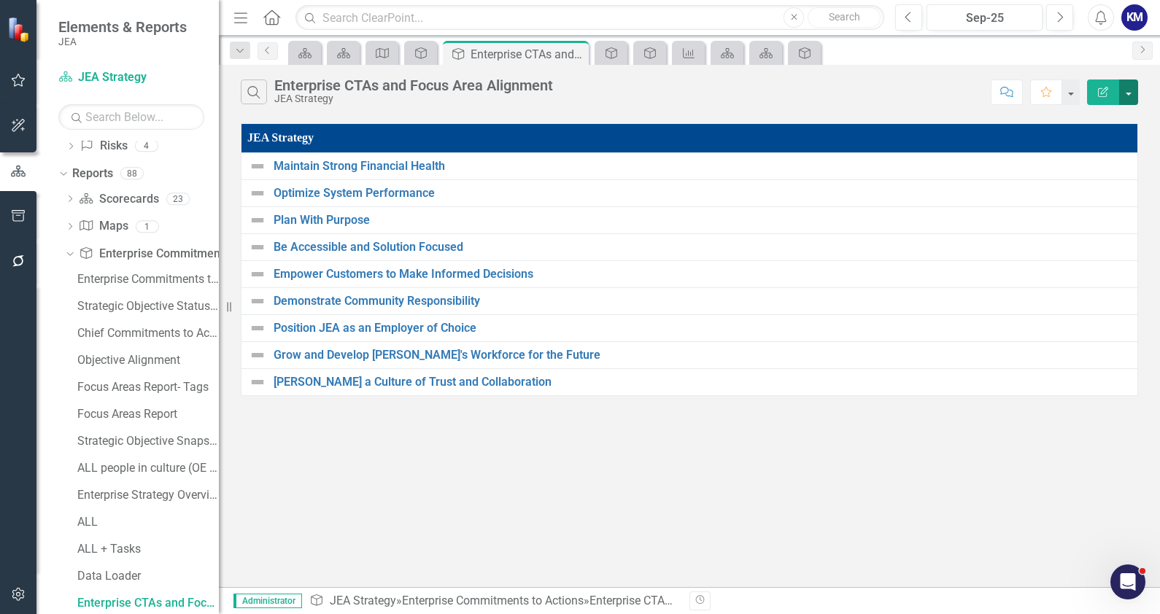
click at [927, 95] on button "button" at bounding box center [1128, 93] width 19 height 26
click at [927, 131] on link "Edit Report Edit Report" at bounding box center [1079, 118] width 115 height 27
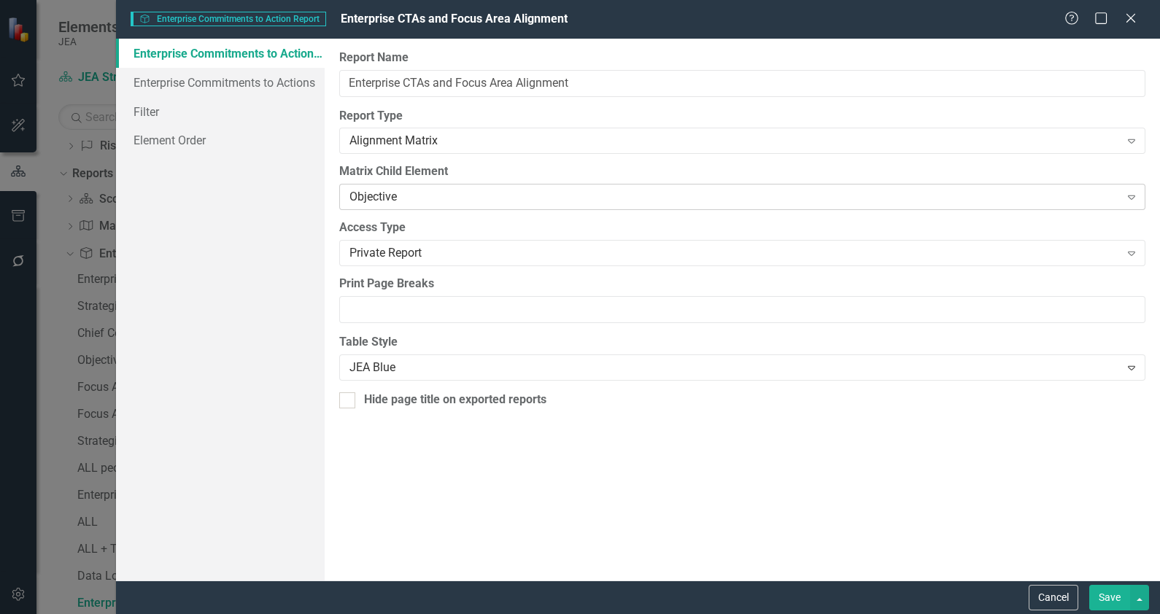
click at [927, 193] on icon "Expand" at bounding box center [1131, 197] width 15 height 12
click at [927, 491] on button "Save" at bounding box center [1109, 598] width 41 height 26
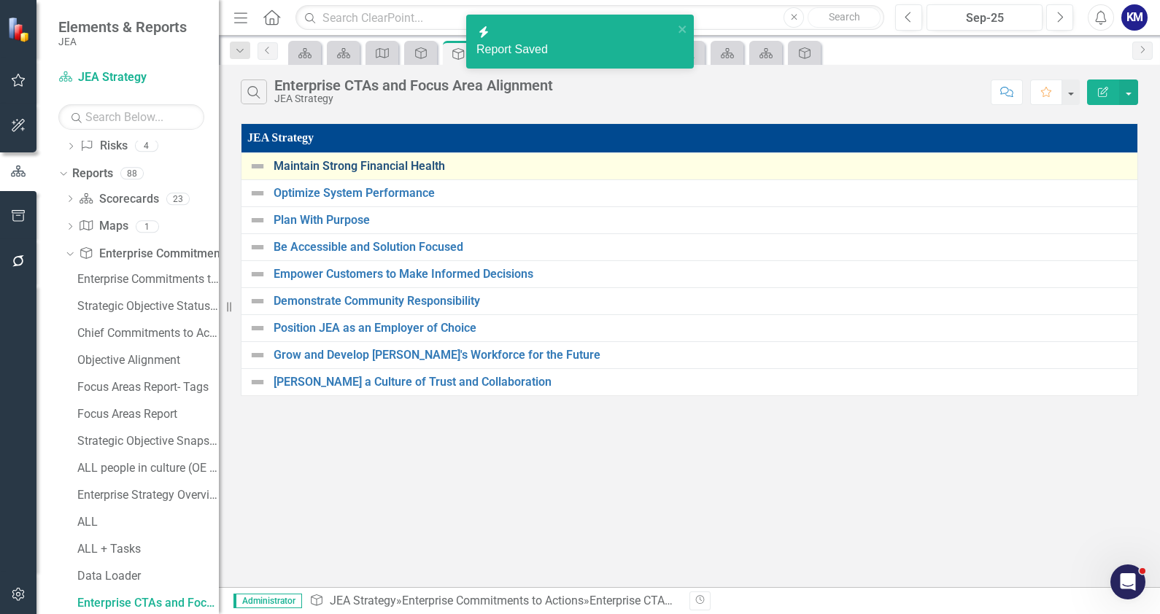
click at [316, 163] on link "Maintain Strong Financial Health" at bounding box center [702, 166] width 857 height 13
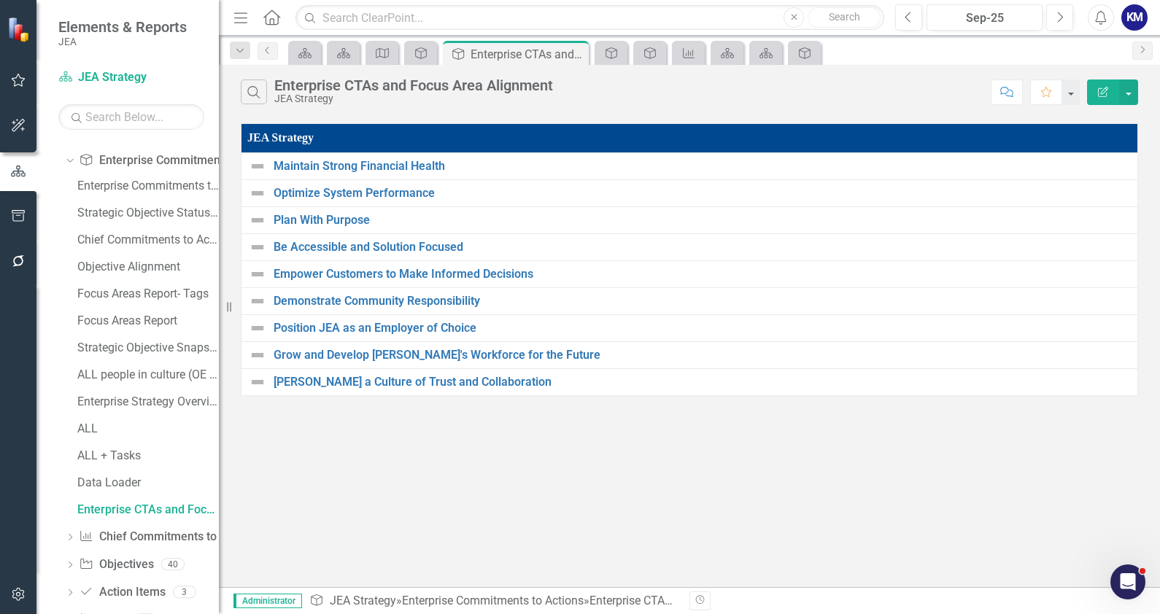
scroll to position [314, 0]
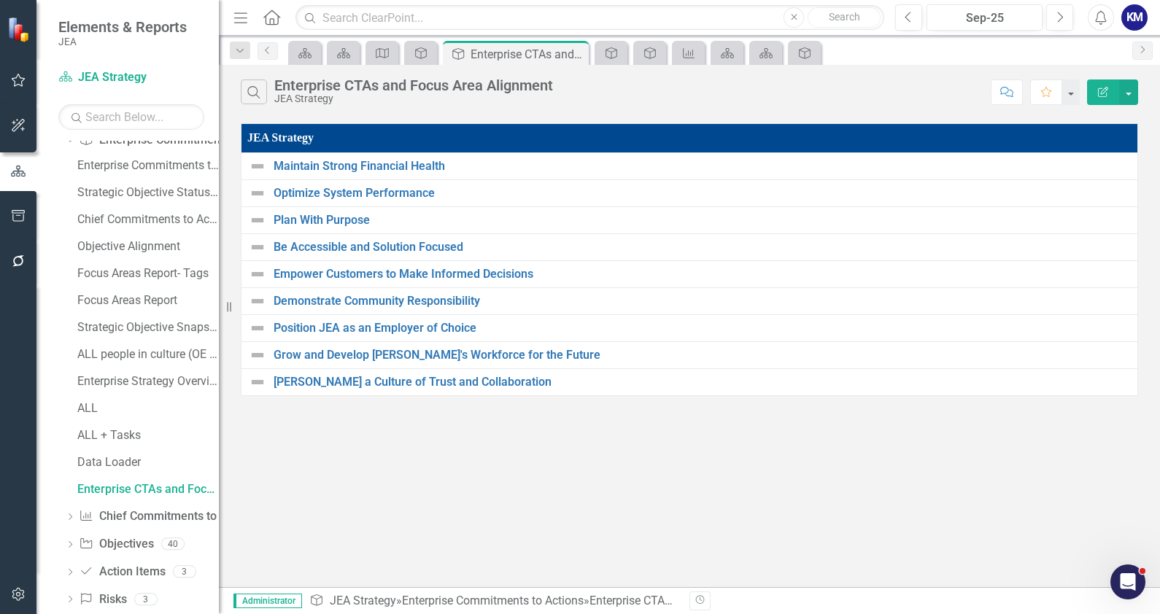
drag, startPoint x: 166, startPoint y: 486, endPoint x: 296, endPoint y: 531, distance: 137.5
click at [296, 491] on div "Search Enterprise CTAs and Focus Area Alignment JEA Strategy Comment Favorite E…" at bounding box center [689, 326] width 941 height 522
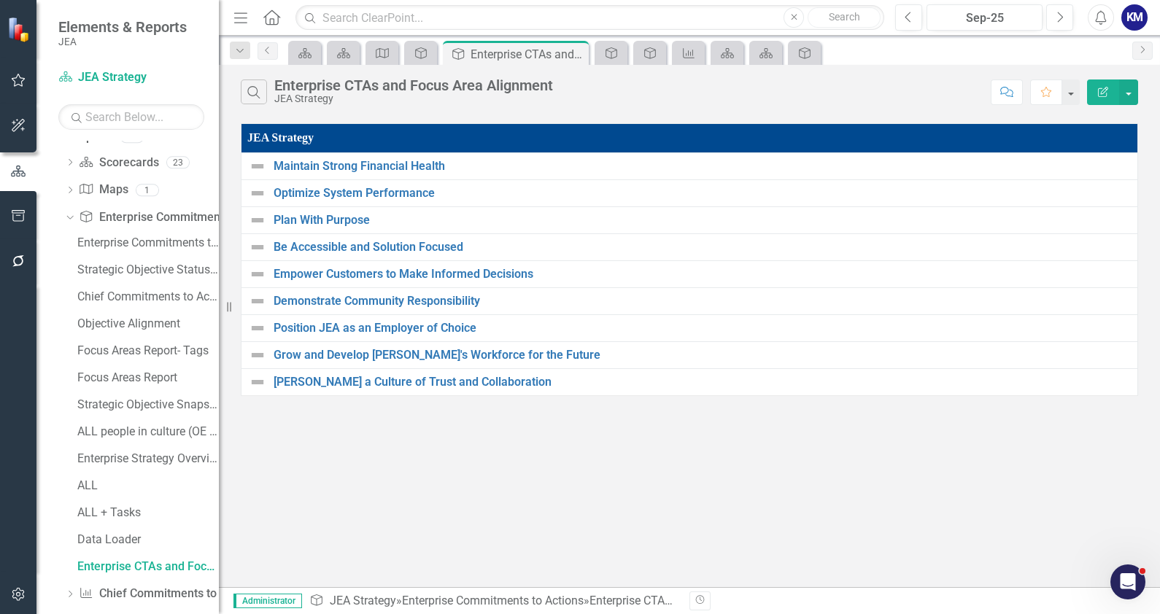
scroll to position [200, 0]
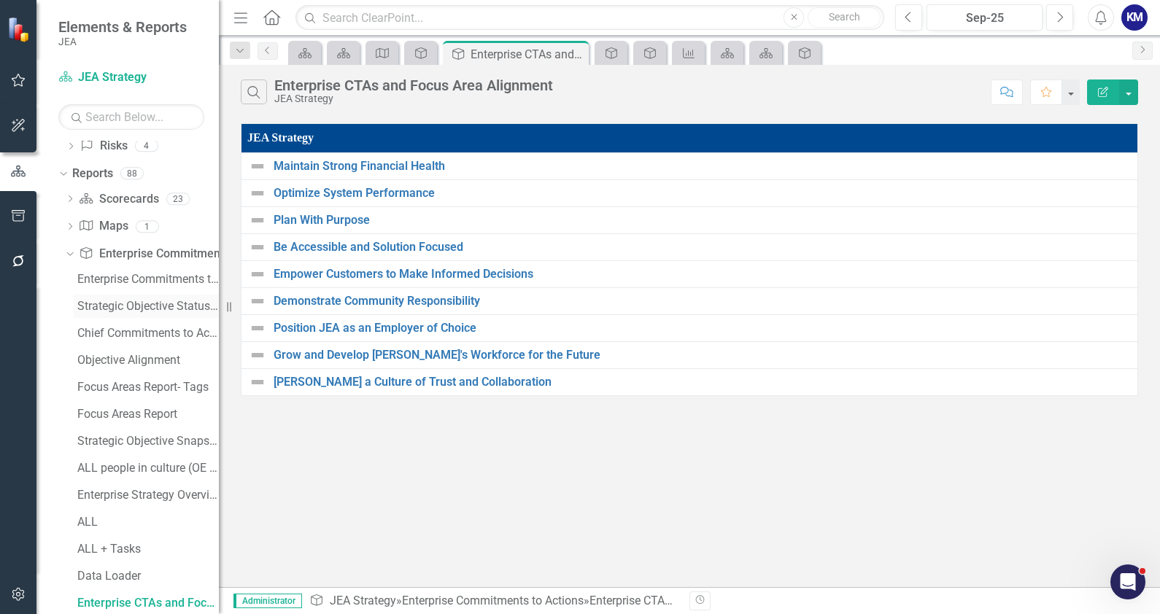
click at [161, 301] on div "Strategic Objective Status Alignment Matrix" at bounding box center [148, 306] width 142 height 13
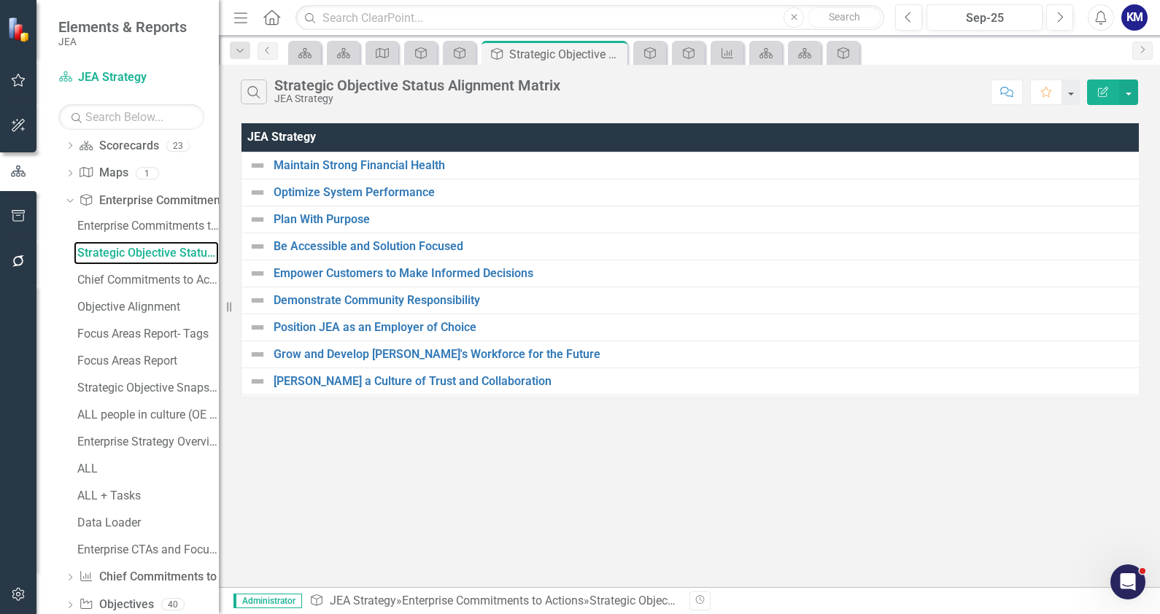
scroll to position [257, 0]
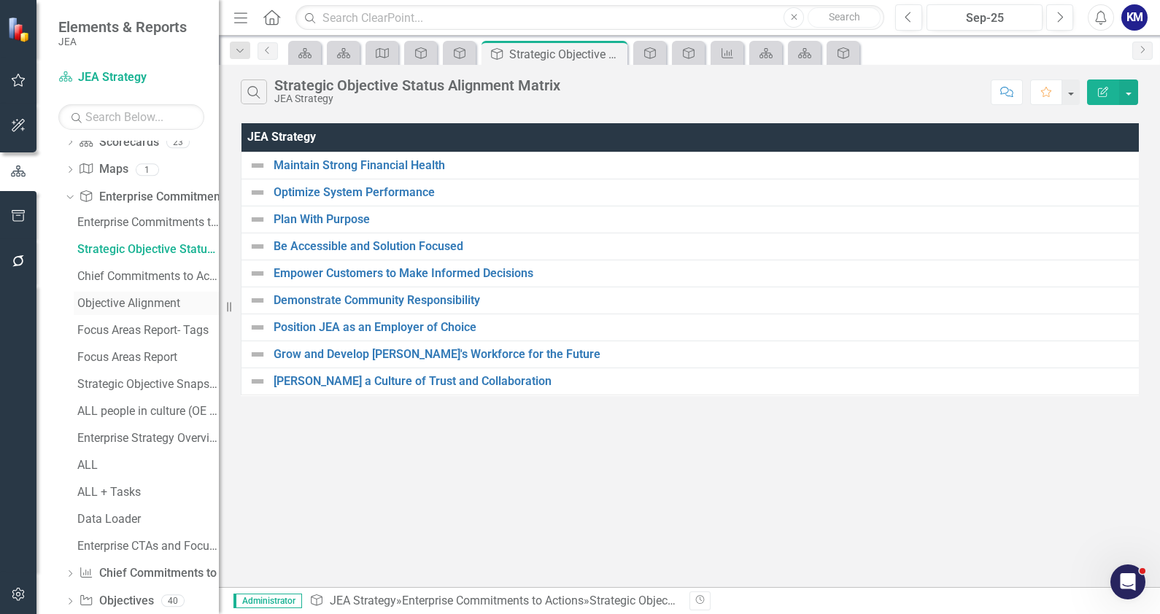
click at [136, 297] on div "Objective Alignment" at bounding box center [148, 303] width 142 height 13
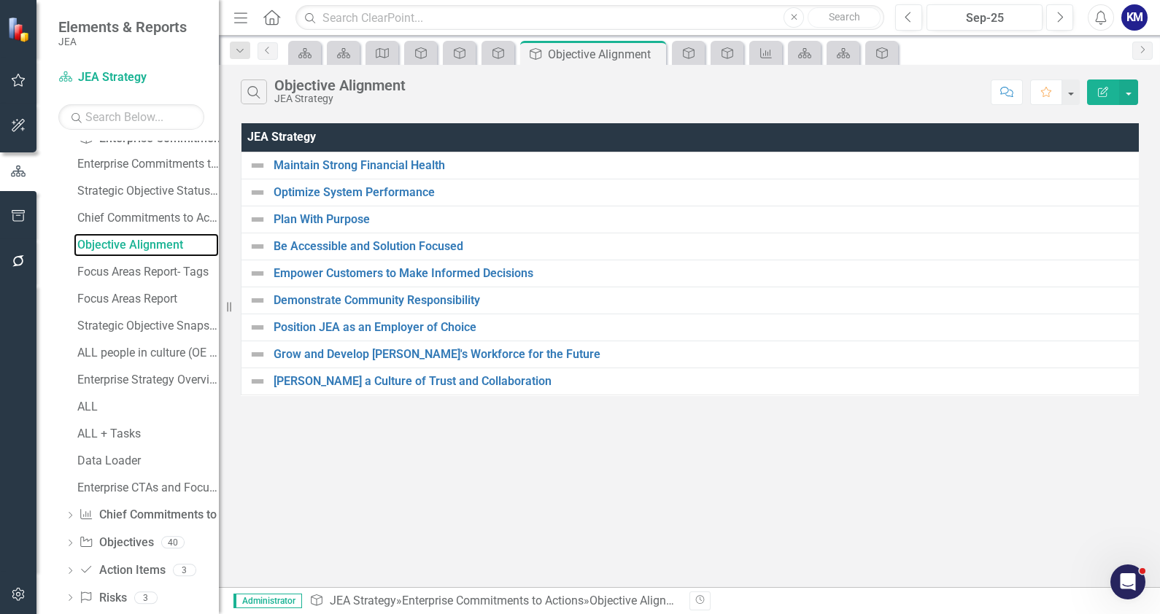
scroll to position [336, 0]
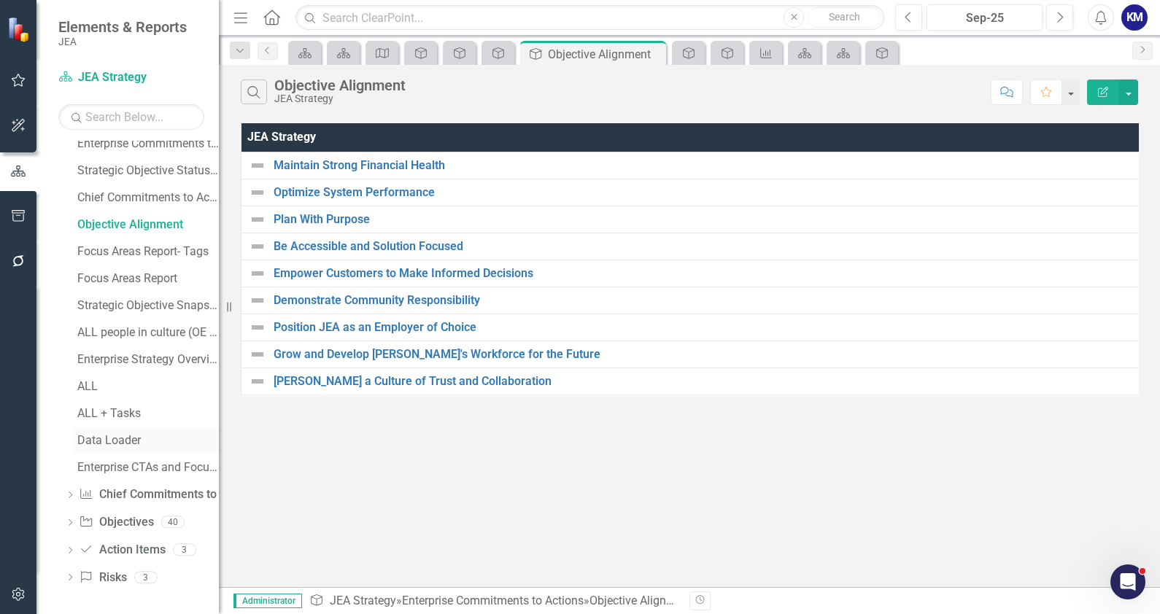
click at [139, 429] on link "Data Loader" at bounding box center [146, 440] width 145 height 23
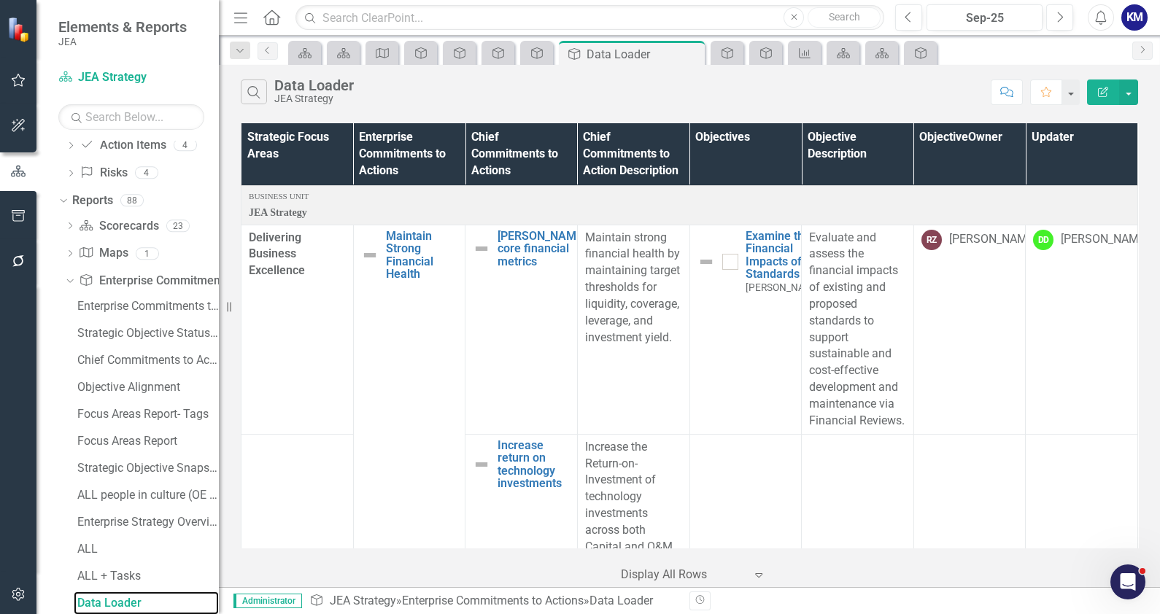
scroll to position [336, 0]
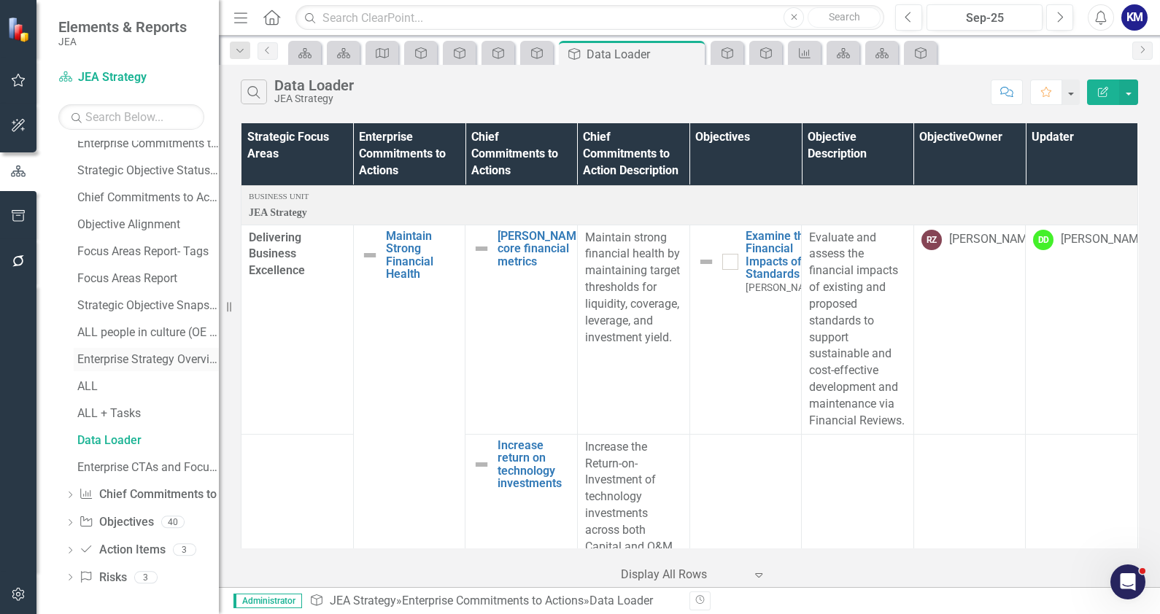
click at [139, 353] on div "Enterprise Strategy Overview" at bounding box center [148, 359] width 142 height 13
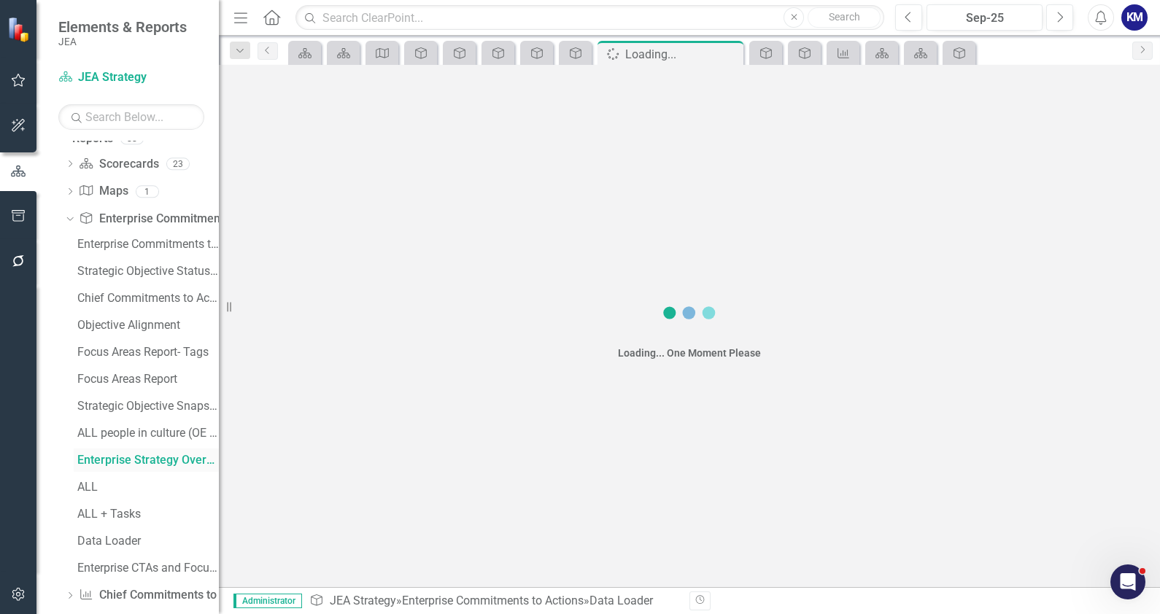
scroll to position [92, 0]
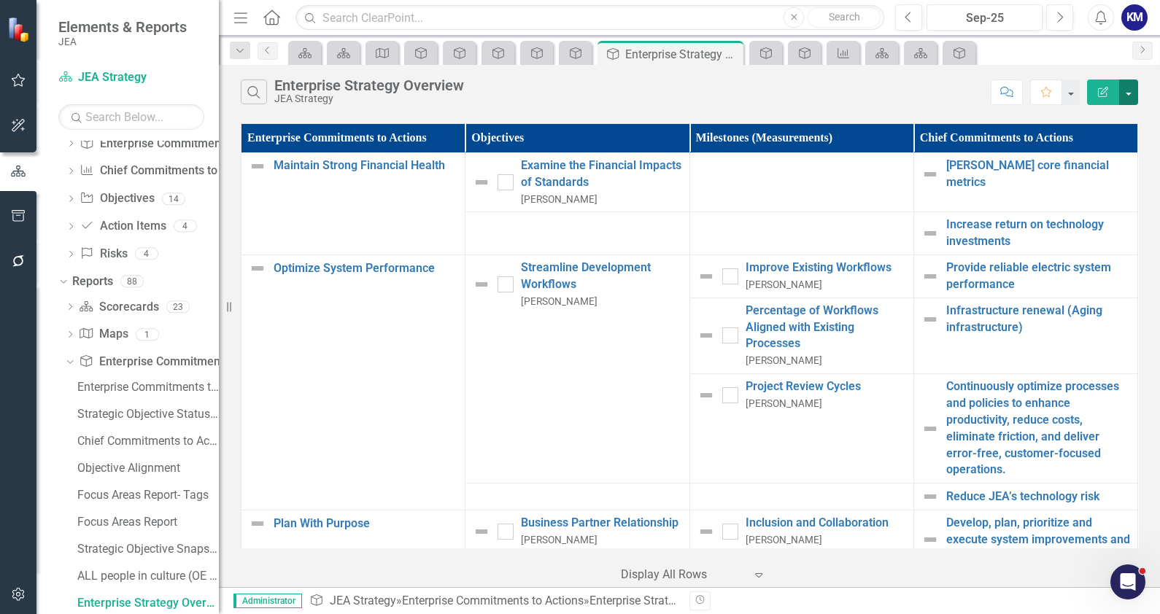
click at [927, 99] on button "button" at bounding box center [1128, 93] width 19 height 26
click at [927, 124] on link "Edit Report Edit Report" at bounding box center [1079, 118] width 115 height 27
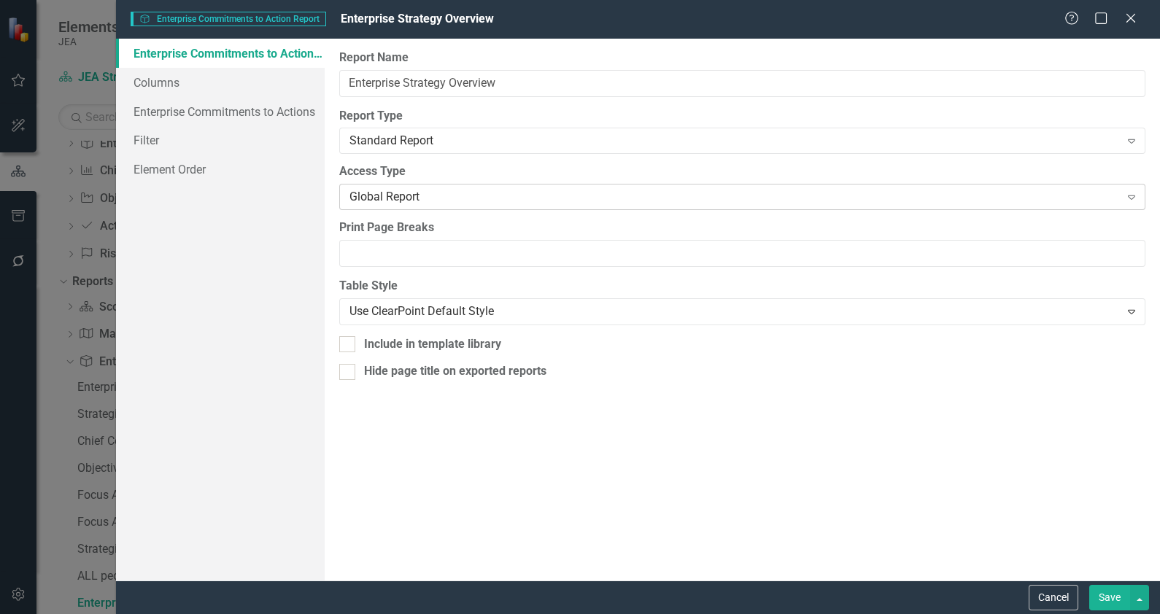
click at [891, 192] on div "Global Report" at bounding box center [735, 197] width 770 height 17
click at [886, 142] on div "Standard Report" at bounding box center [735, 141] width 770 height 17
click at [198, 113] on link "Enterprise Commitments to Actions" at bounding box center [220, 111] width 209 height 29
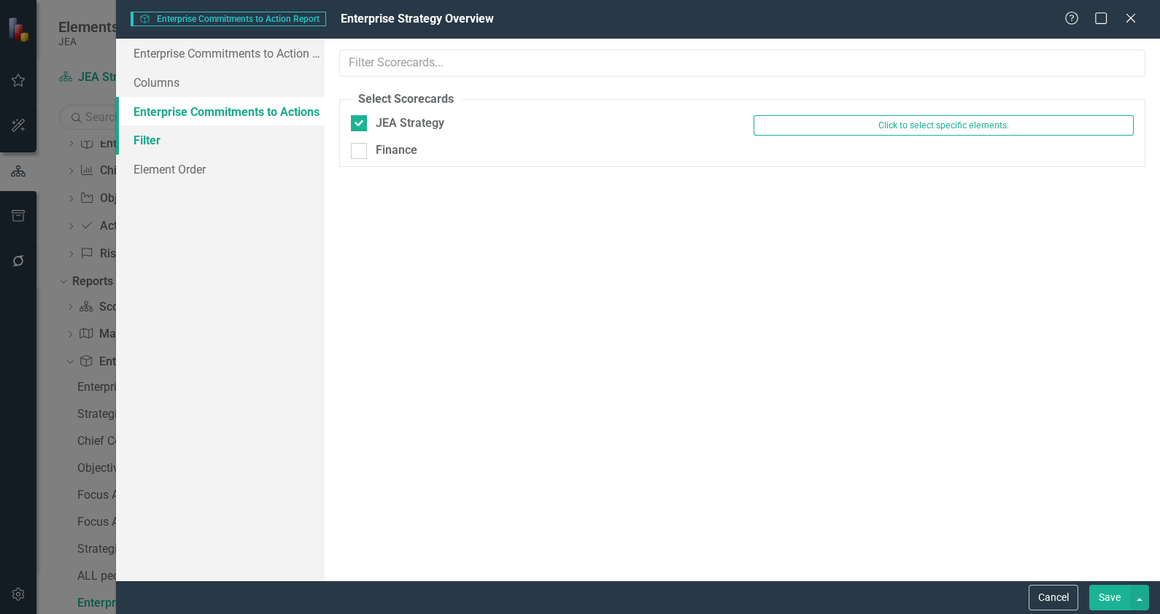
click at [156, 142] on link "Filter" at bounding box center [220, 140] width 209 height 29
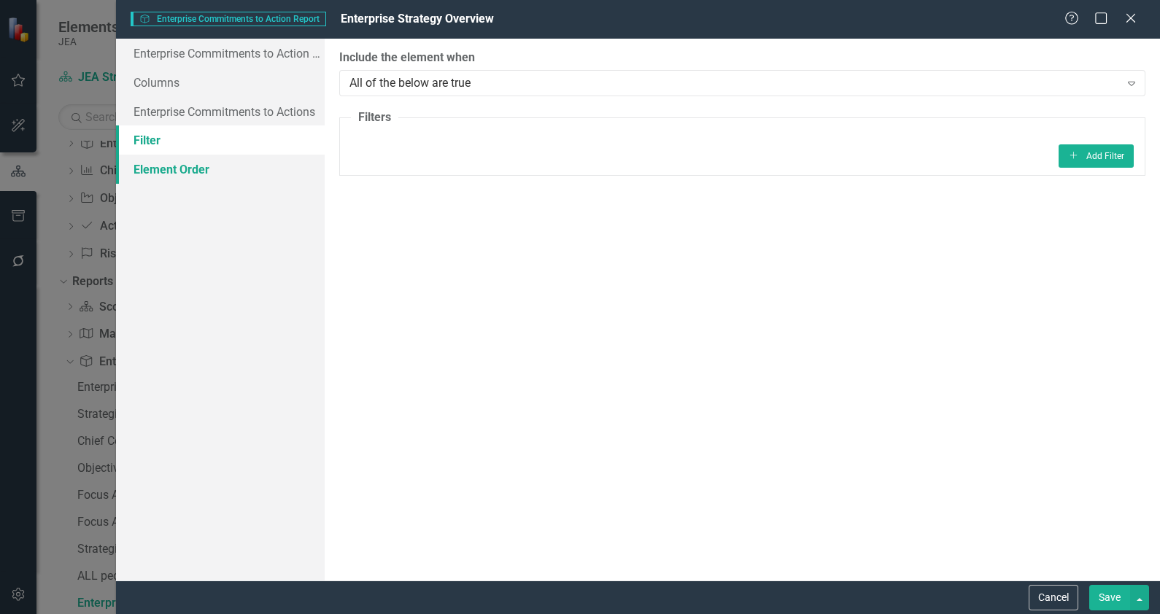
click at [172, 171] on link "Element Order" at bounding box center [220, 169] width 209 height 29
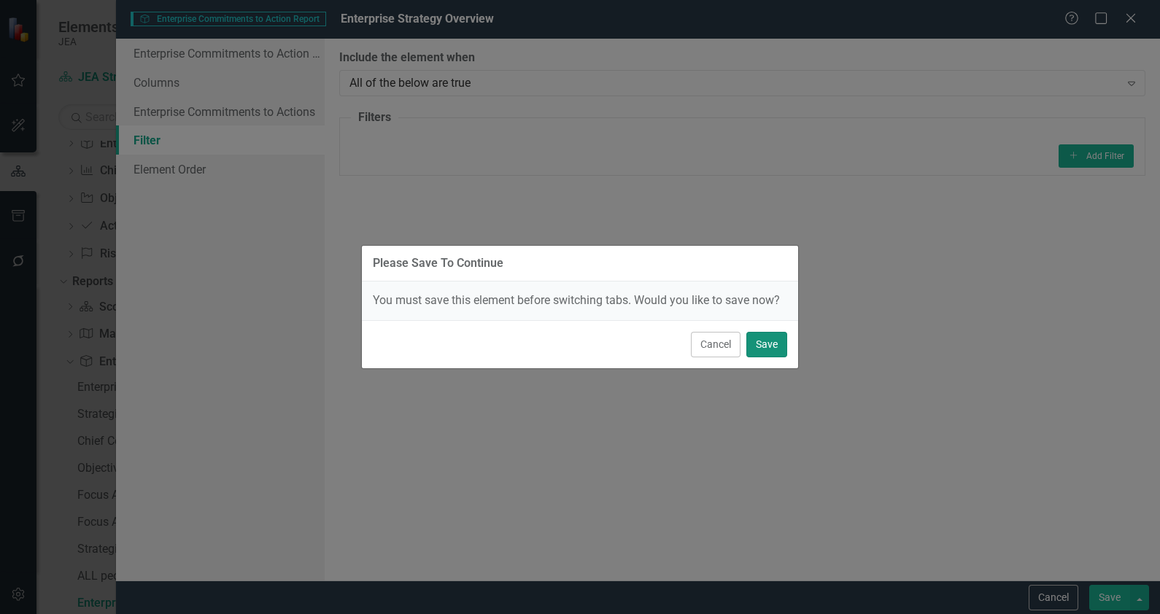
click at [759, 336] on button "Save" at bounding box center [766, 345] width 41 height 26
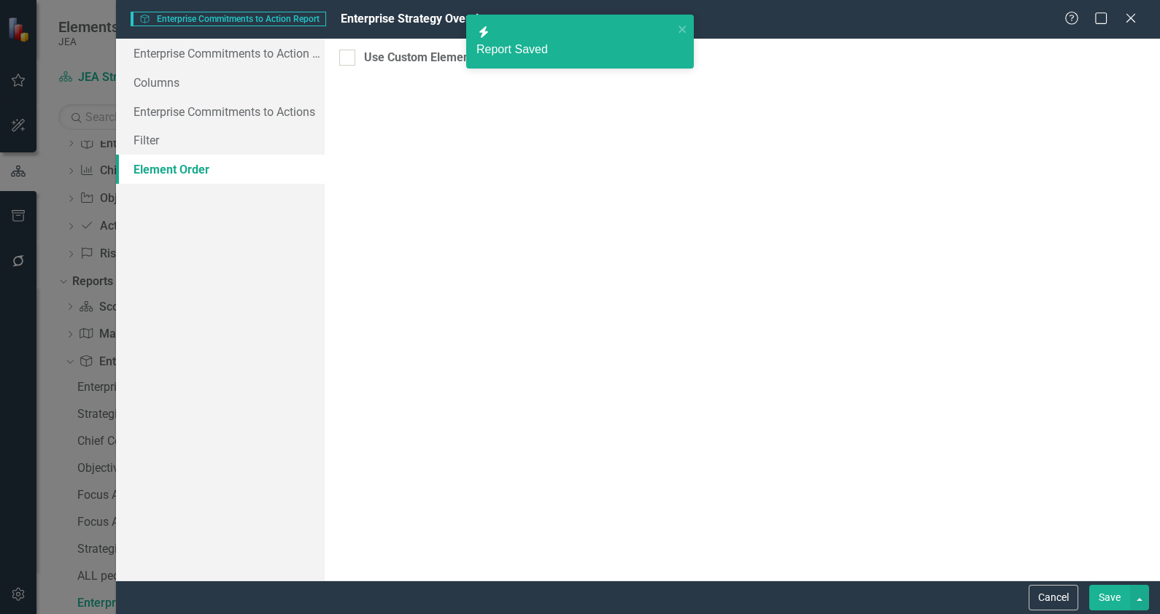
click at [537, 126] on div "Drag and drop to set a custom order for this report. If new elements are added …" at bounding box center [743, 310] width 836 height 542
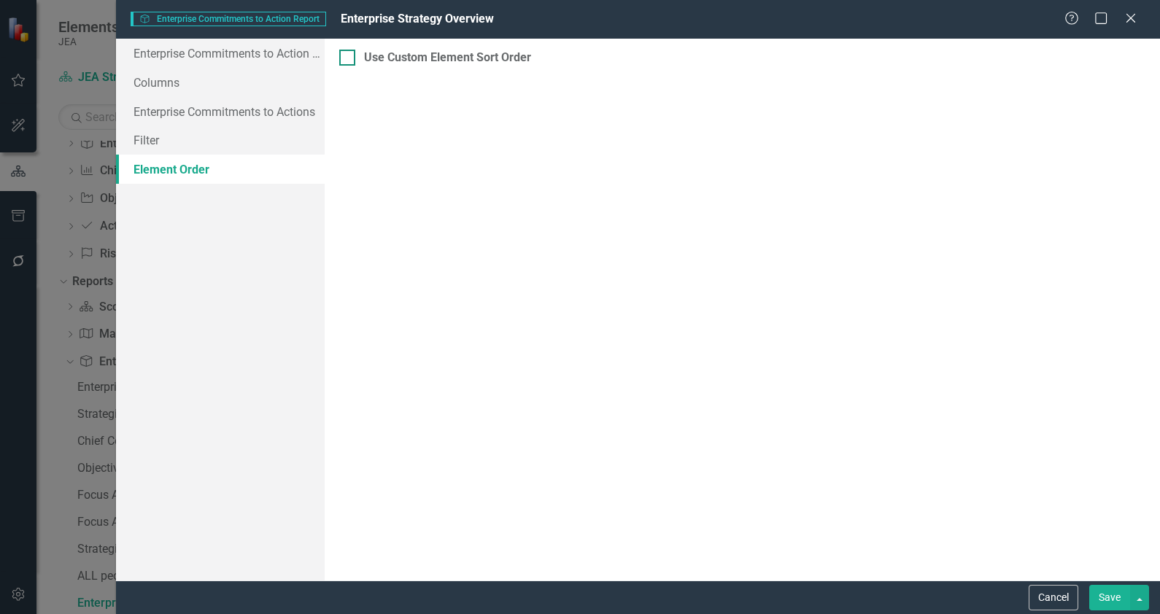
click at [422, 58] on div "Use Custom Element Sort Order" at bounding box center [447, 58] width 167 height 17
click at [349, 58] on input "Use Custom Element Sort Order" at bounding box center [343, 54] width 9 height 9
checkbox input "true"
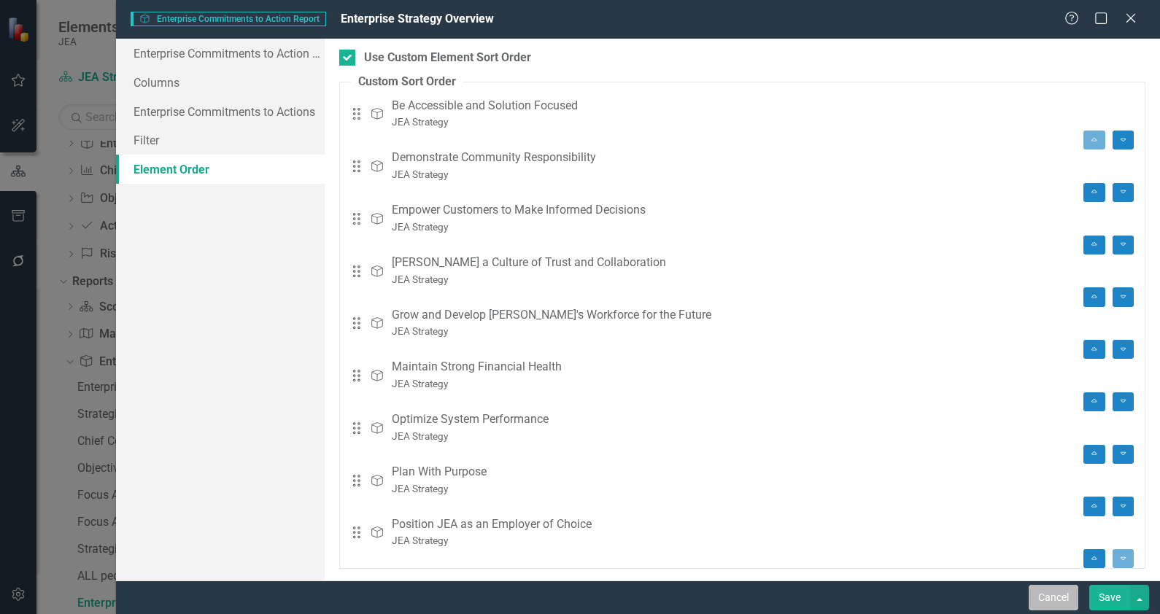
click at [927, 491] on button "Cancel" at bounding box center [1054, 598] width 50 height 26
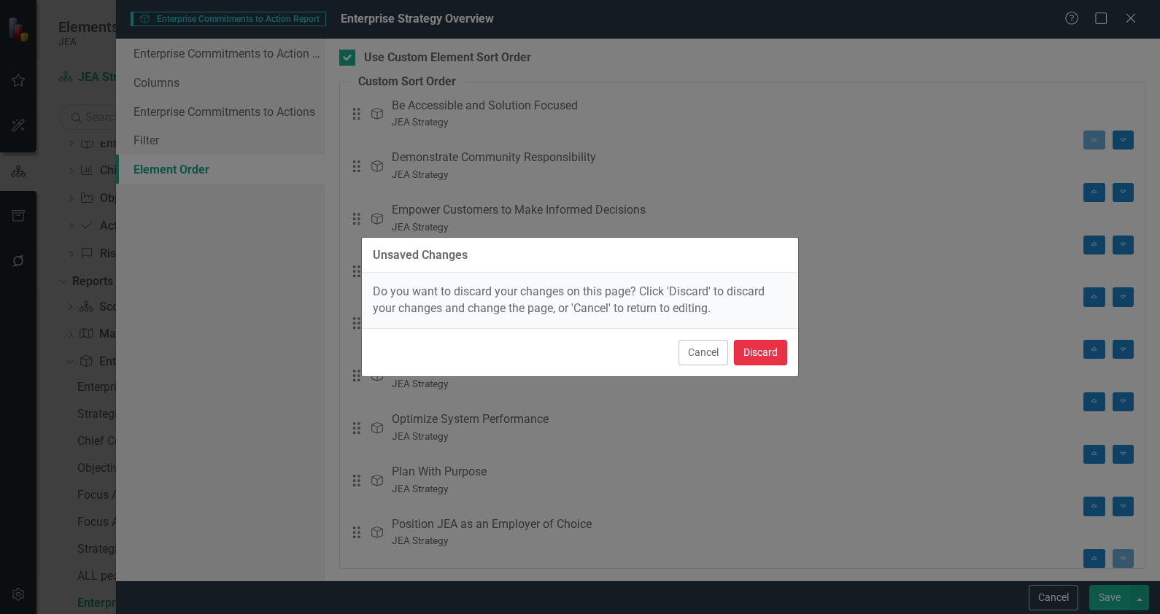
click at [751, 351] on button "Discard" at bounding box center [760, 353] width 53 height 26
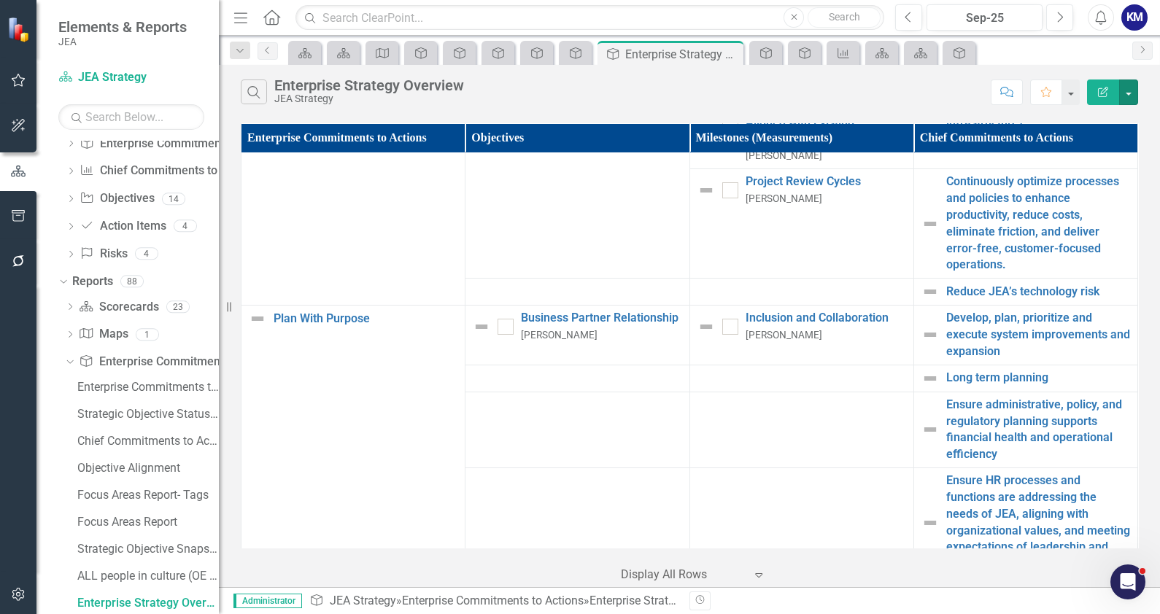
scroll to position [0, 0]
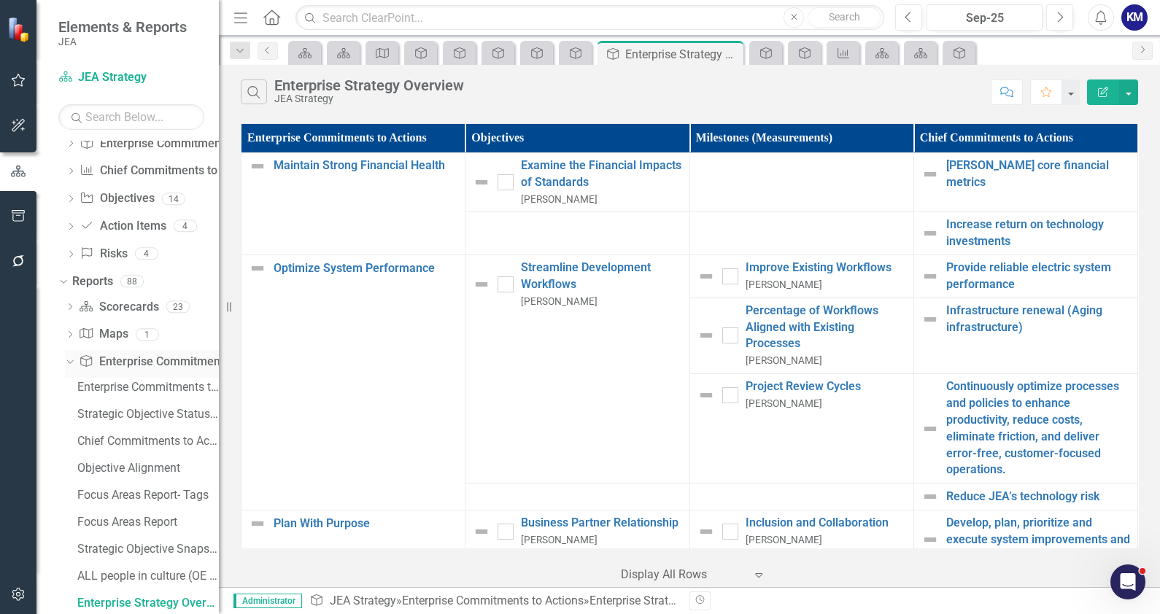
click at [69, 363] on icon "Dropdown" at bounding box center [68, 362] width 8 height 10
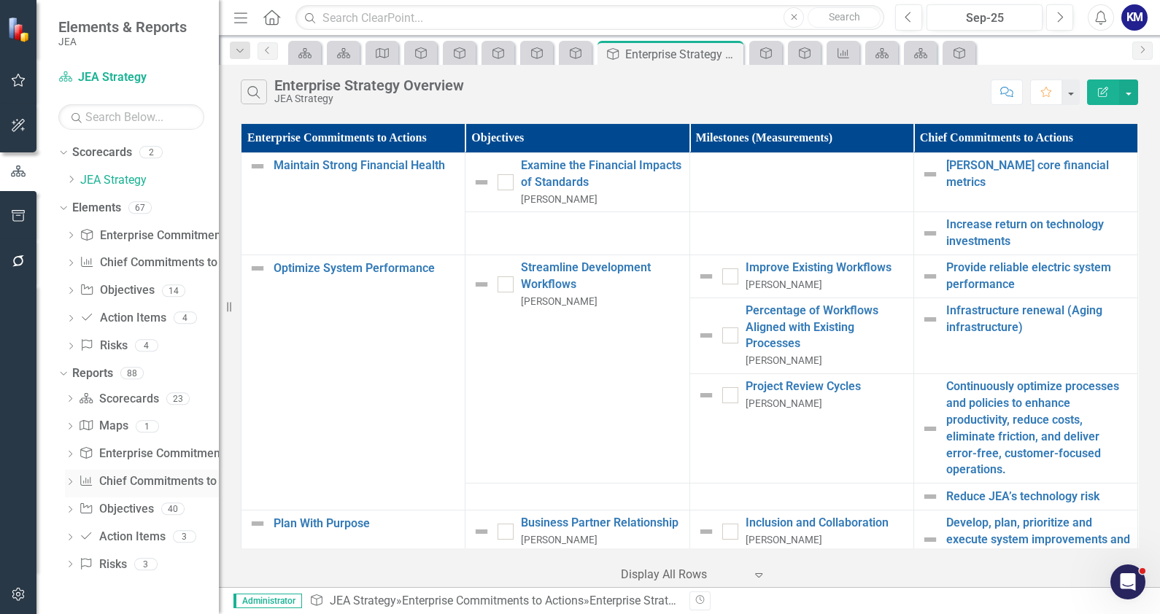
click at [101, 472] on div "Chief Commitments to Action Chief Commitments to Actions" at bounding box center [169, 482] width 180 height 24
click at [72, 481] on icon "Dropdown" at bounding box center [70, 483] width 10 height 8
click at [169, 491] on link "Chief Commitments to Actions" at bounding box center [146, 506] width 145 height 23
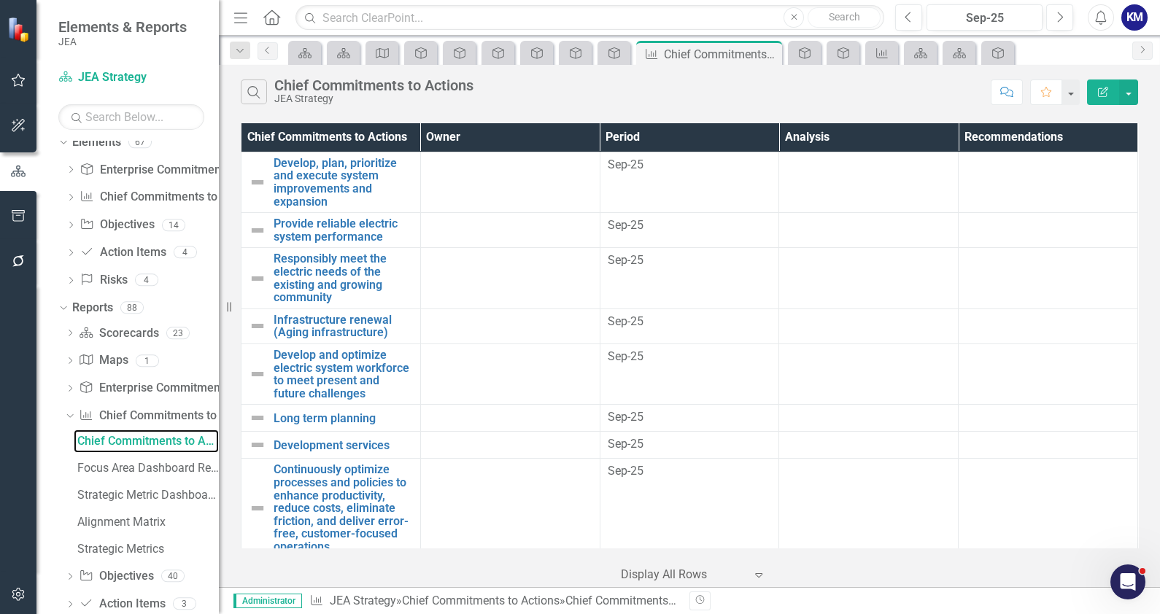
scroll to position [66, 0]
click at [151, 460] on link "Focus Area Dashboard Report- Snapshots" at bounding box center [146, 467] width 145 height 23
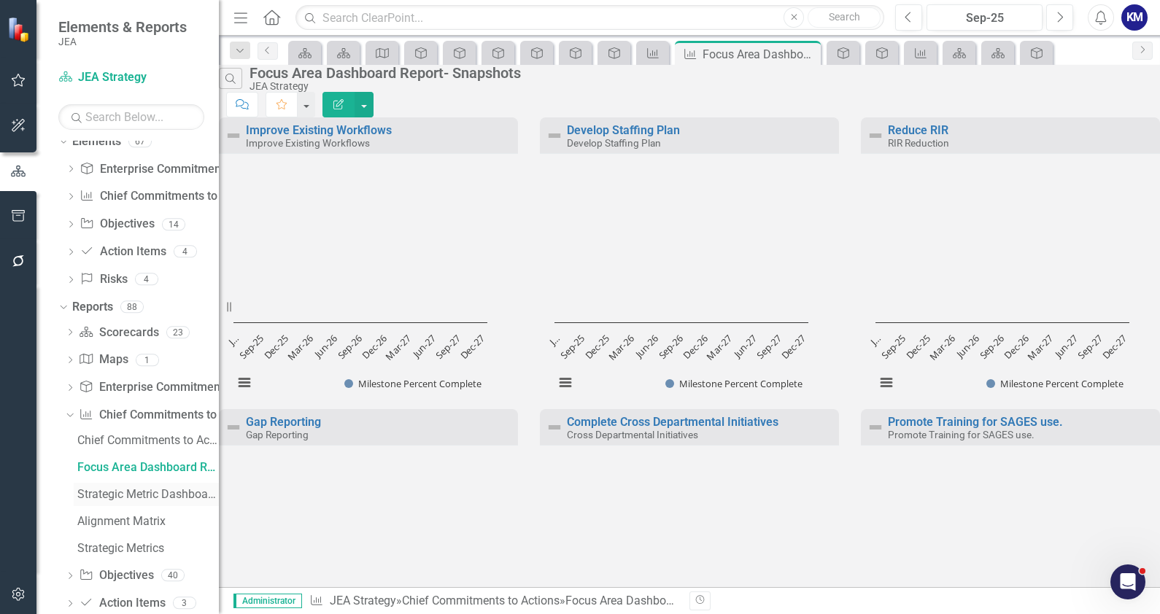
click at [139, 491] on div "Strategic Metric Dashboard Report" at bounding box center [148, 494] width 142 height 13
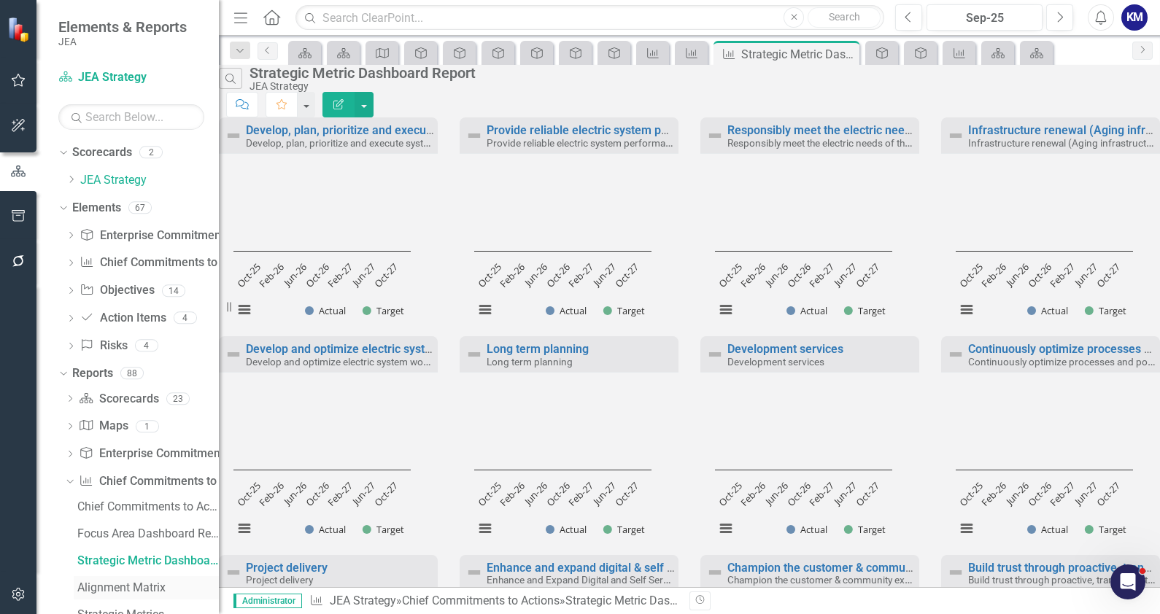
click at [149, 491] on div "Alignment Matrix" at bounding box center [148, 588] width 142 height 13
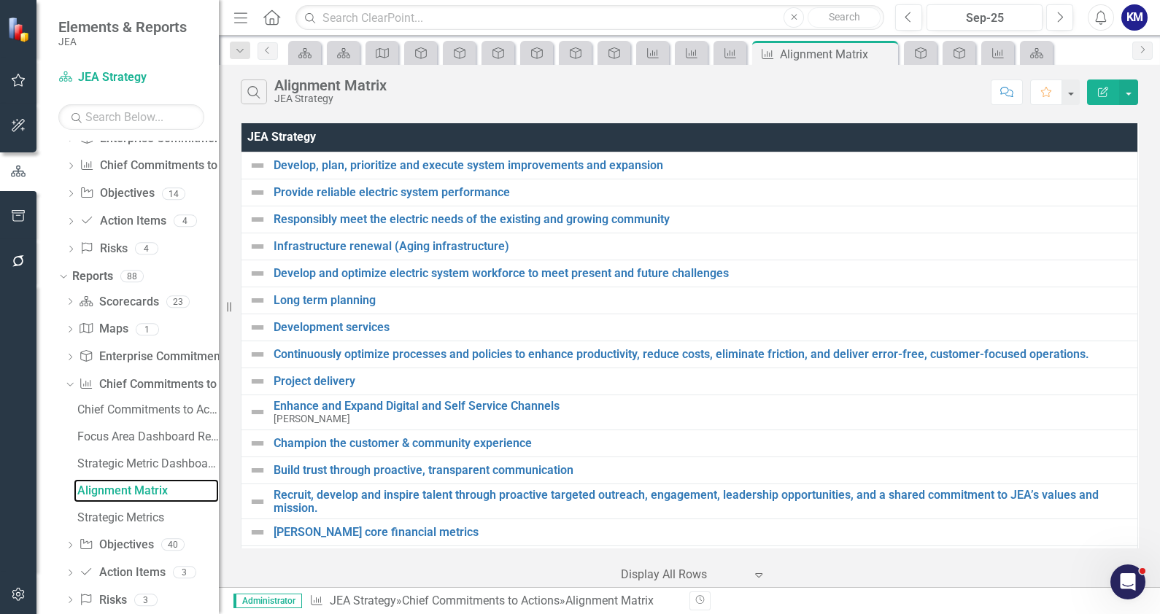
scroll to position [107, 0]
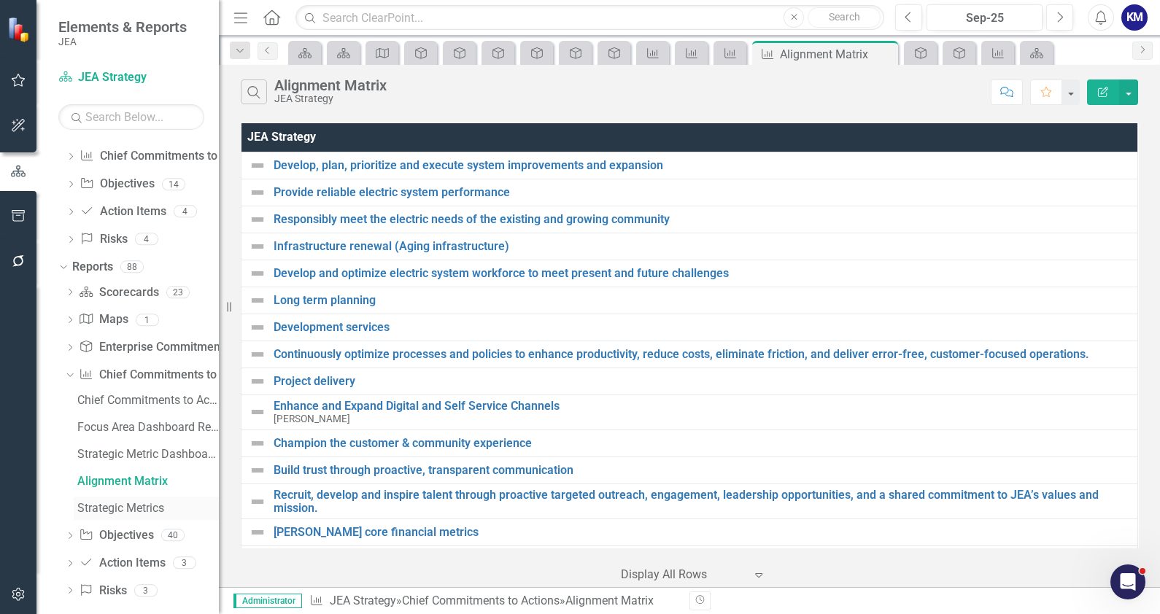
click at [161, 491] on div "Strategic Metrics" at bounding box center [148, 508] width 142 height 13
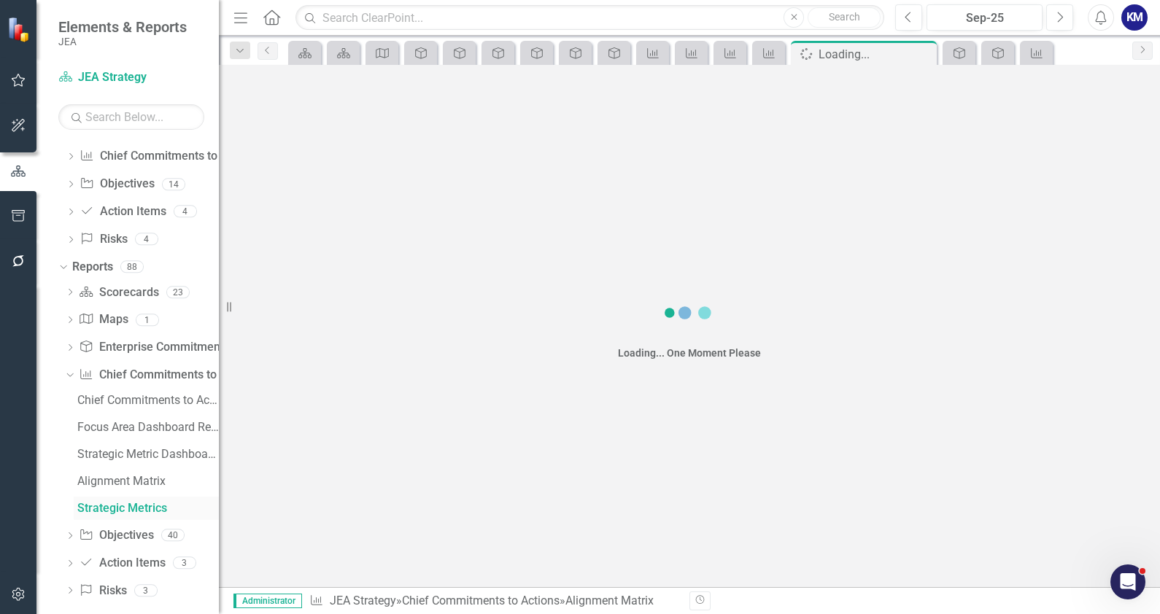
scroll to position [11, 0]
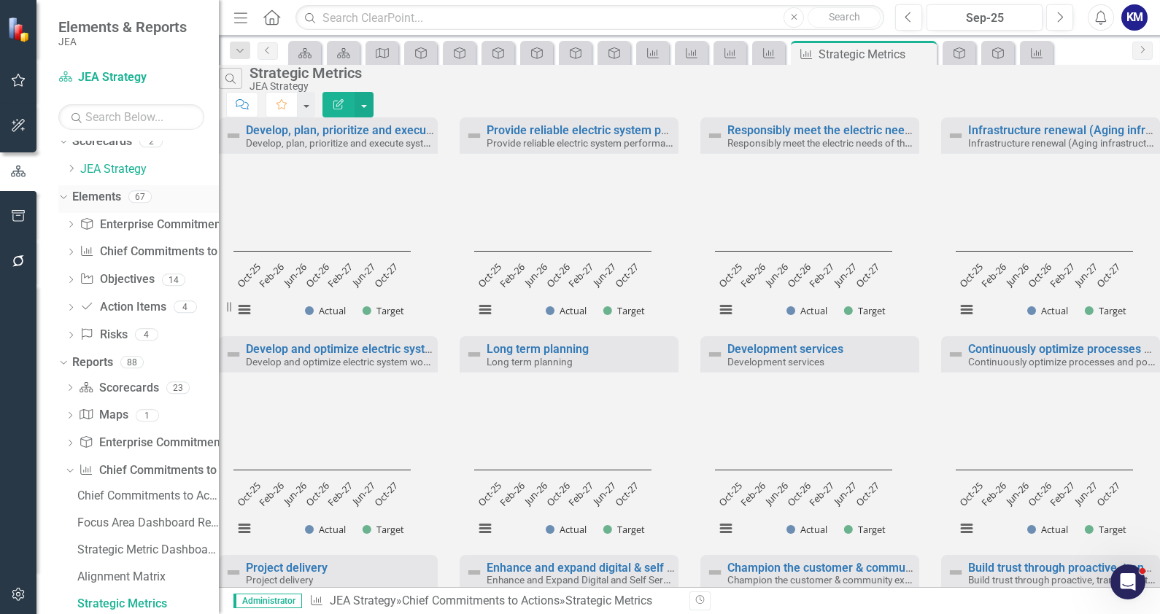
click at [101, 207] on div "Elements" at bounding box center [96, 197] width 49 height 24
